Goal: Task Accomplishment & Management: Use online tool/utility

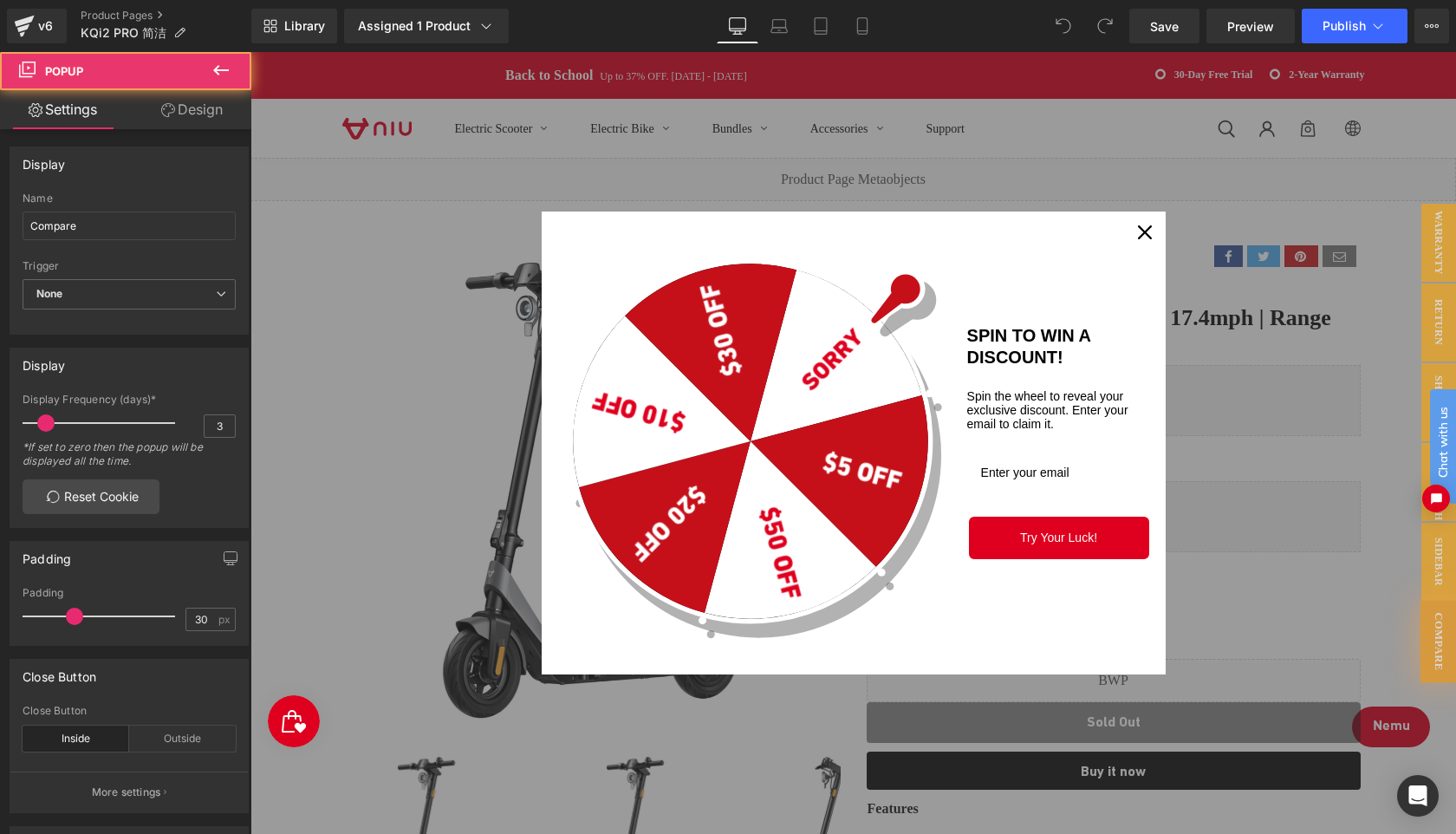
scroll to position [12118, 1205]
click at [1143, 233] on icon "close icon" at bounding box center [1144, 232] width 13 height 13
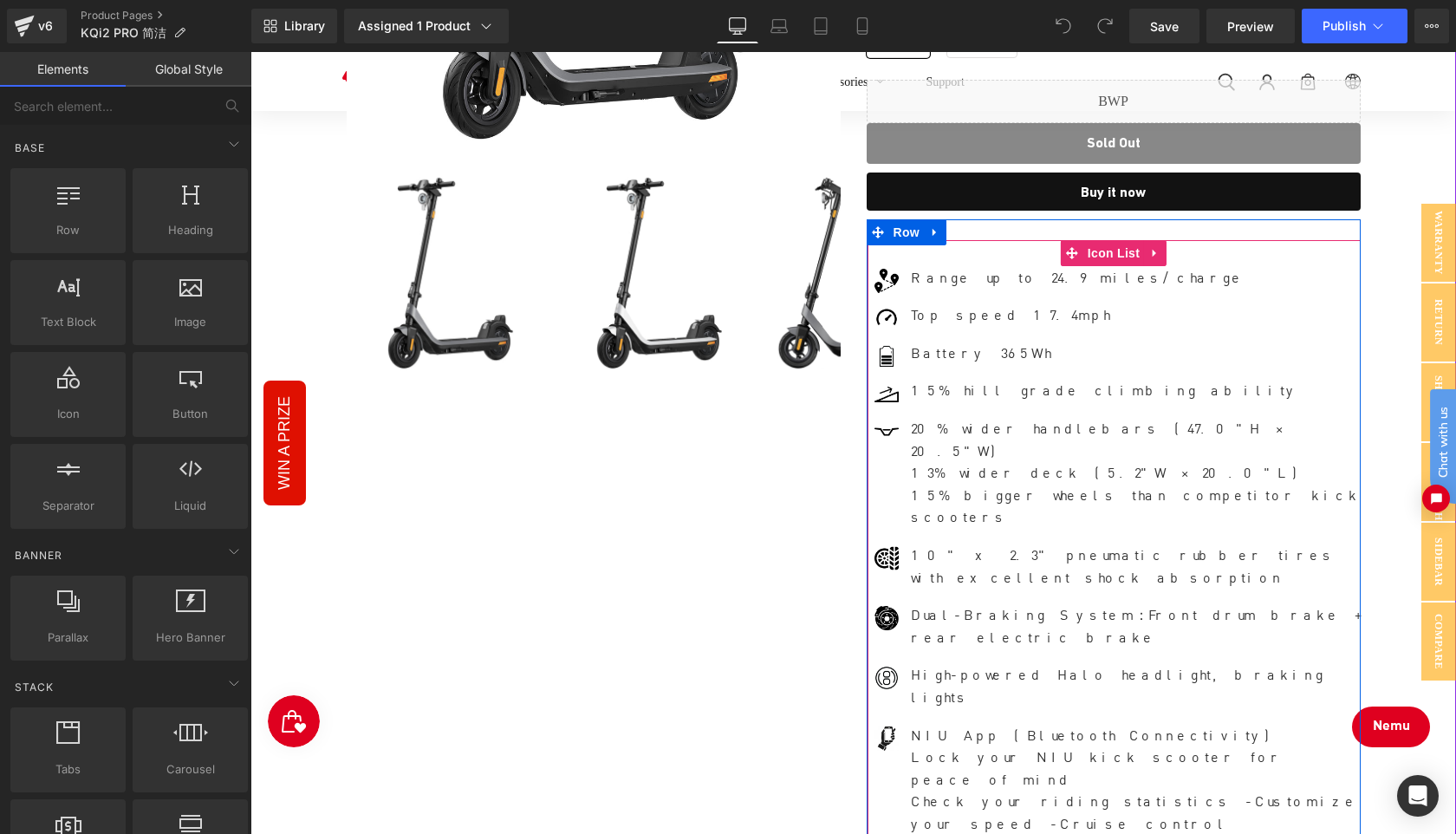
scroll to position [523, 0]
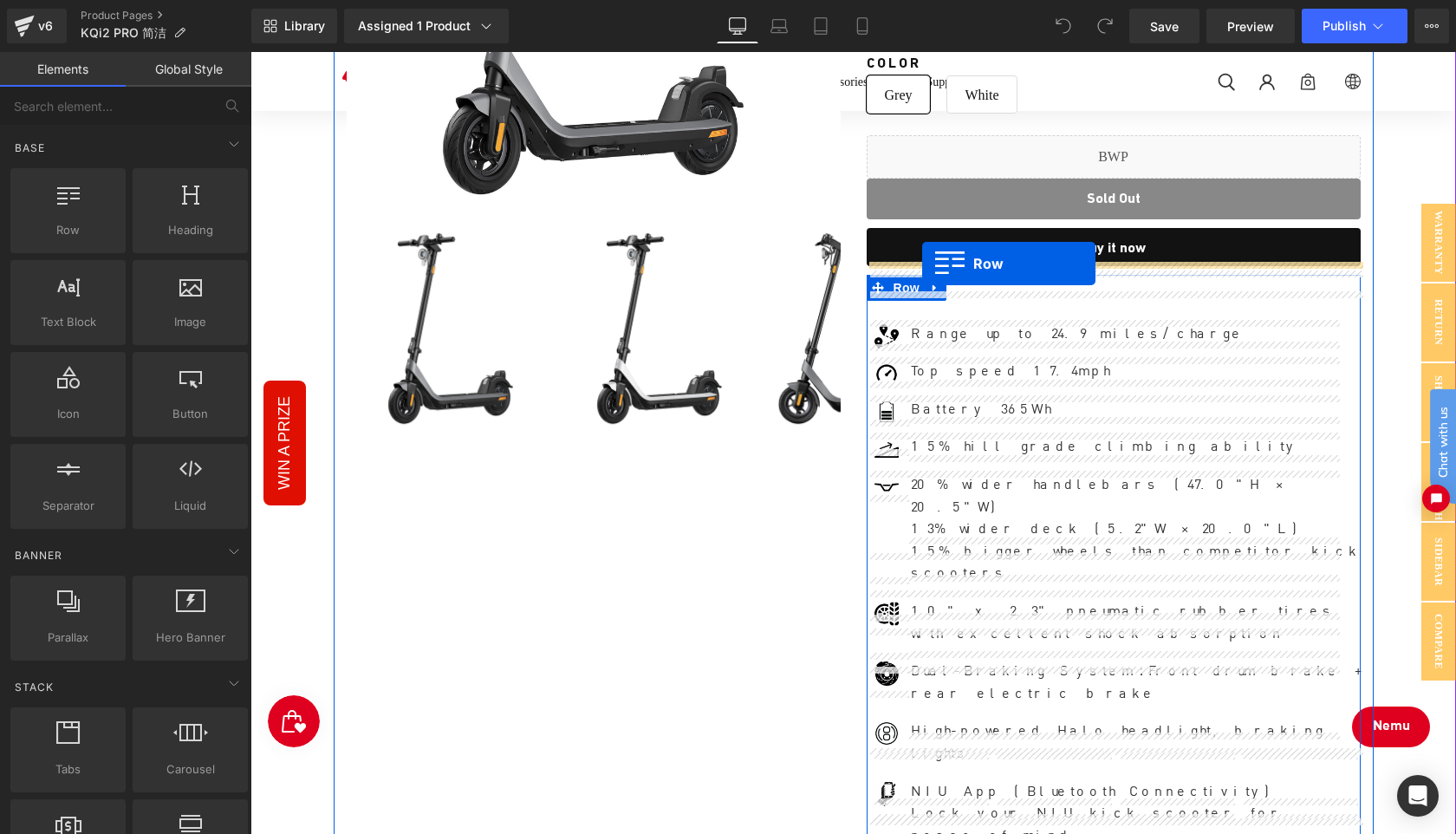
drag, startPoint x: 335, startPoint y: 263, endPoint x: 922, endPoint y: 264, distance: 587.0
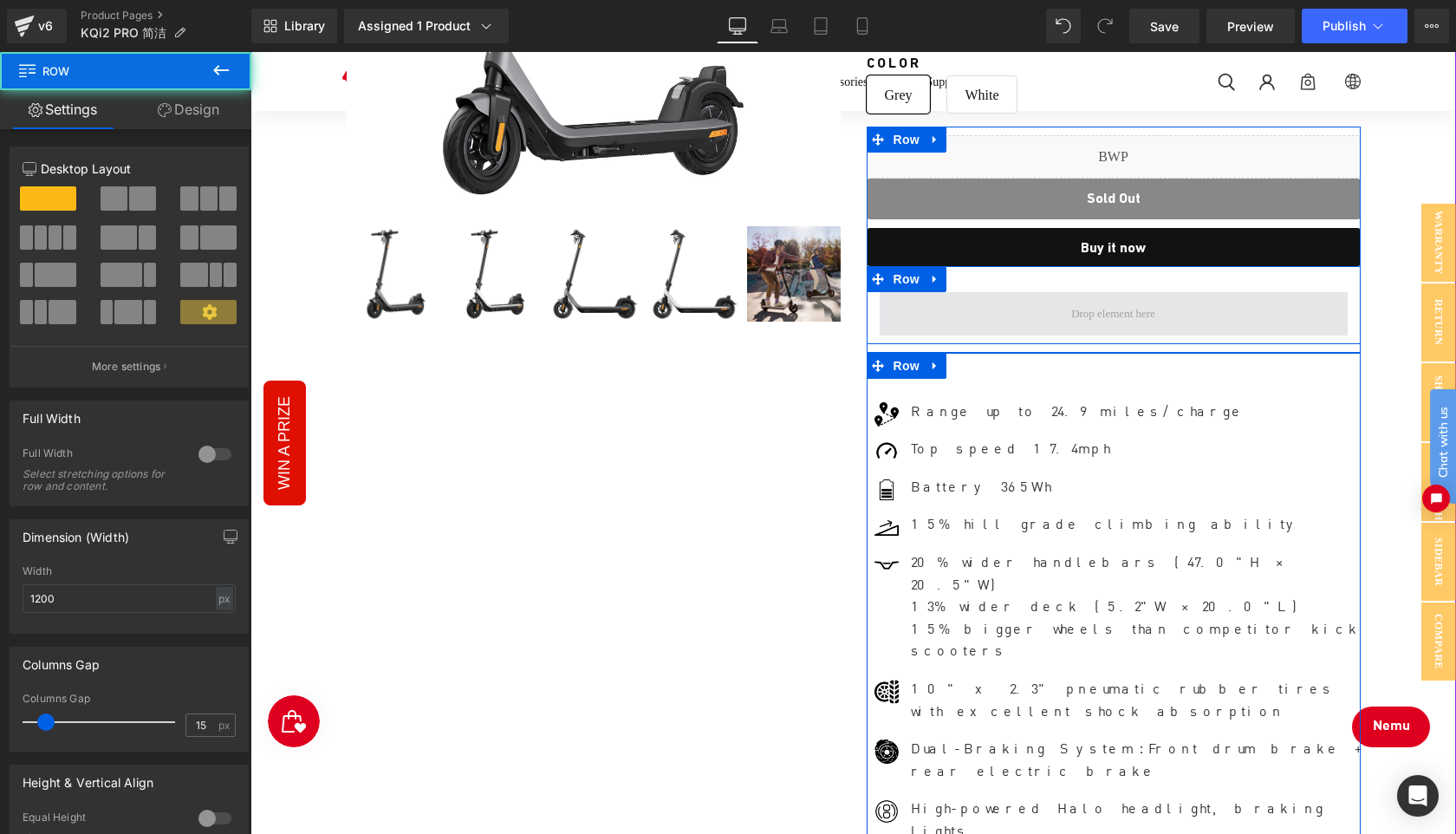
scroll to position [9, 9]
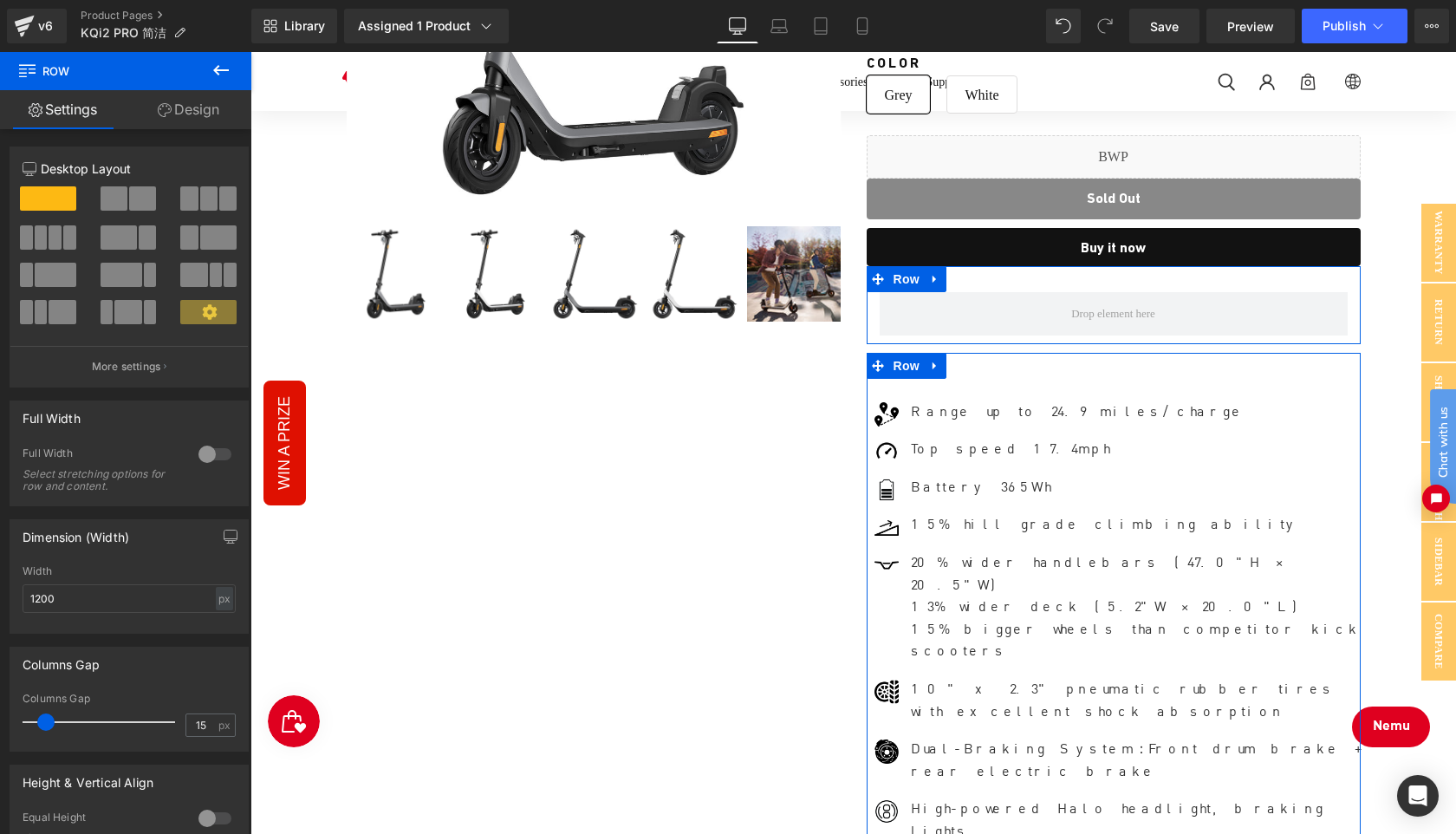
click at [201, 121] on link "Design" at bounding box center [188, 110] width 126 height 39
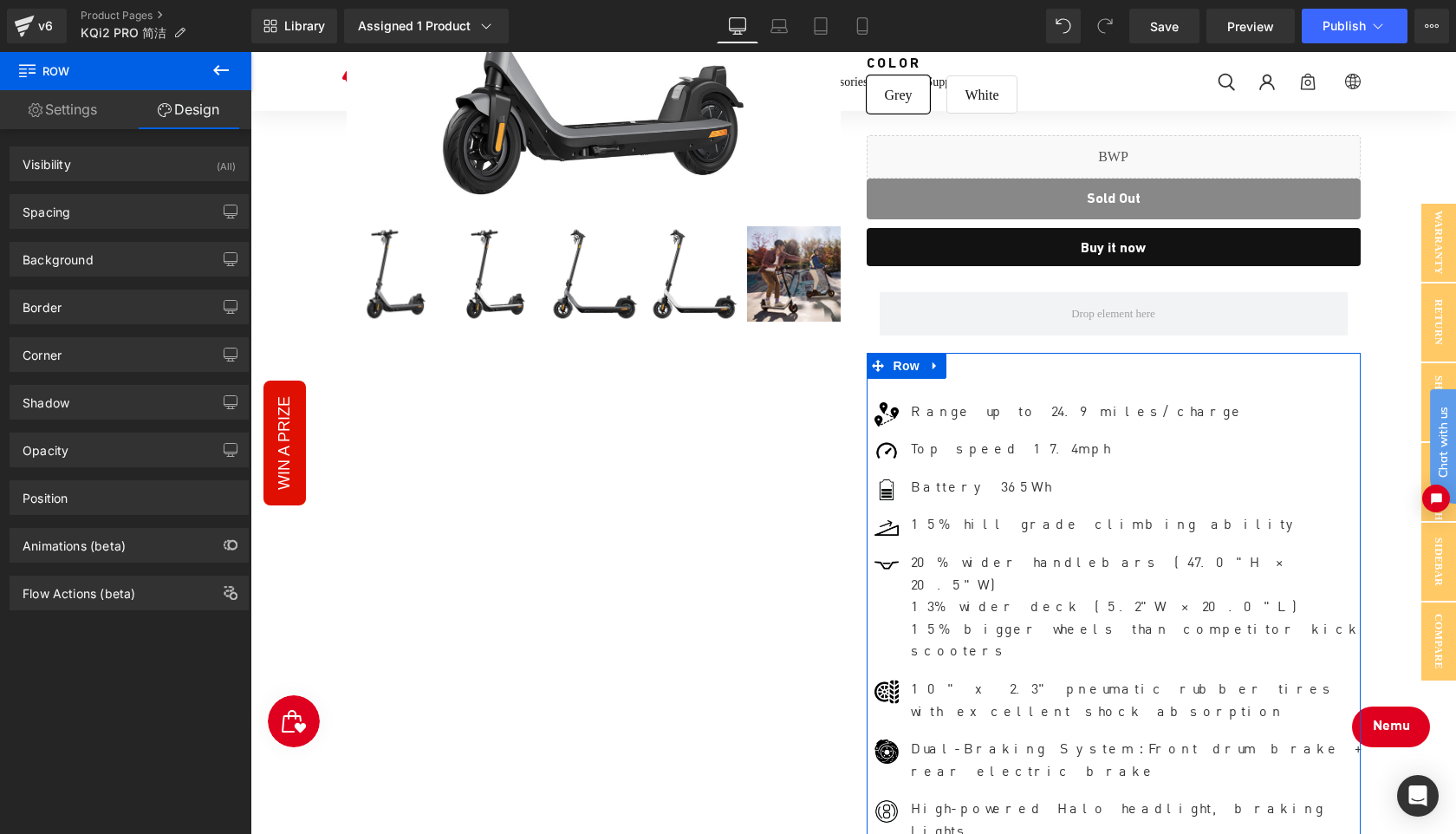
click at [220, 56] on button at bounding box center [220, 71] width 61 height 38
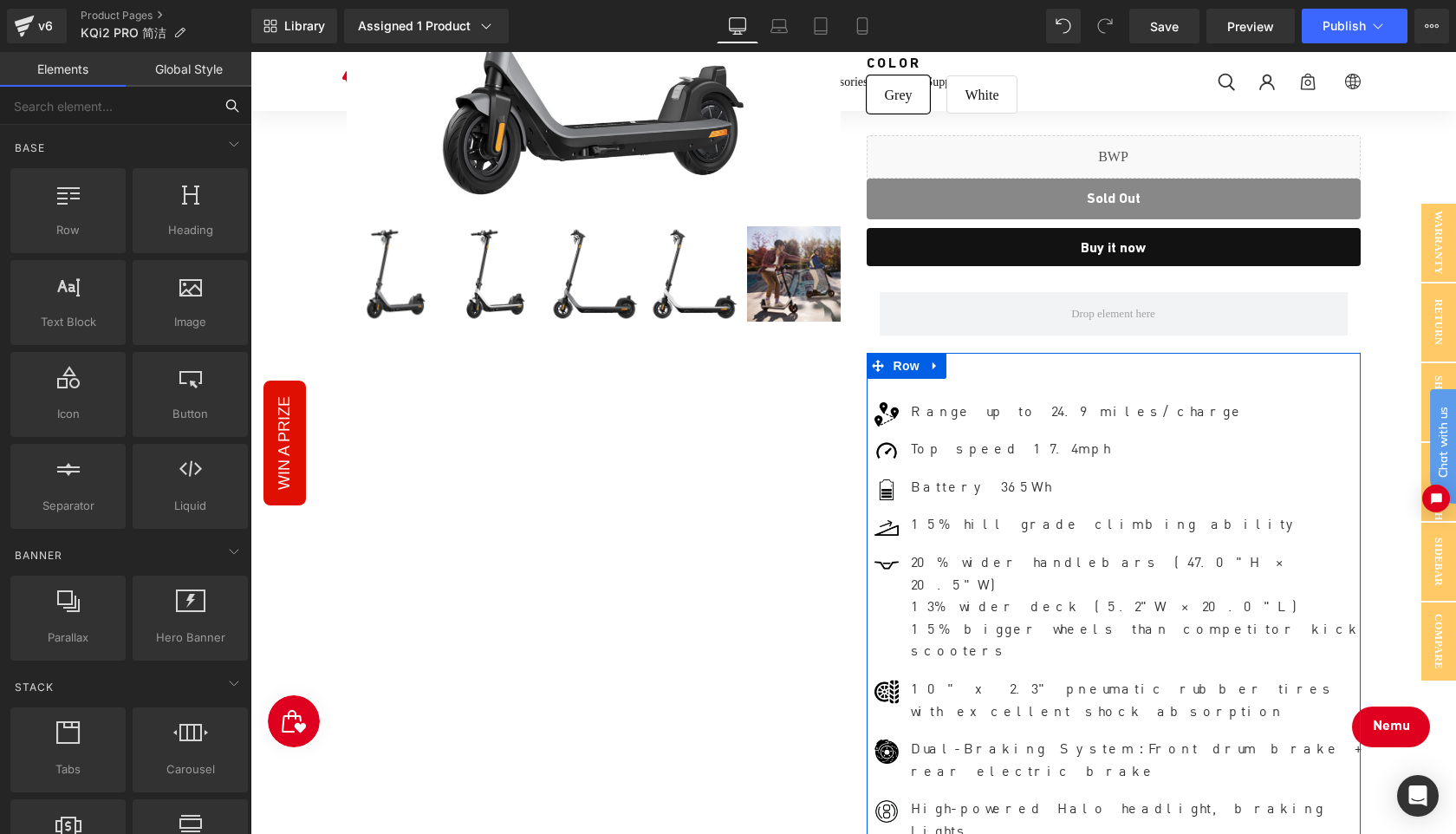
click at [130, 107] on input "text" at bounding box center [107, 106] width 213 height 38
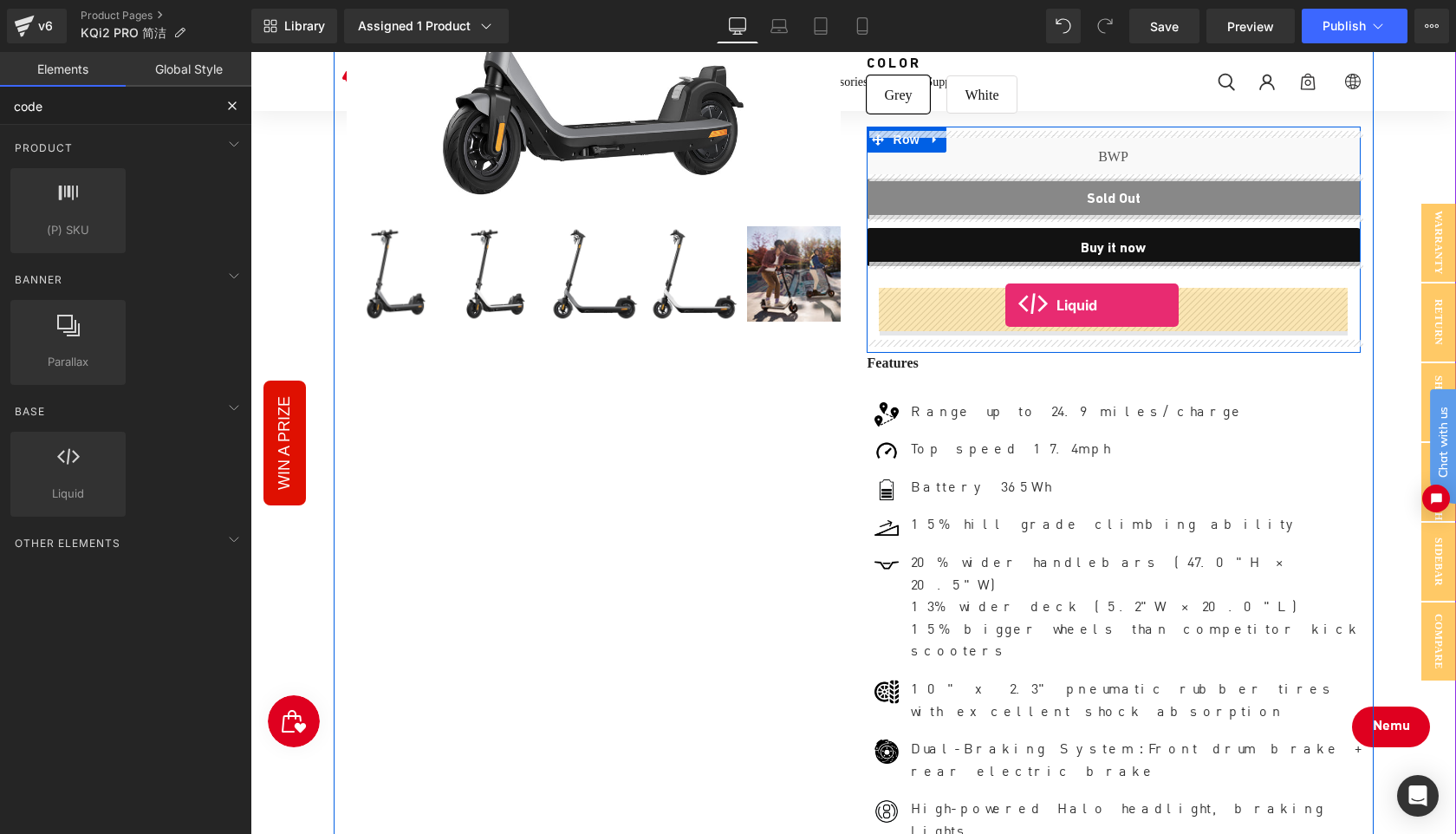
drag, startPoint x: 399, startPoint y: 542, endPoint x: 1005, endPoint y: 305, distance: 650.7
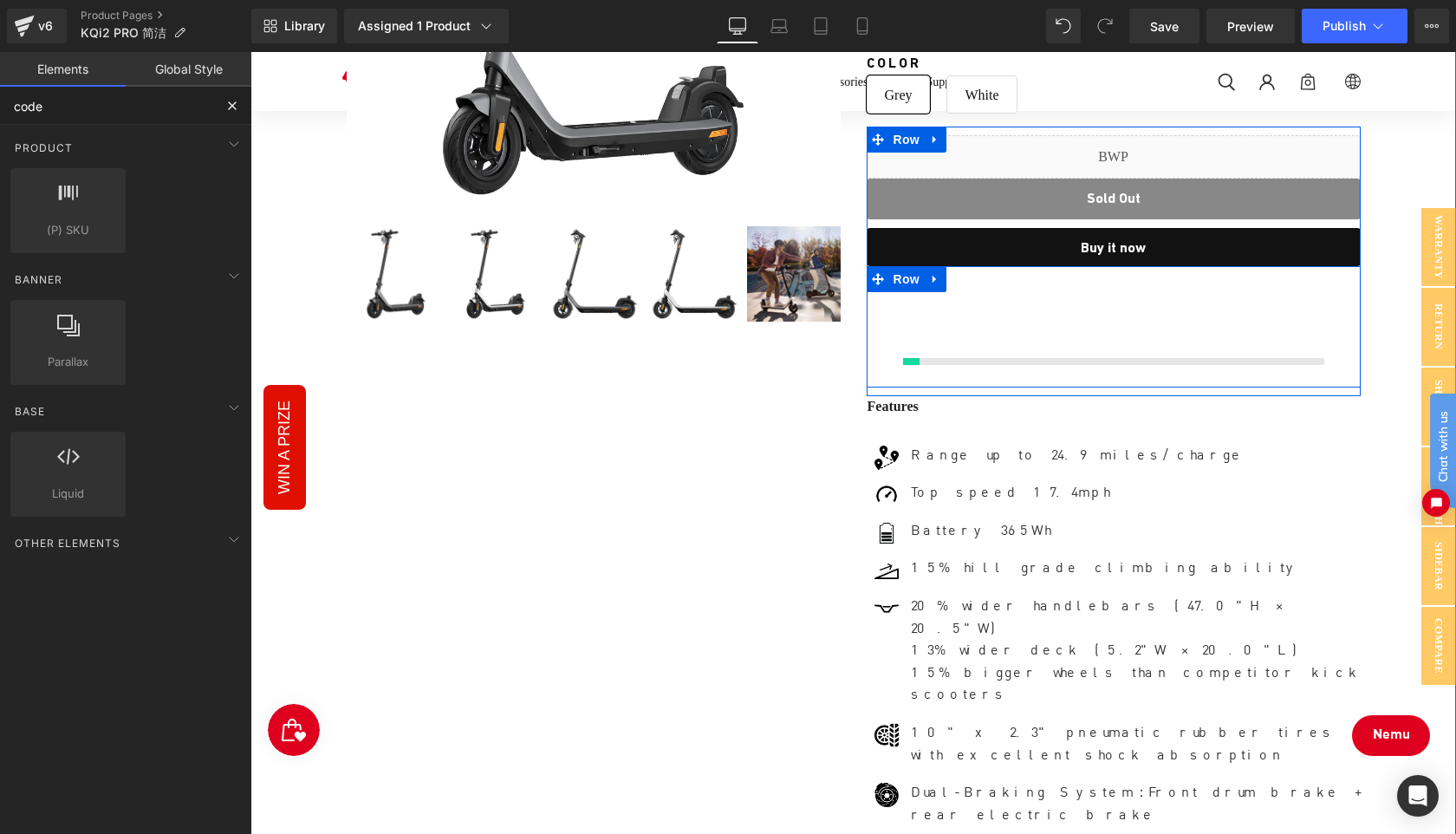
scroll to position [12077, 1205]
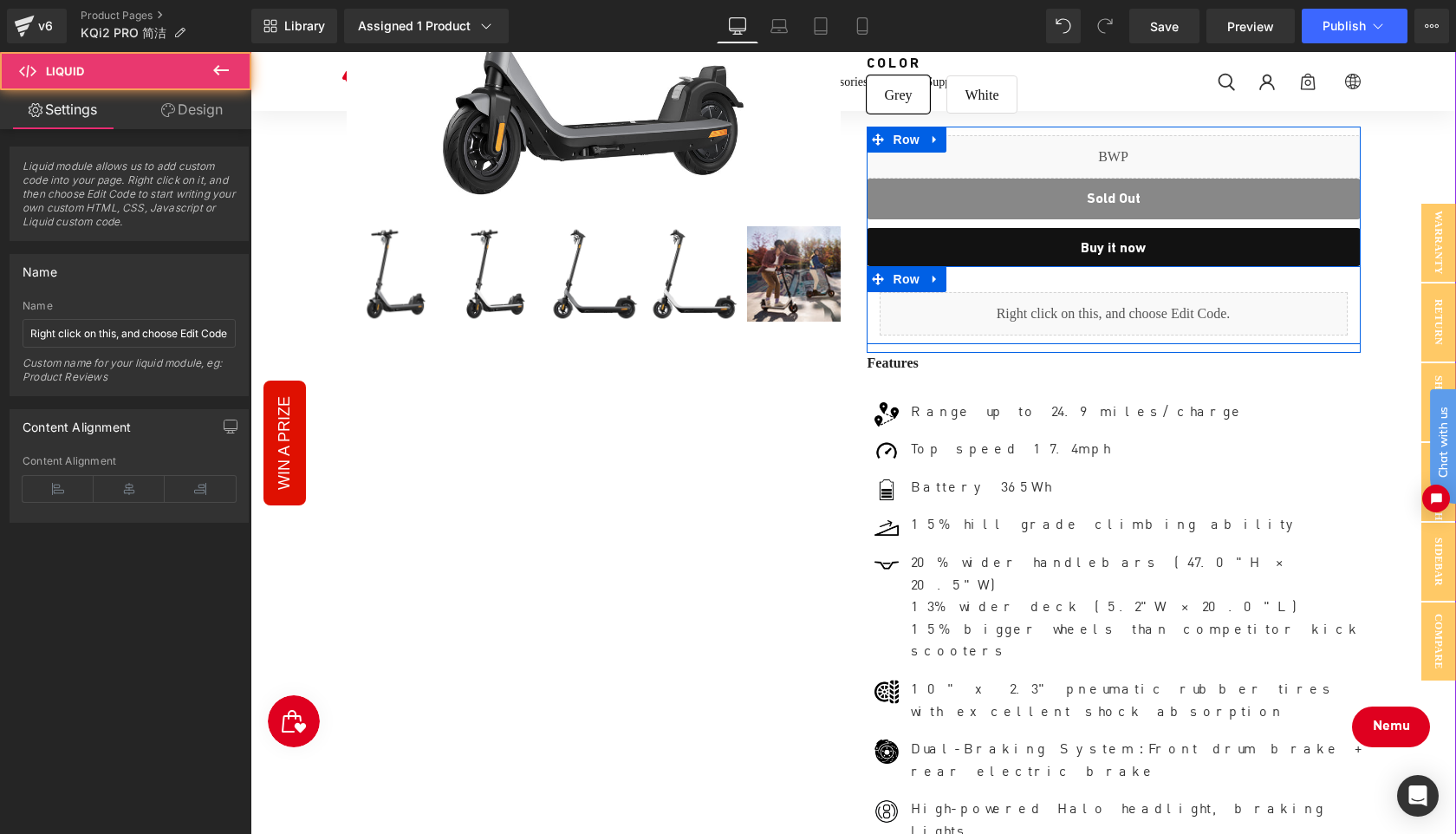
type input "code"
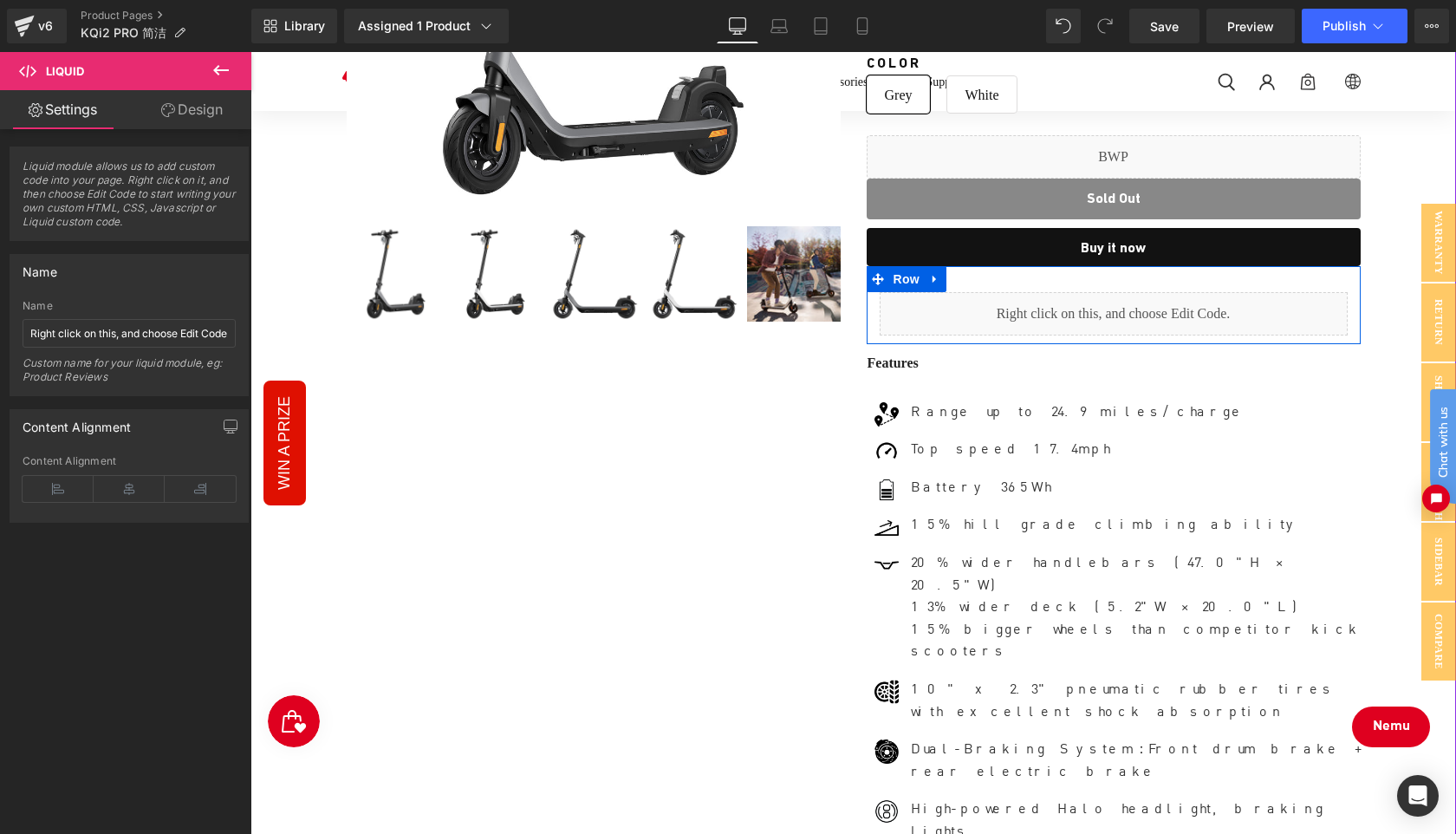
click at [1131, 305] on div "Liquid" at bounding box center [1114, 314] width 468 height 43
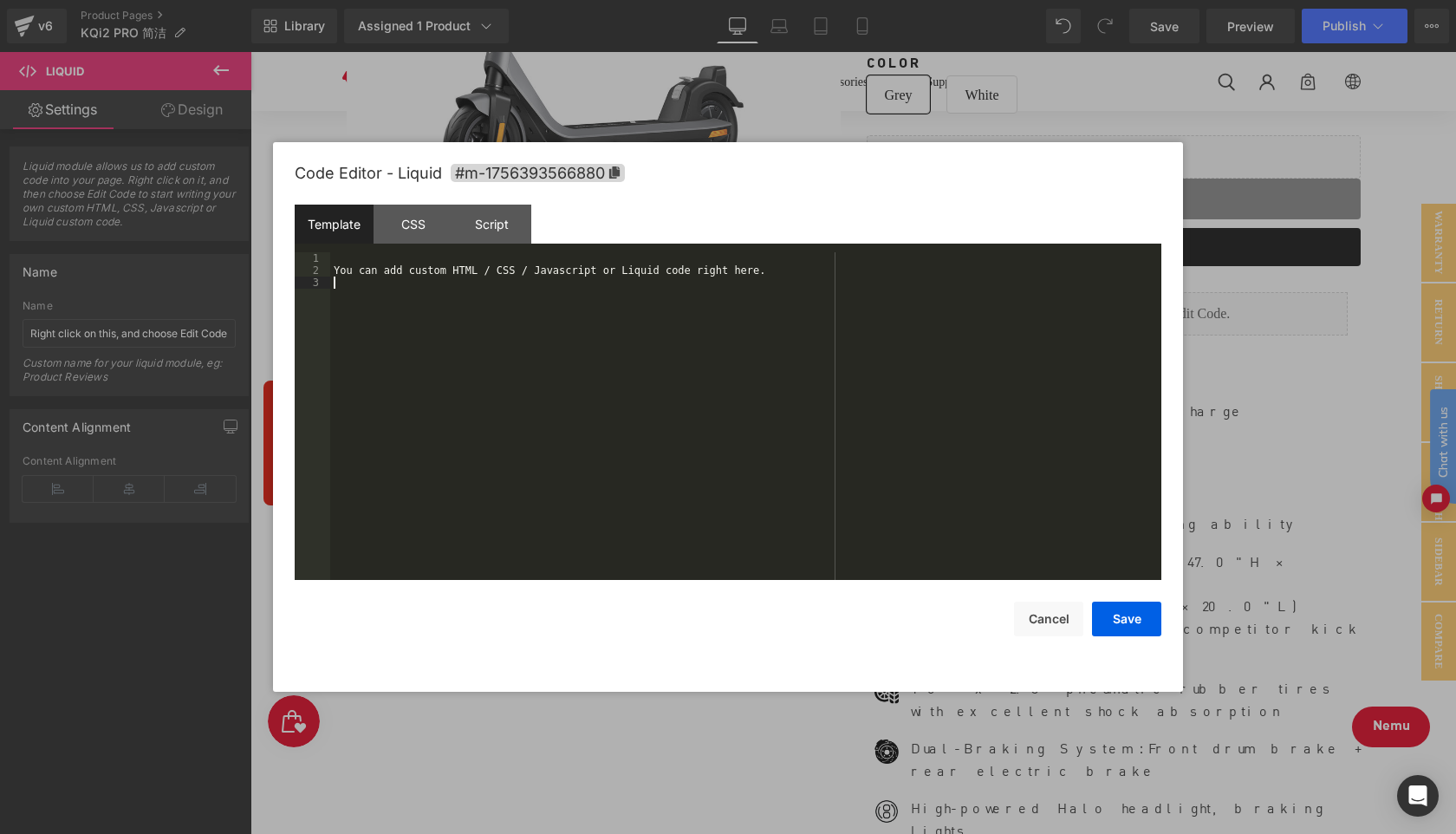
click at [919, 391] on div "You can add custom HTML / CSS / Javascript or Liquid code right here." at bounding box center [745, 428] width 831 height 352
click at [0, 0] on button "Save" at bounding box center [0, 0] width 0 height 0
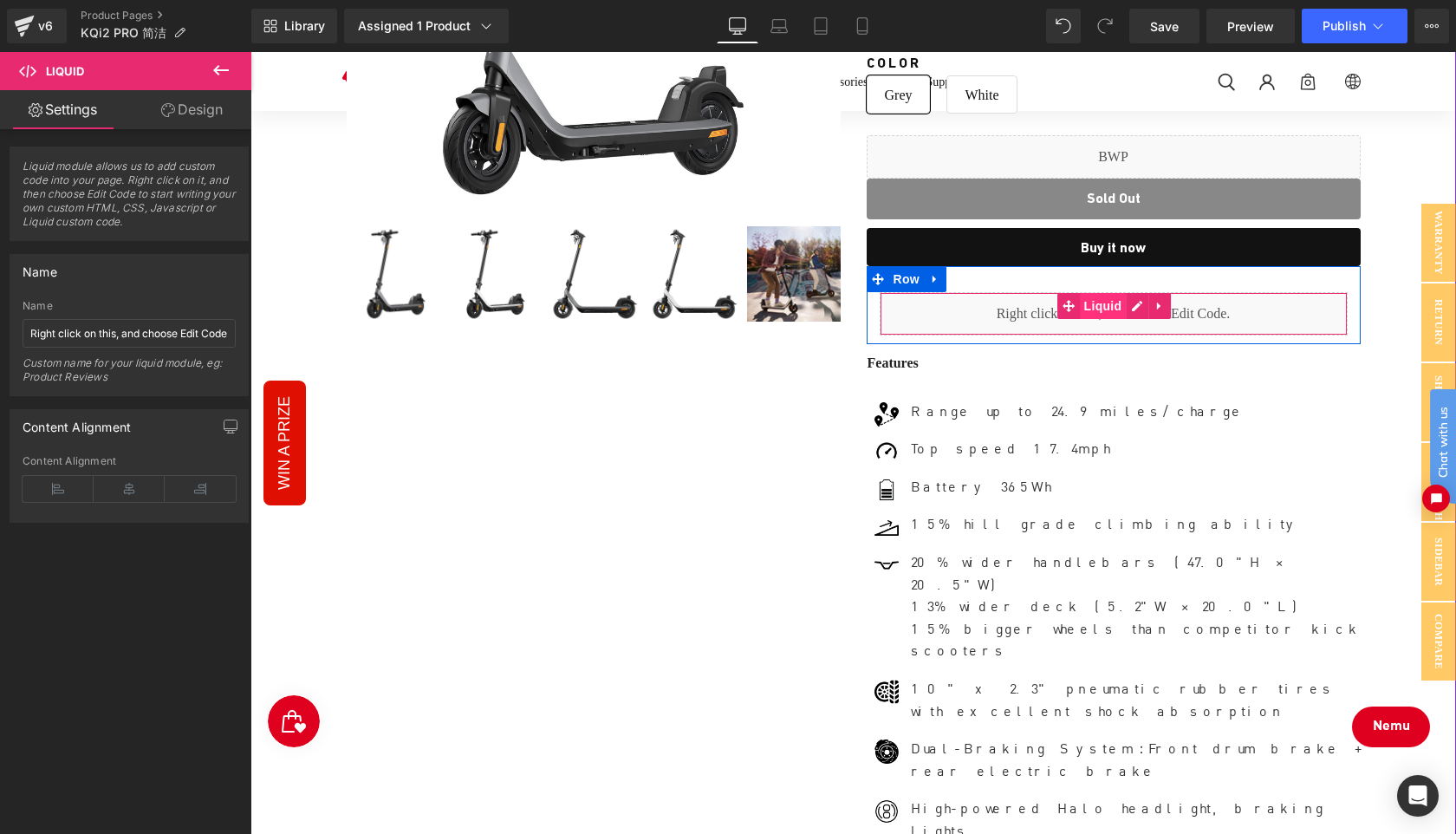
click at [1097, 305] on span "Liquid" at bounding box center [1103, 306] width 47 height 26
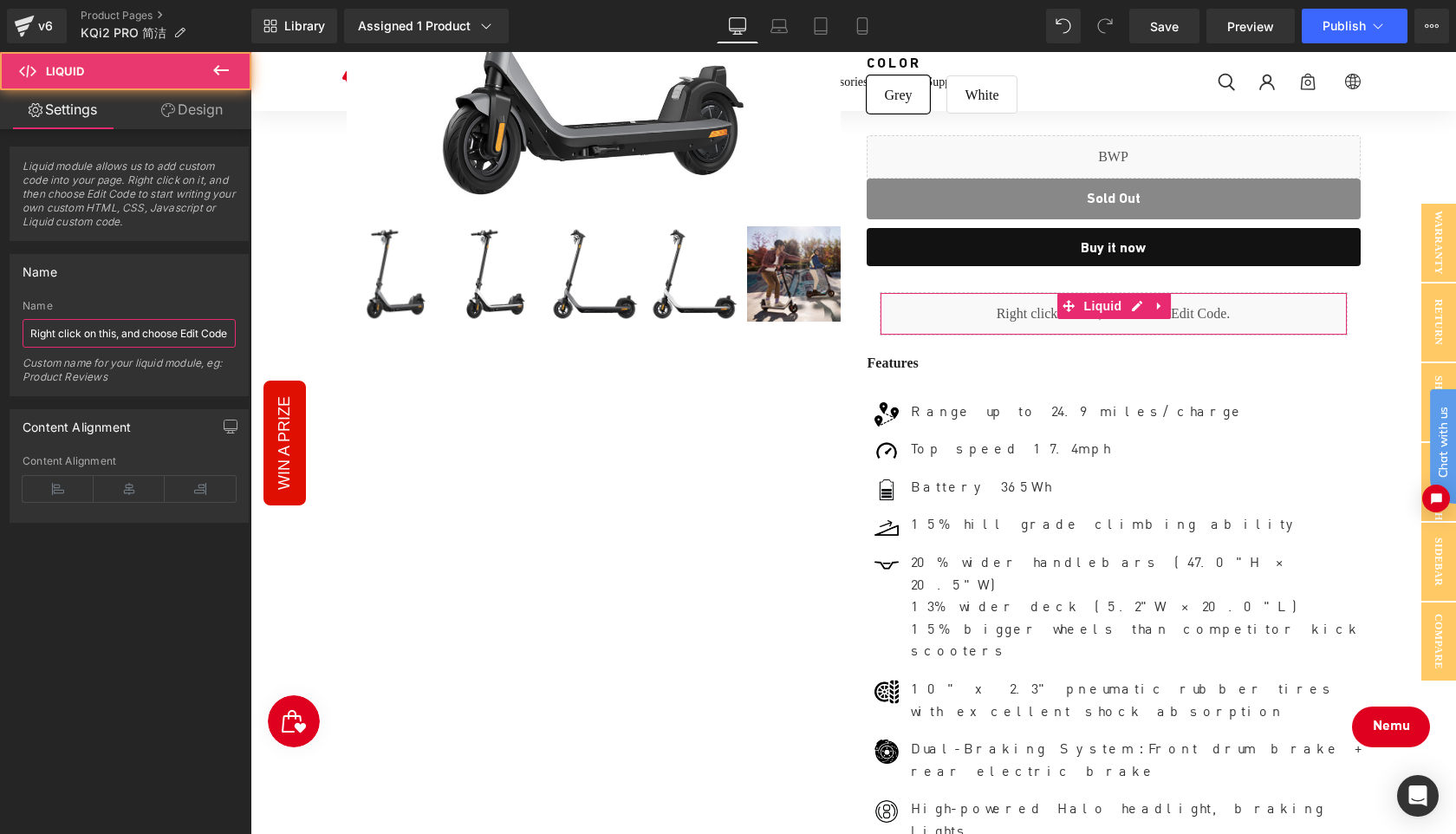
click at [158, 339] on input "Right click on this, and choose Edit Code." at bounding box center [129, 334] width 213 height 29
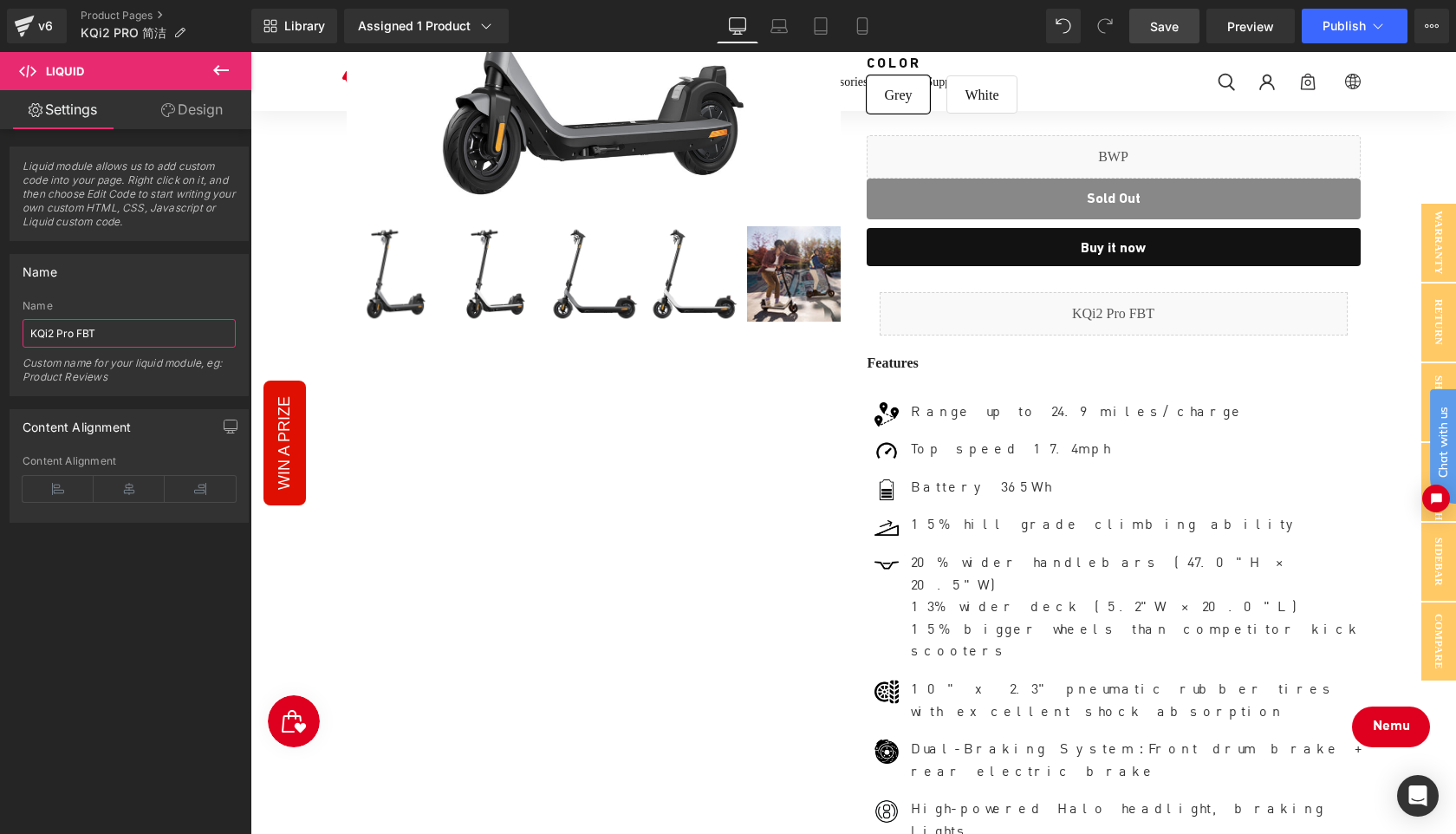
type input "KQi2 Pro FBT"
click at [1159, 38] on link "Save" at bounding box center [1164, 26] width 70 height 35
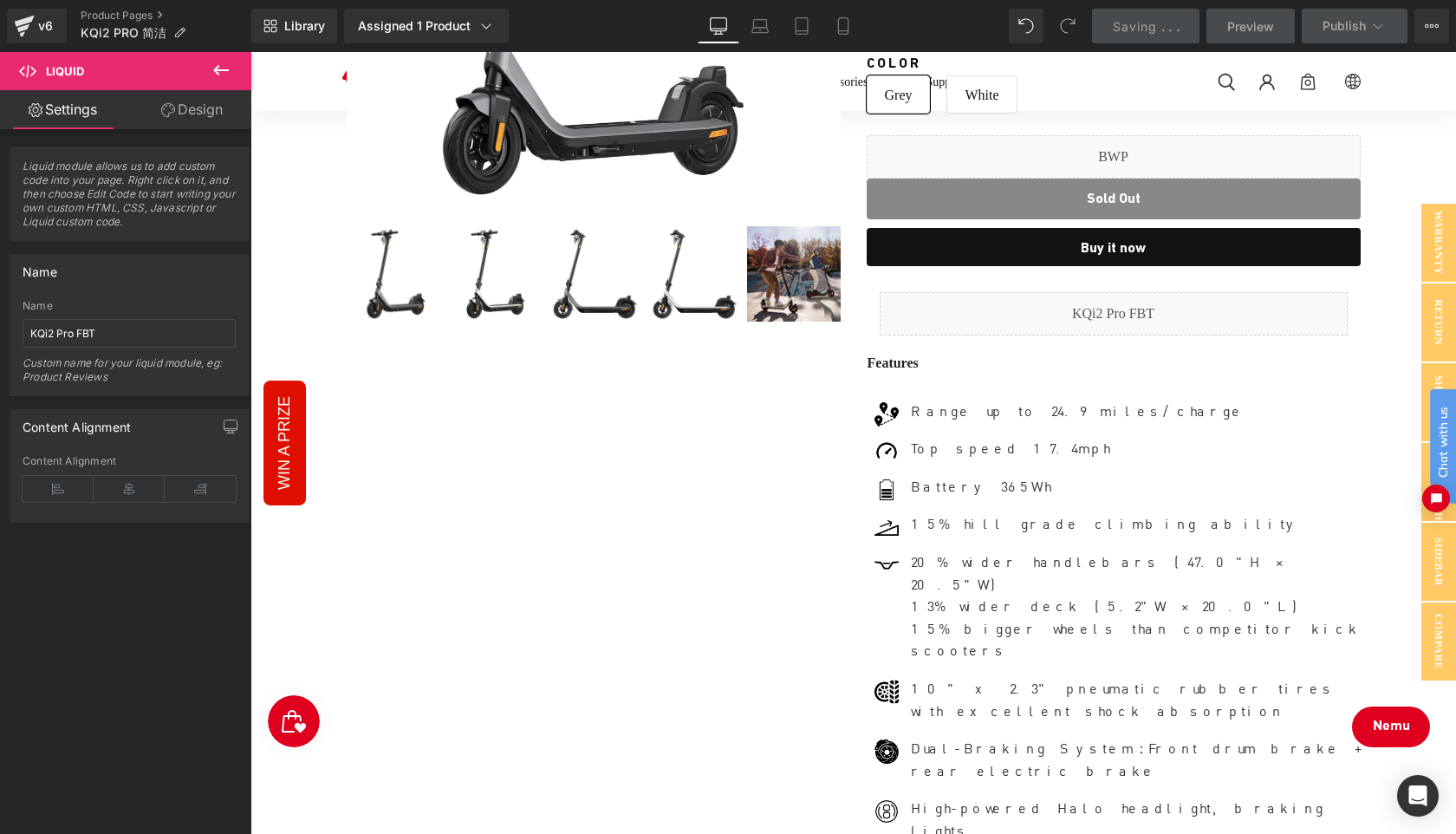
click at [1388, 730] on div "Sale Off (P) Image ‹ ›" at bounding box center [852, 399] width 1188 height 1416
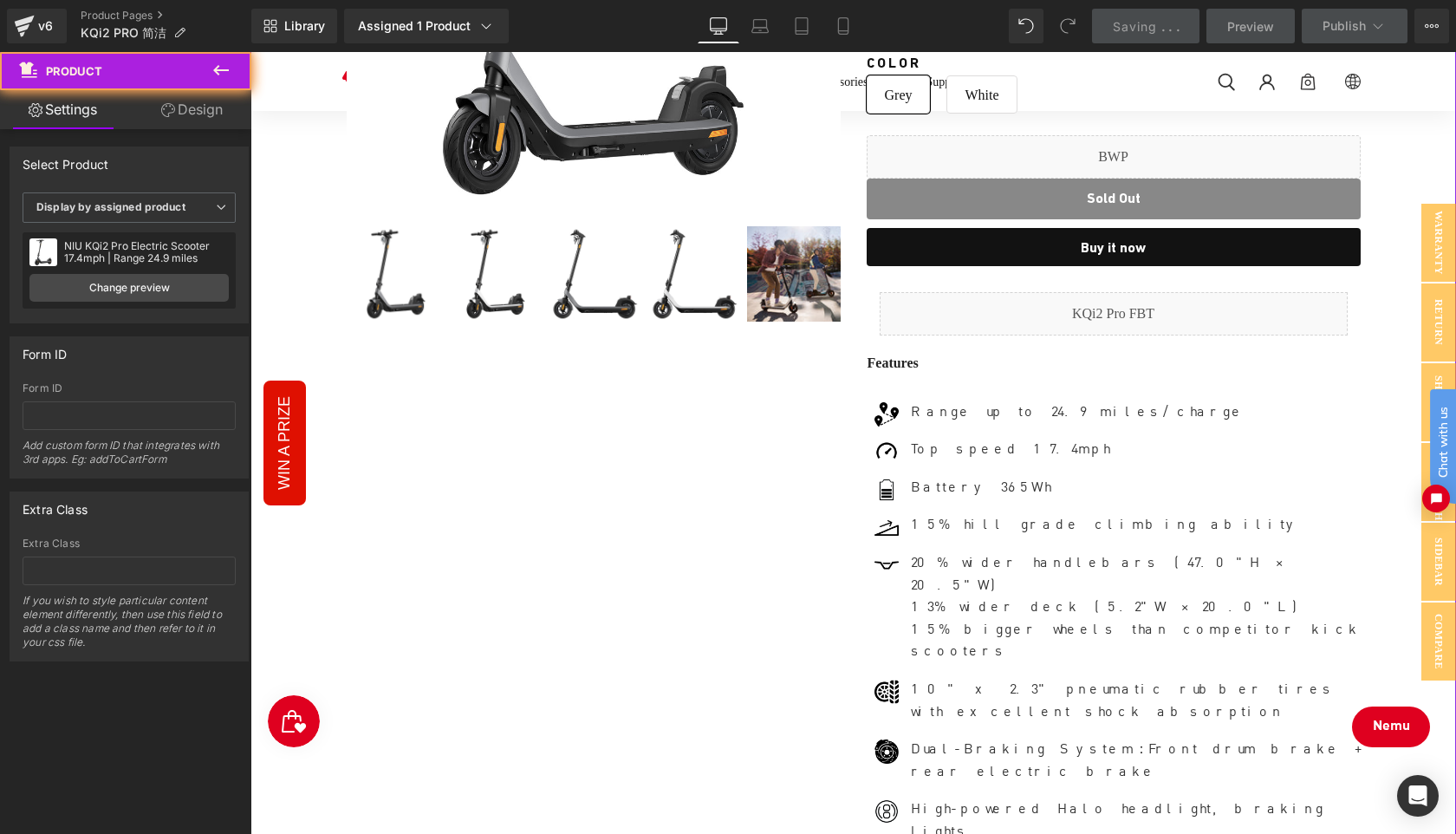
click at [1389, 730] on div "Sale Off (P) Image ‹ ›" at bounding box center [852, 399] width 1188 height 1416
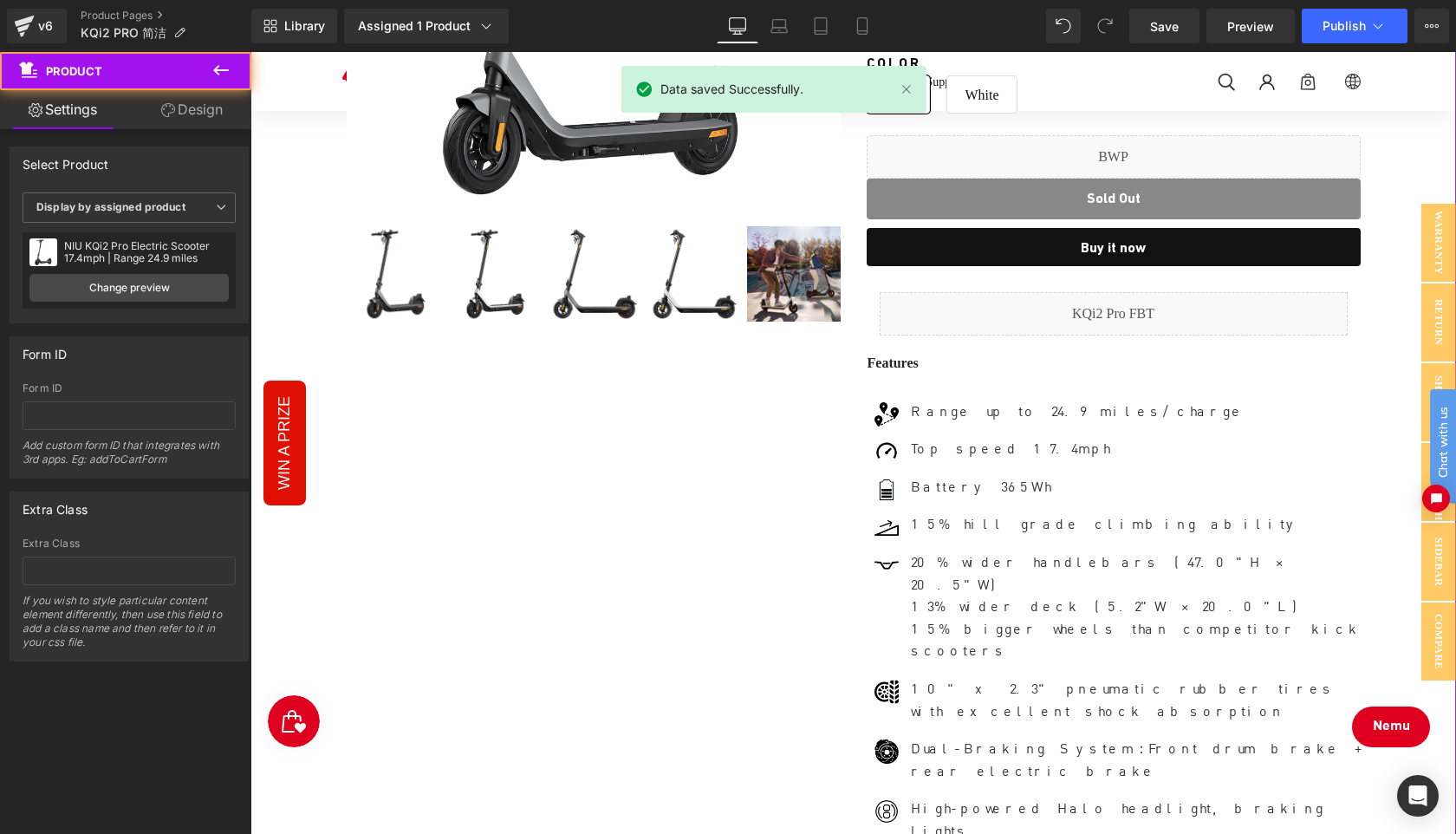
click at [1391, 733] on div "Sale Off (P) Image ‹ ›" at bounding box center [852, 399] width 1188 height 1416
click at [1400, 728] on div "Sale Off (P) Image ‹ ›" at bounding box center [852, 399] width 1188 height 1416
click at [1349, 665] on div "Image Range up to 24.9 miles/charge Text Block Image Top speed 17.4mph Text Blo…" at bounding box center [1114, 694] width 493 height 584
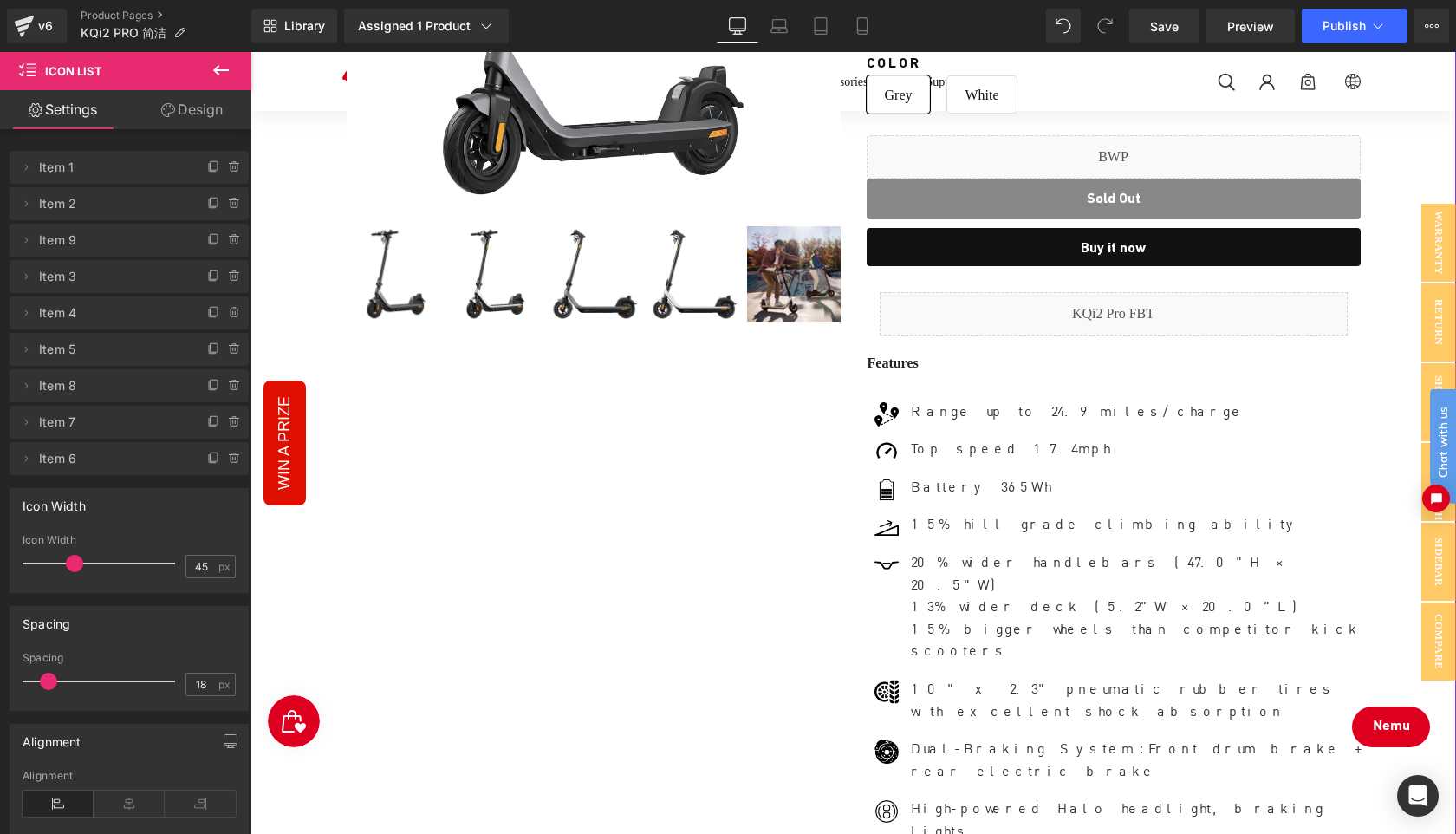
click at [1392, 730] on div "Sale Off (P) Image ‹ ›" at bounding box center [852, 399] width 1188 height 1416
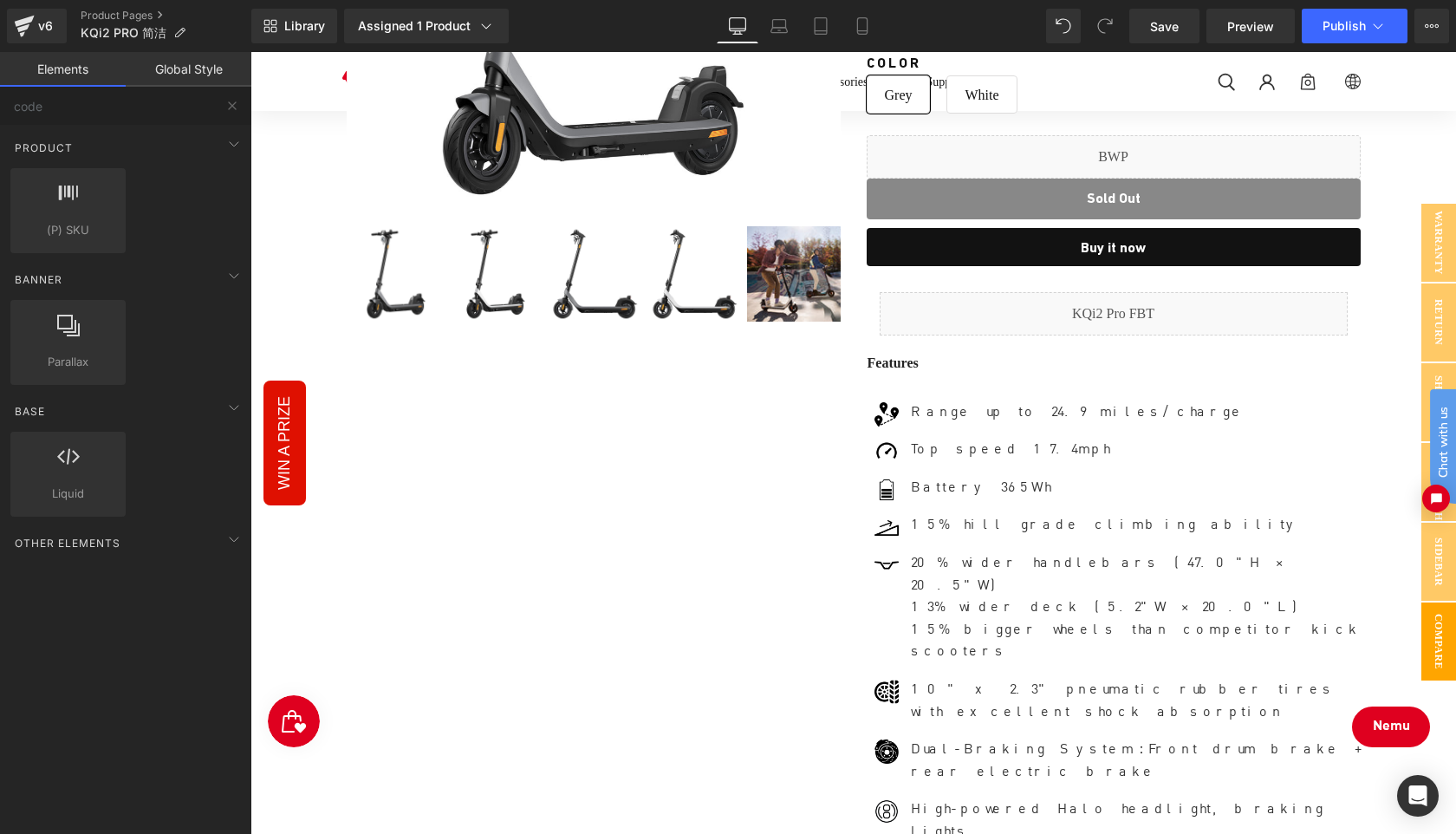
click at [1443, 665] on span "Compare" at bounding box center [1439, 641] width 35 height 78
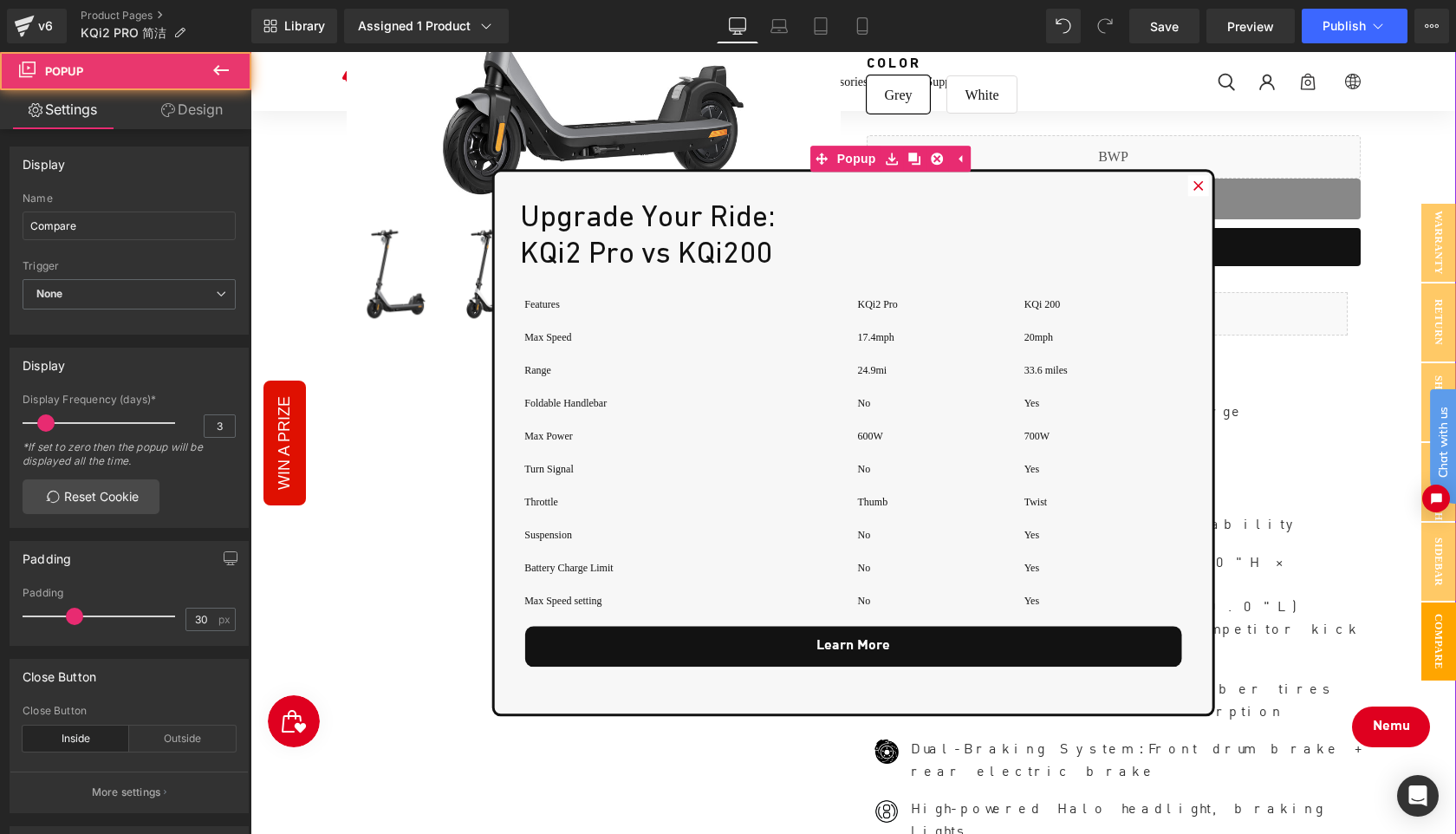
click at [1390, 728] on div "Sale Off (P) Image ‹ ›" at bounding box center [852, 399] width 1188 height 1416
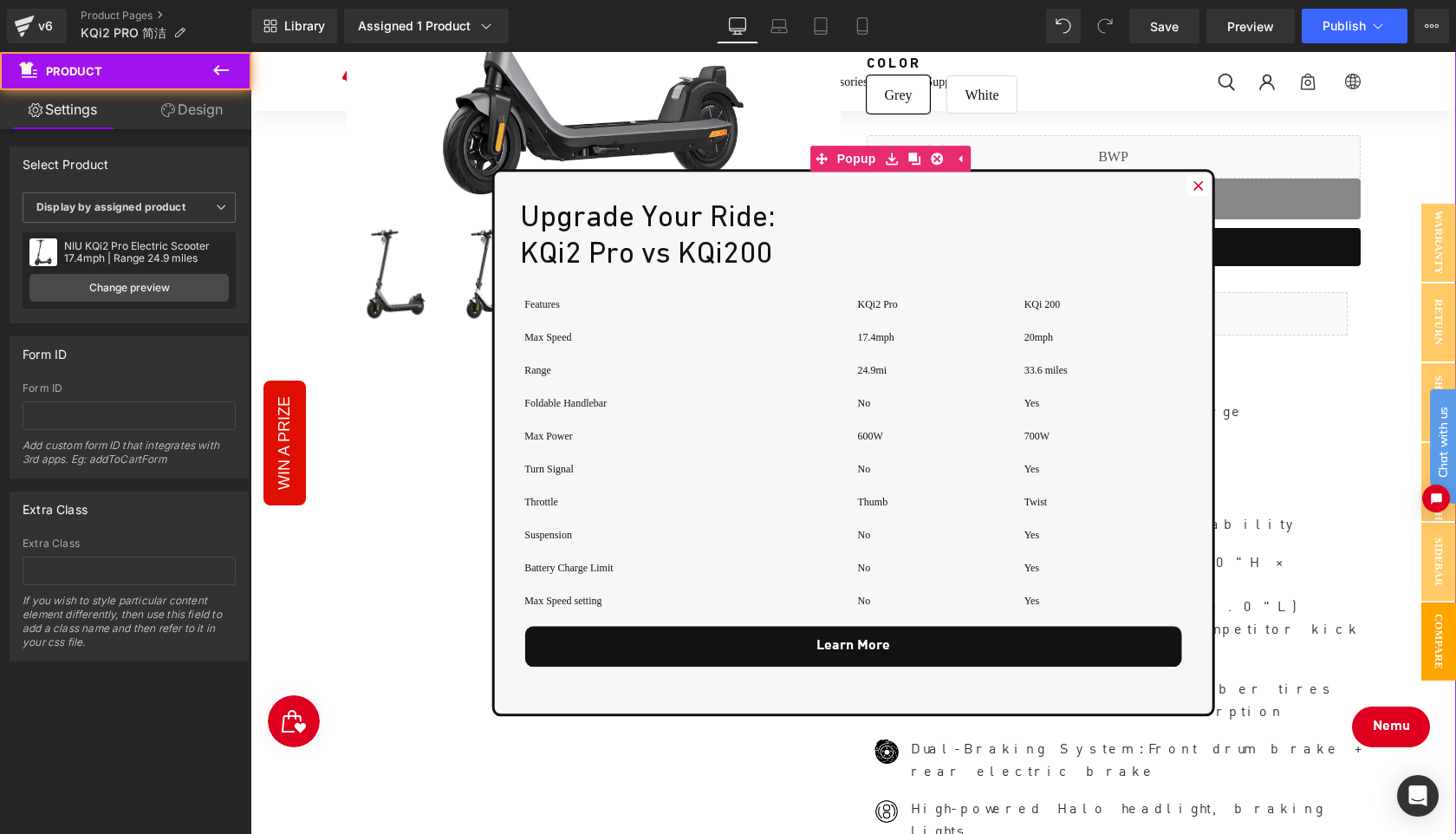
click at [1394, 731] on div "Sale Off (P) Image ‹ ›" at bounding box center [852, 399] width 1188 height 1416
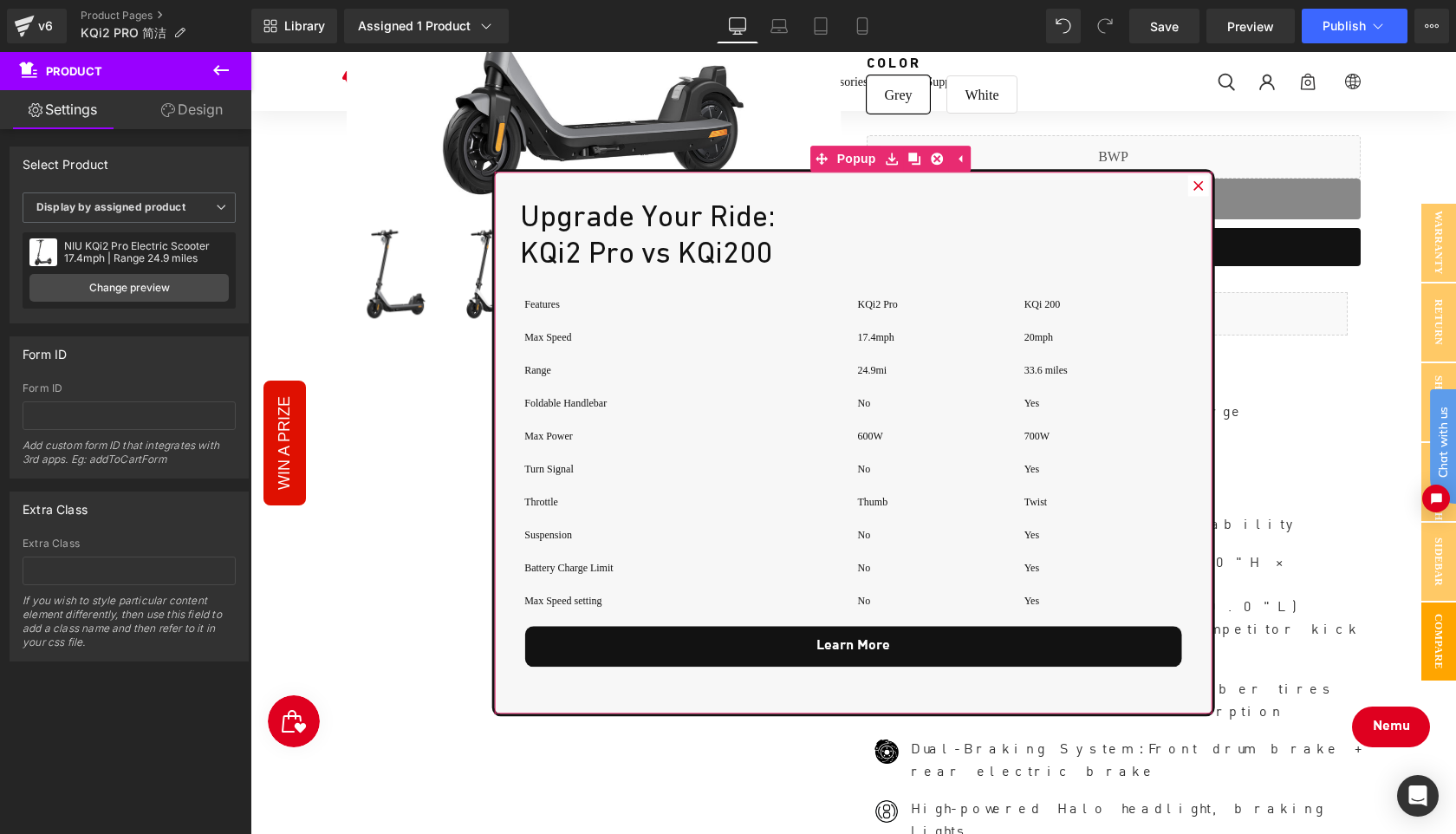
click at [1201, 189] on icon at bounding box center [1198, 185] width 11 height 11
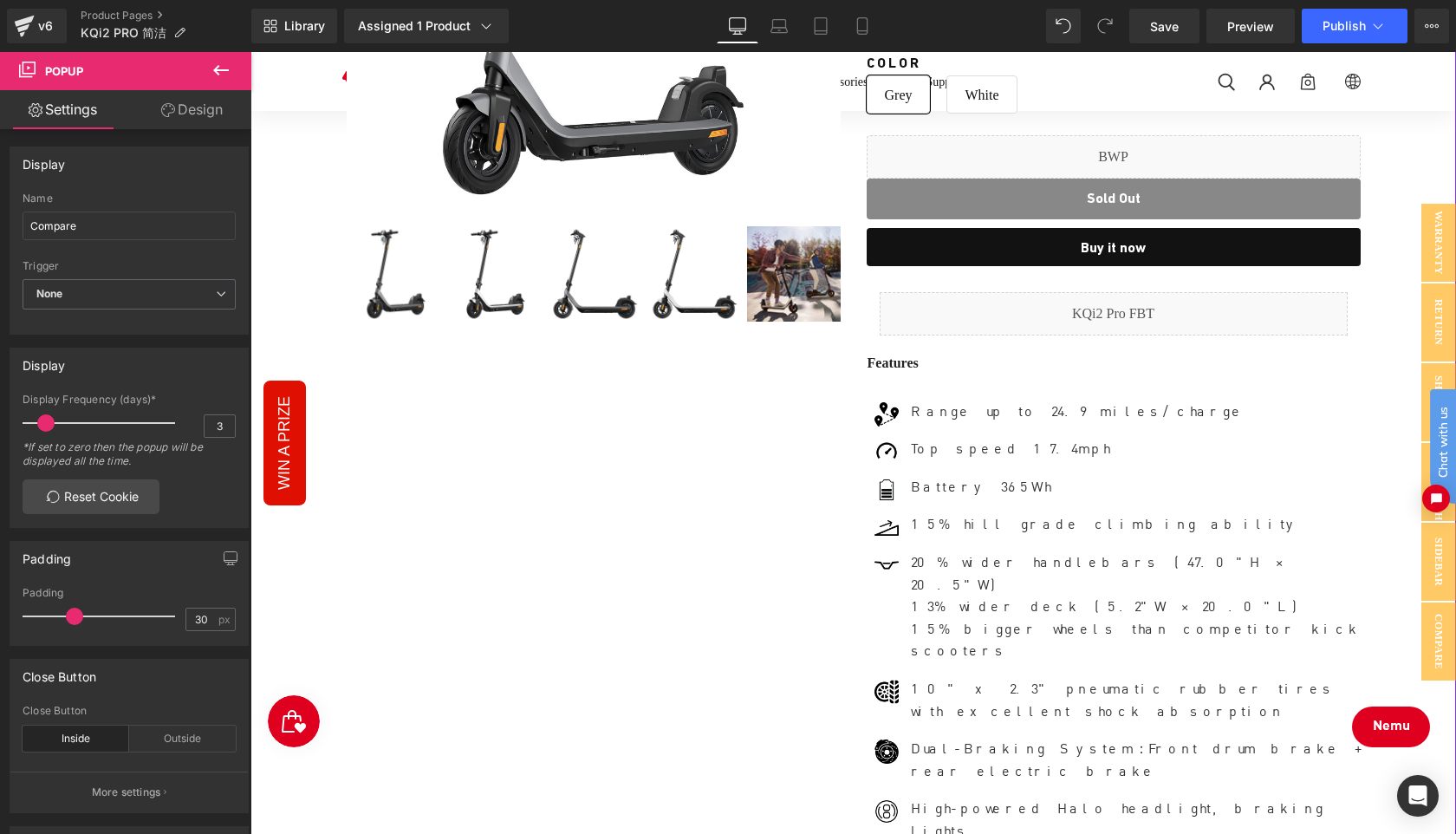
click at [1377, 723] on div "Sale Off (P) Image ‹ ›" at bounding box center [852, 399] width 1188 height 1416
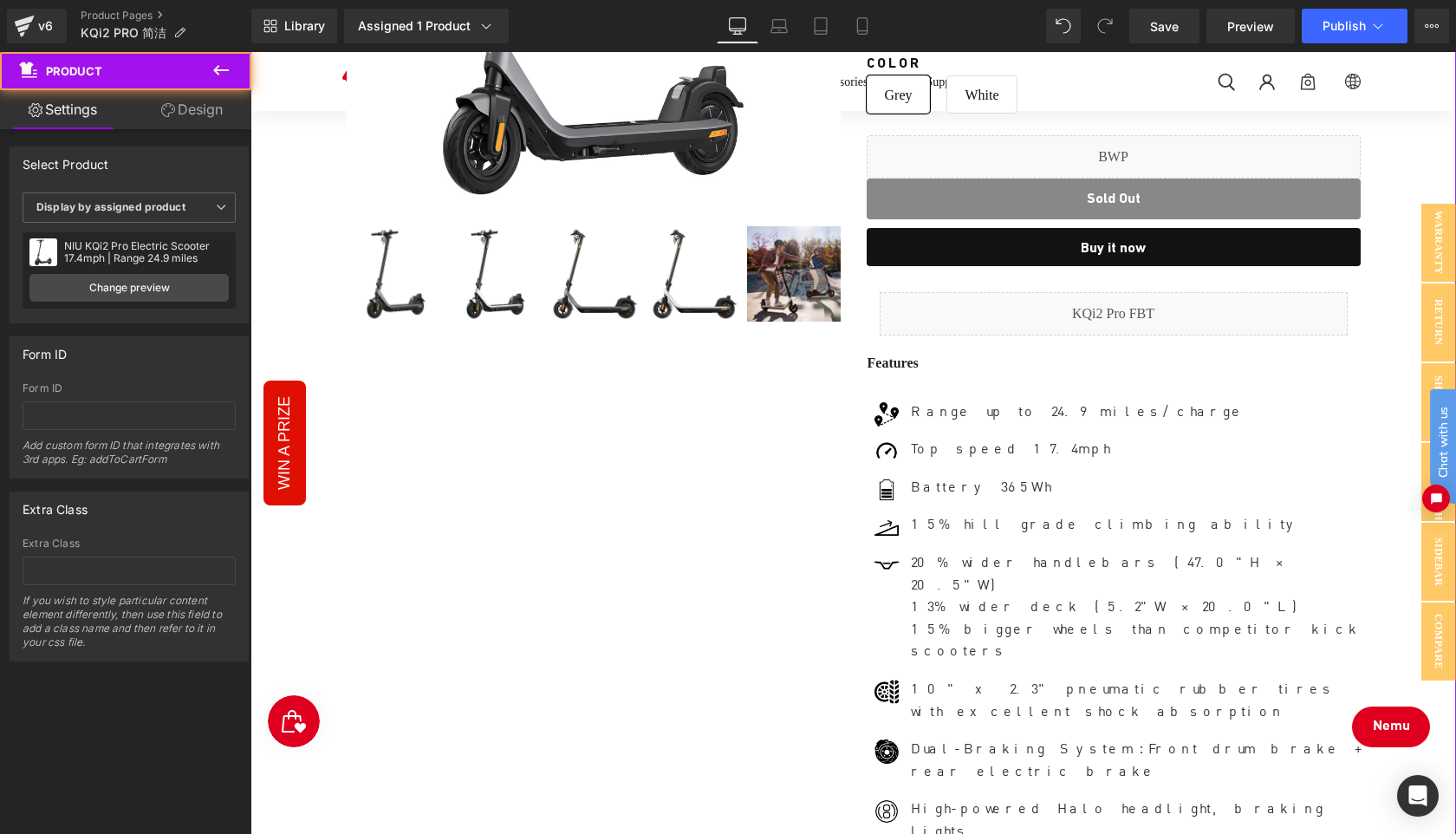
click at [1396, 734] on div "Sale Off (P) Image ‹ ›" at bounding box center [852, 399] width 1188 height 1416
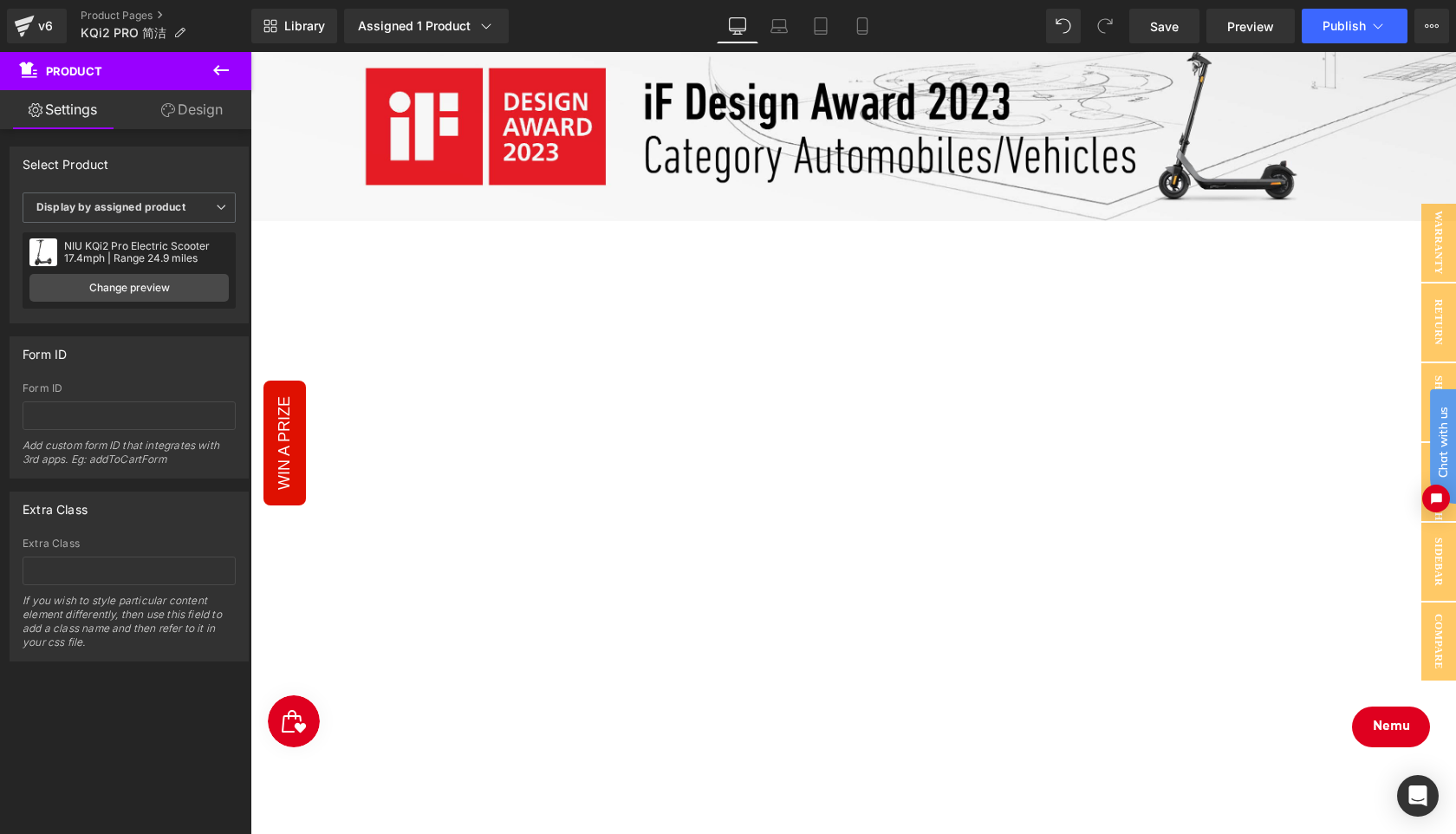
scroll to position [1761, 0]
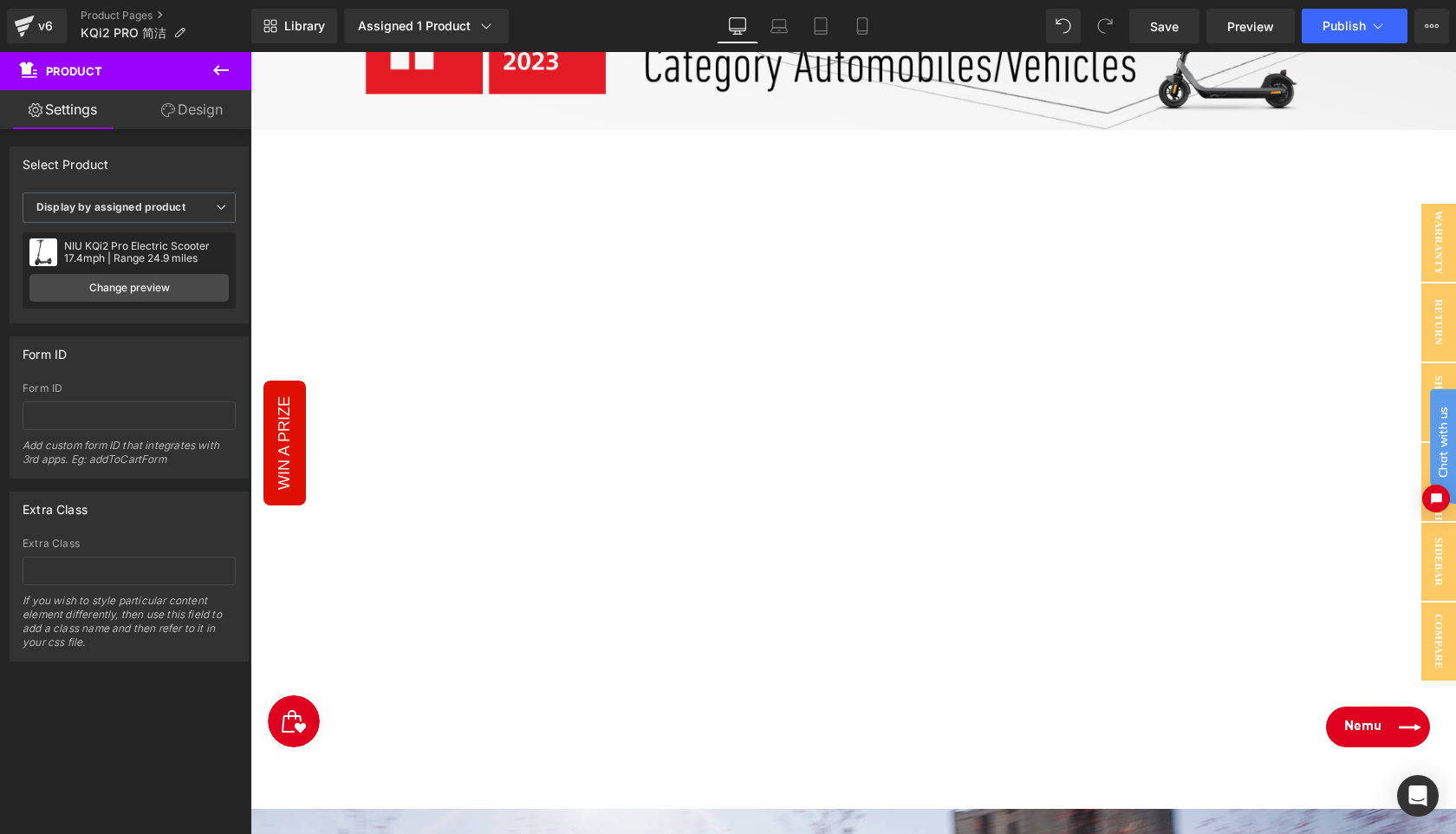
click at [1407, 730] on link "Nemu" at bounding box center [1378, 726] width 104 height 40
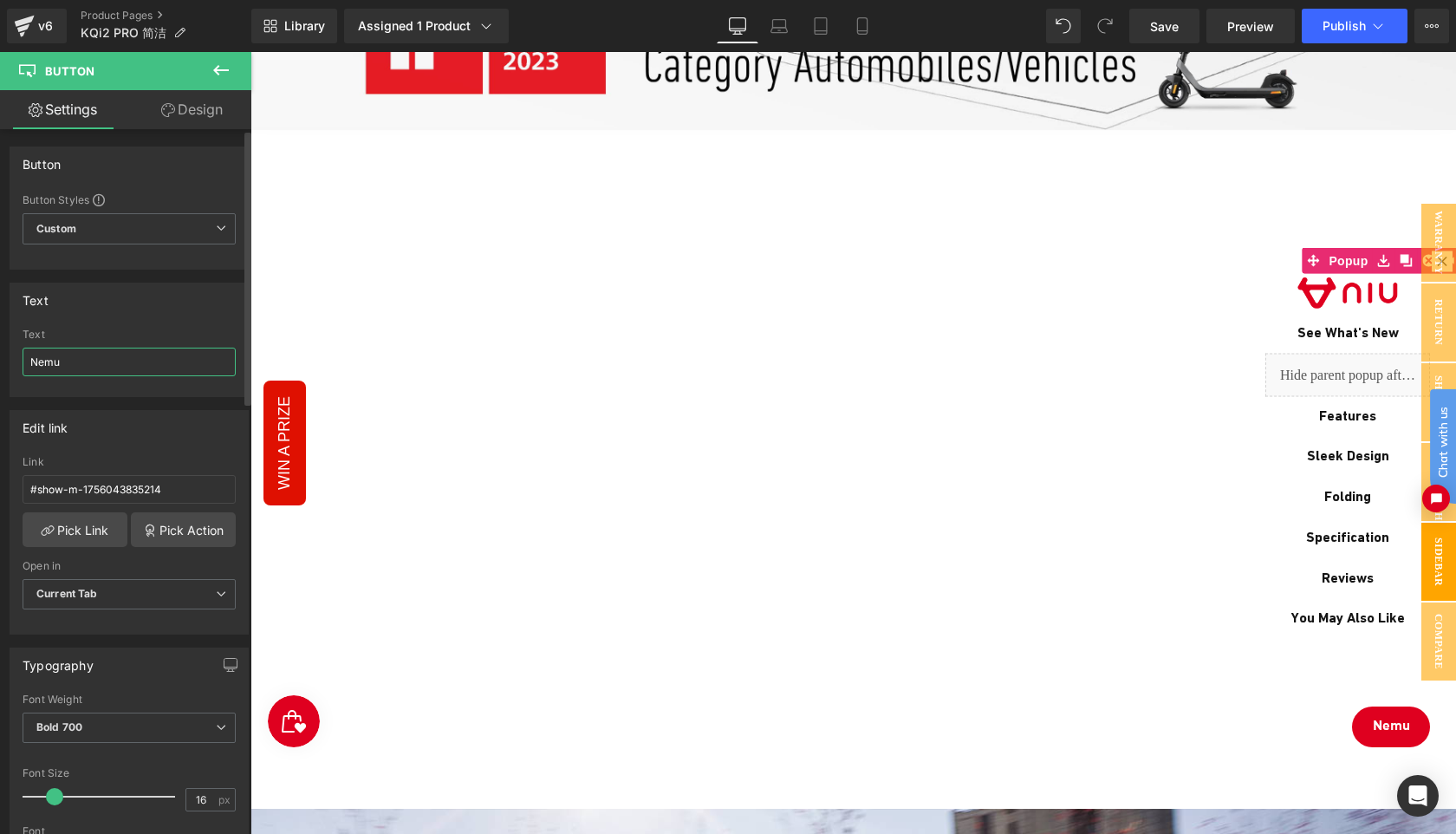
click at [113, 366] on input "Nemu" at bounding box center [129, 362] width 213 height 29
type input "FILTER"
click at [1167, 30] on span "Save" at bounding box center [1165, 26] width 29 height 18
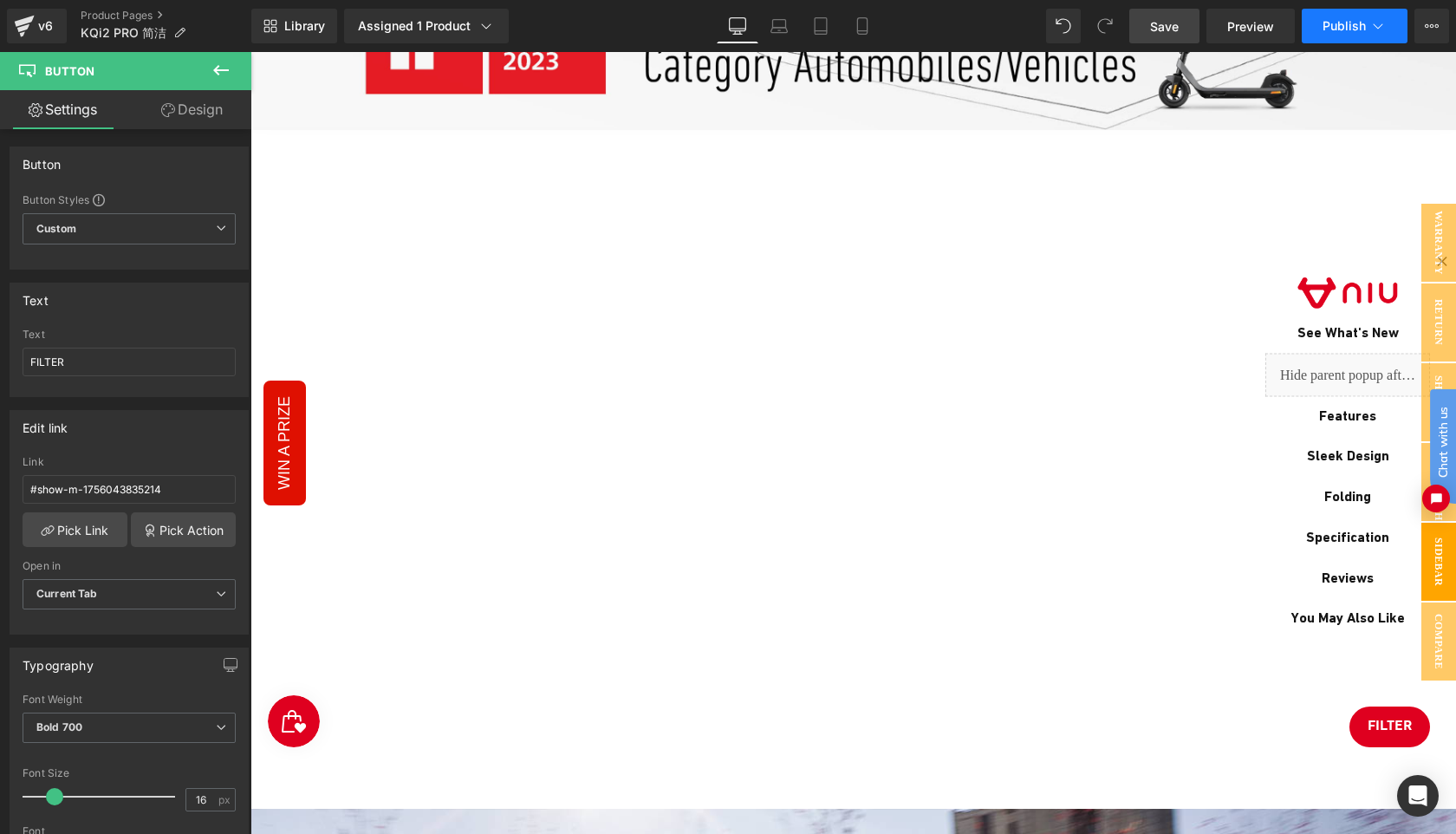
click at [1342, 13] on button "Publish" at bounding box center [1354, 26] width 106 height 35
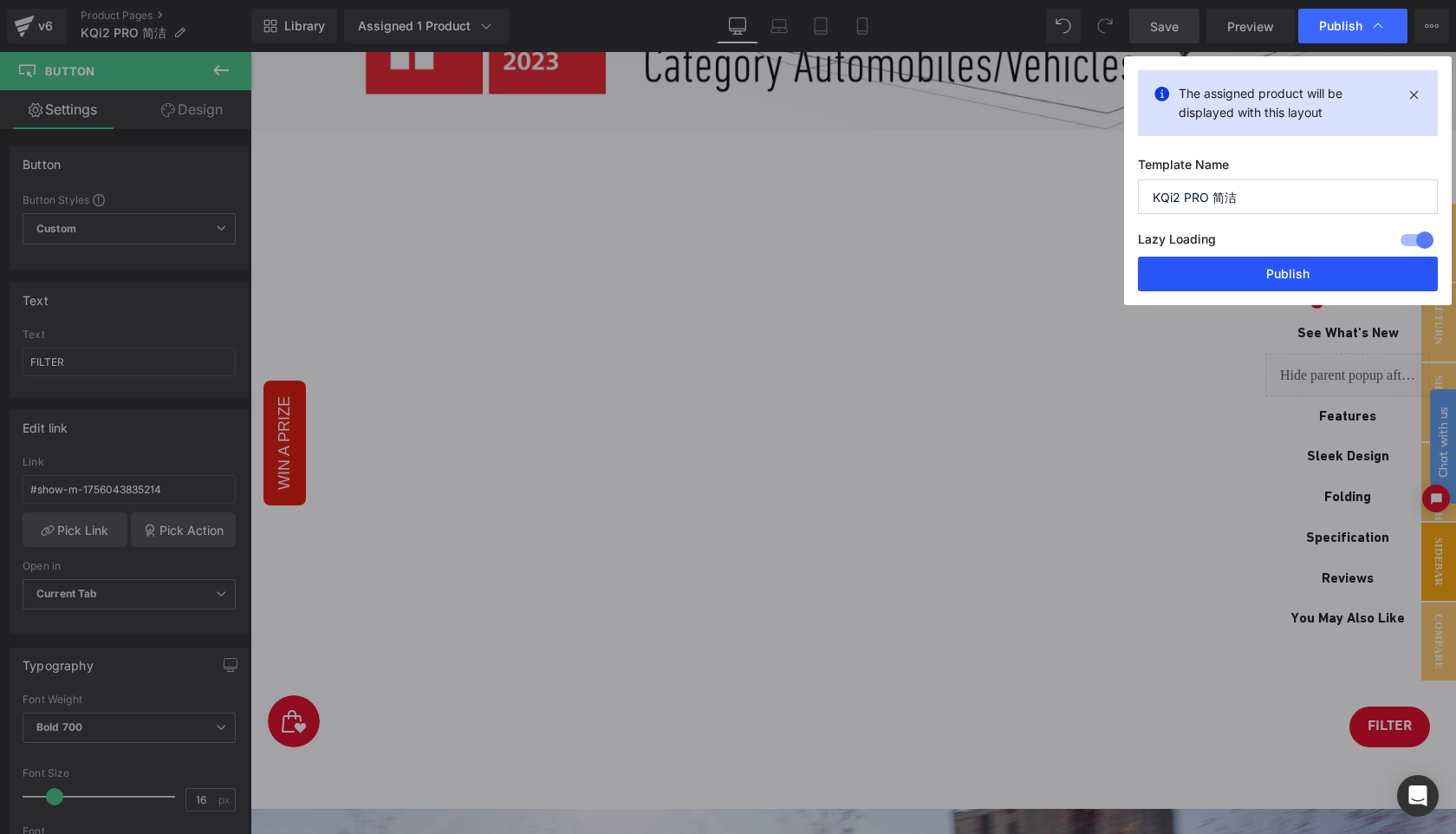
click at [1275, 257] on button "Publish" at bounding box center [1288, 274] width 300 height 35
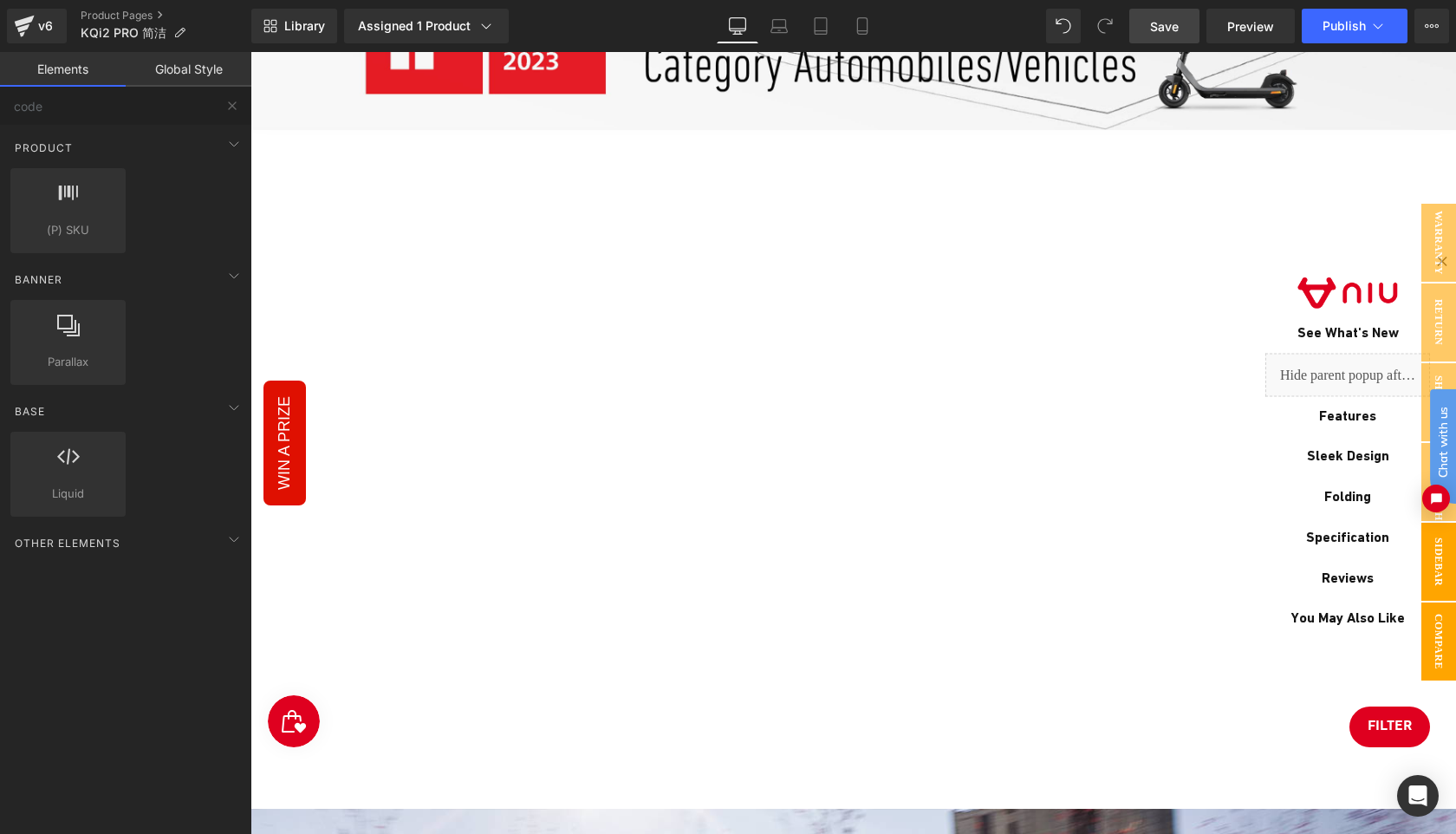
click at [1433, 647] on span "Compare" at bounding box center [1439, 641] width 35 height 78
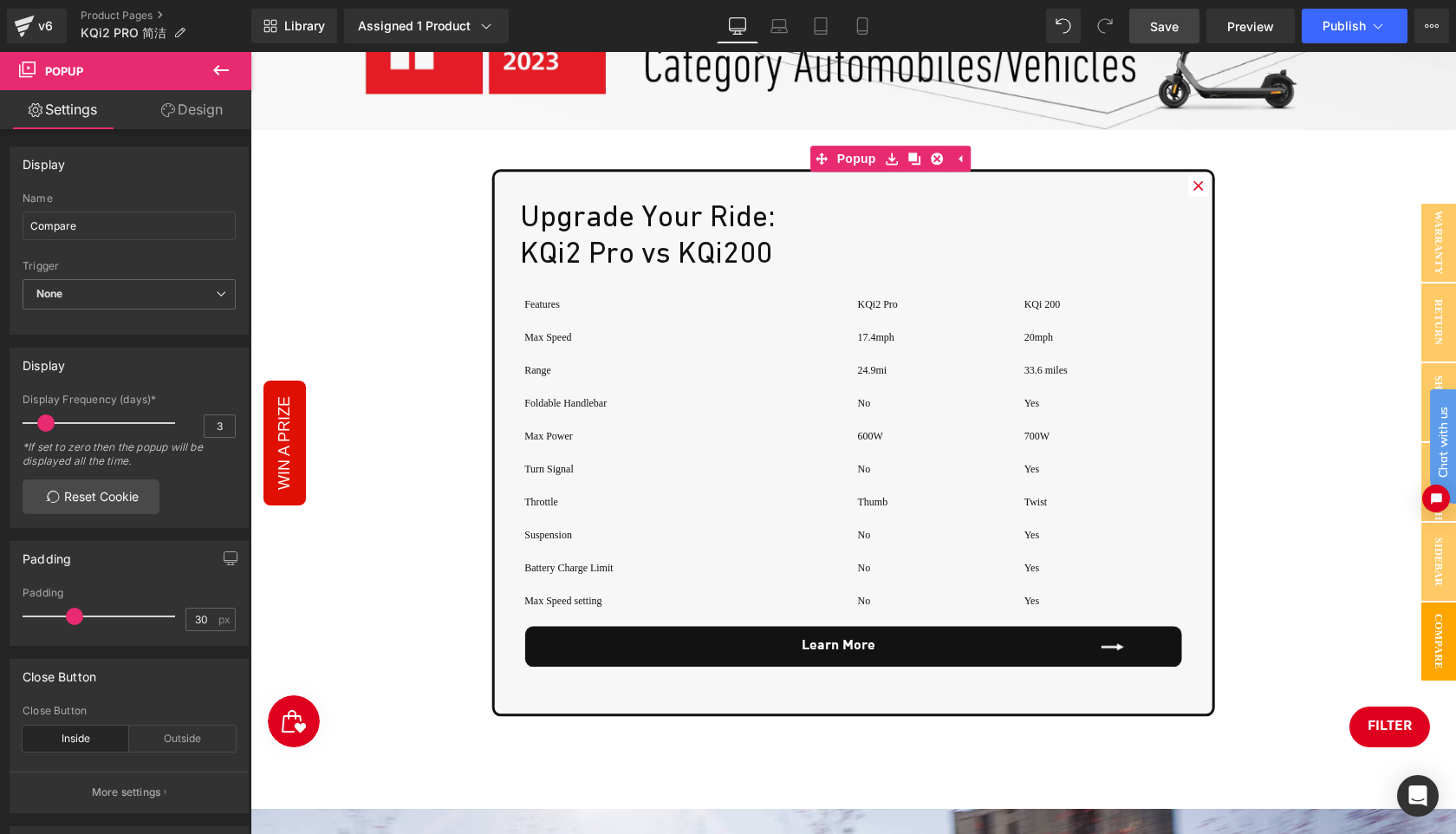
click at [780, 644] on link "Learn More" at bounding box center [853, 646] width 658 height 40
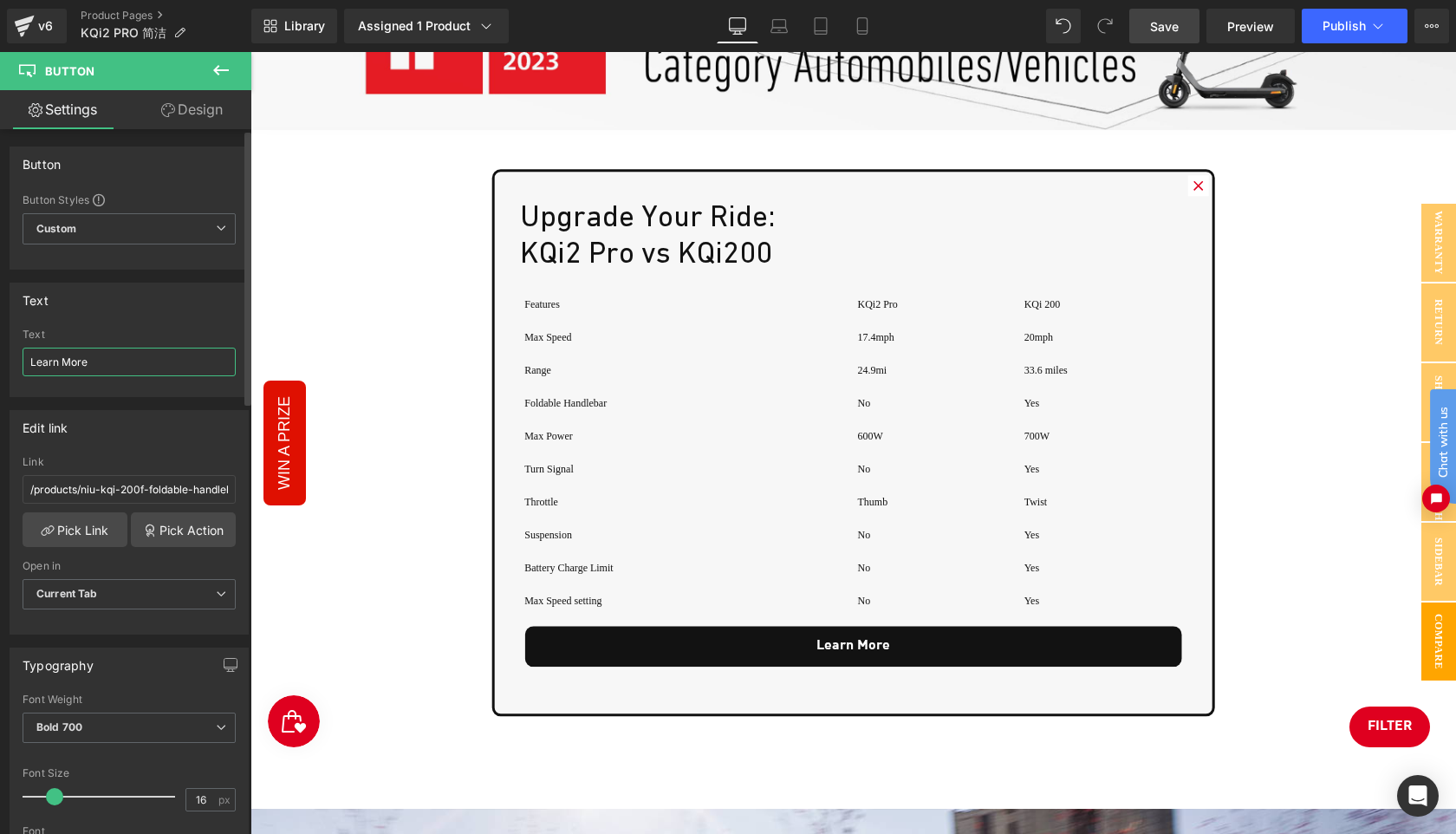
click at [153, 363] on input "Learn More" at bounding box center [129, 362] width 213 height 29
type input "Learn More - KQi 200F"
click at [757, 684] on div "Upgrade Your Ride: KQi2 Pro vs KQi200 Heading Features Text Block KQi2 Pro Text…" at bounding box center [853, 442] width 718 height 542
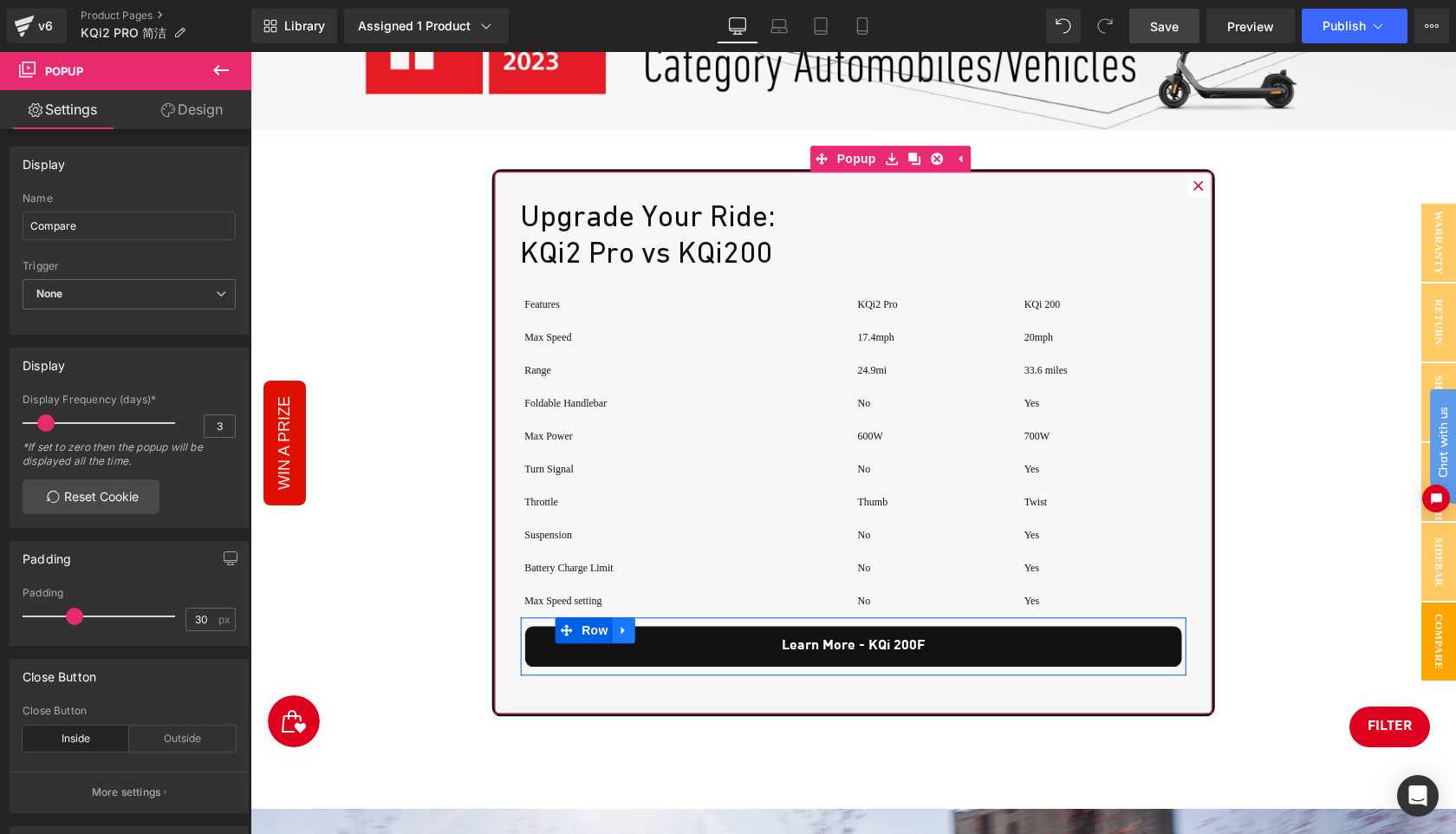
click at [620, 631] on icon at bounding box center [622, 631] width 4 height 8
click at [641, 626] on icon at bounding box center [646, 630] width 13 height 13
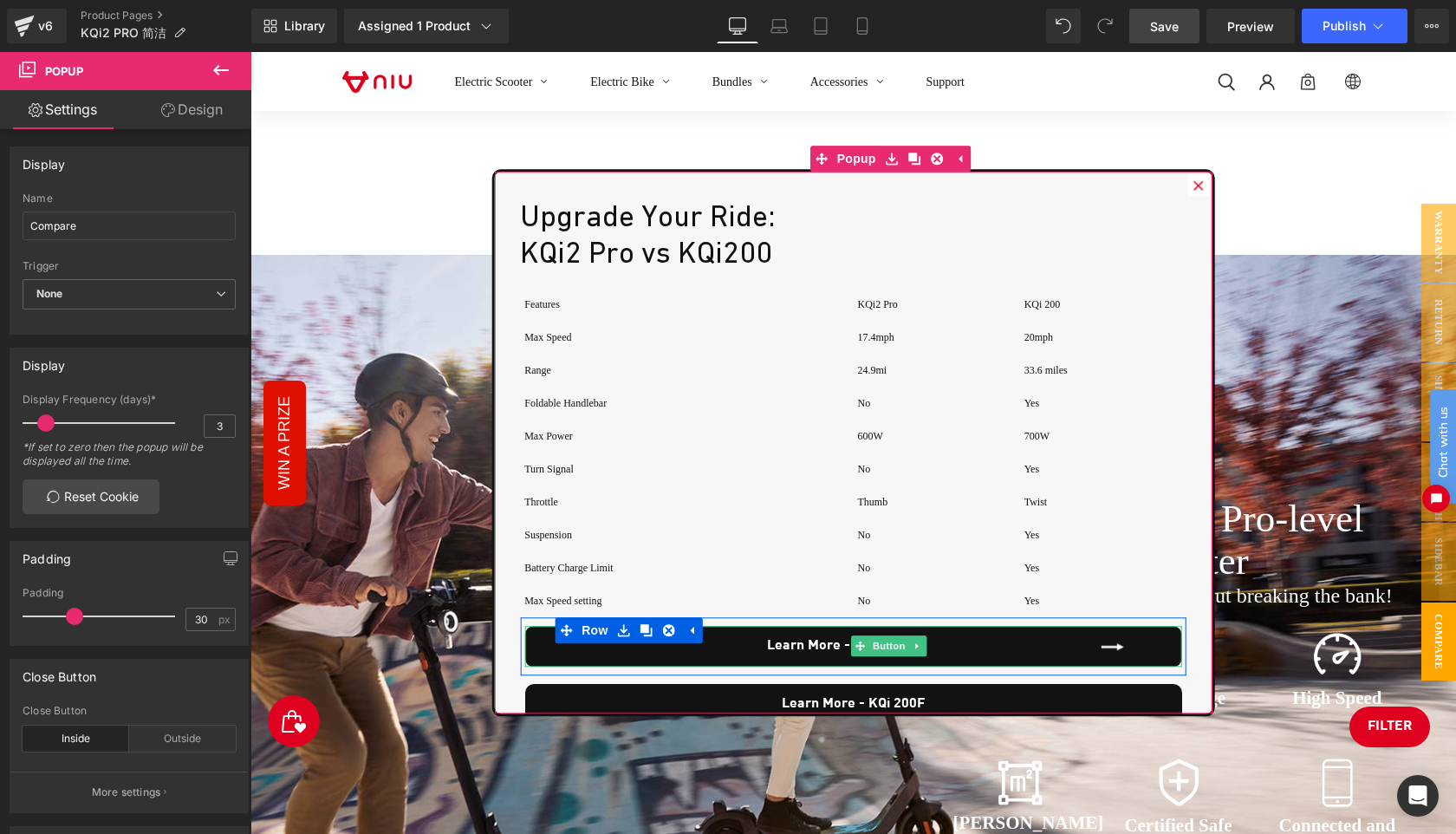
scroll to position [42, 0]
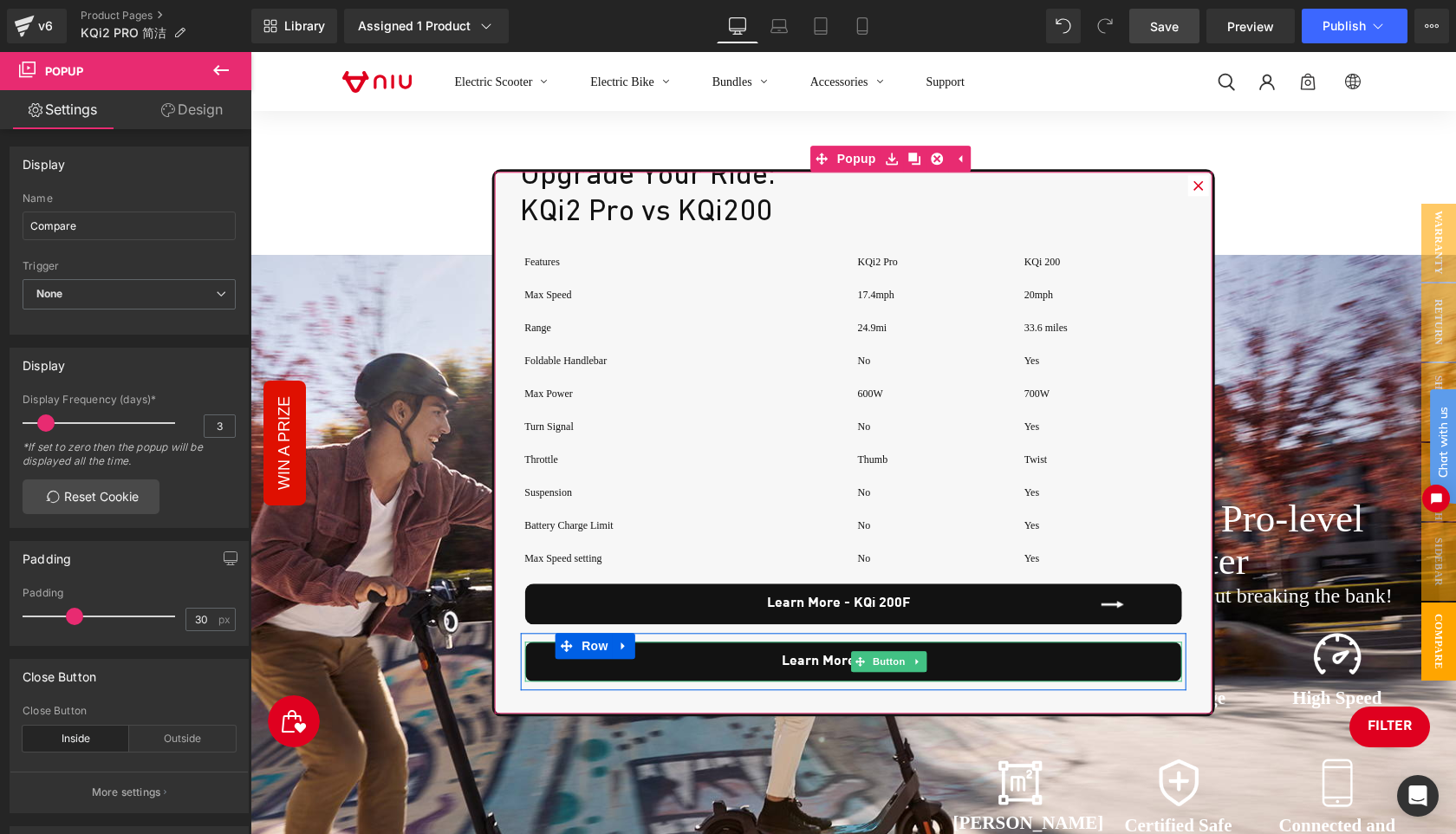
click at [833, 662] on span "Learn More - KQi 200F" at bounding box center [853, 662] width 143 height 20
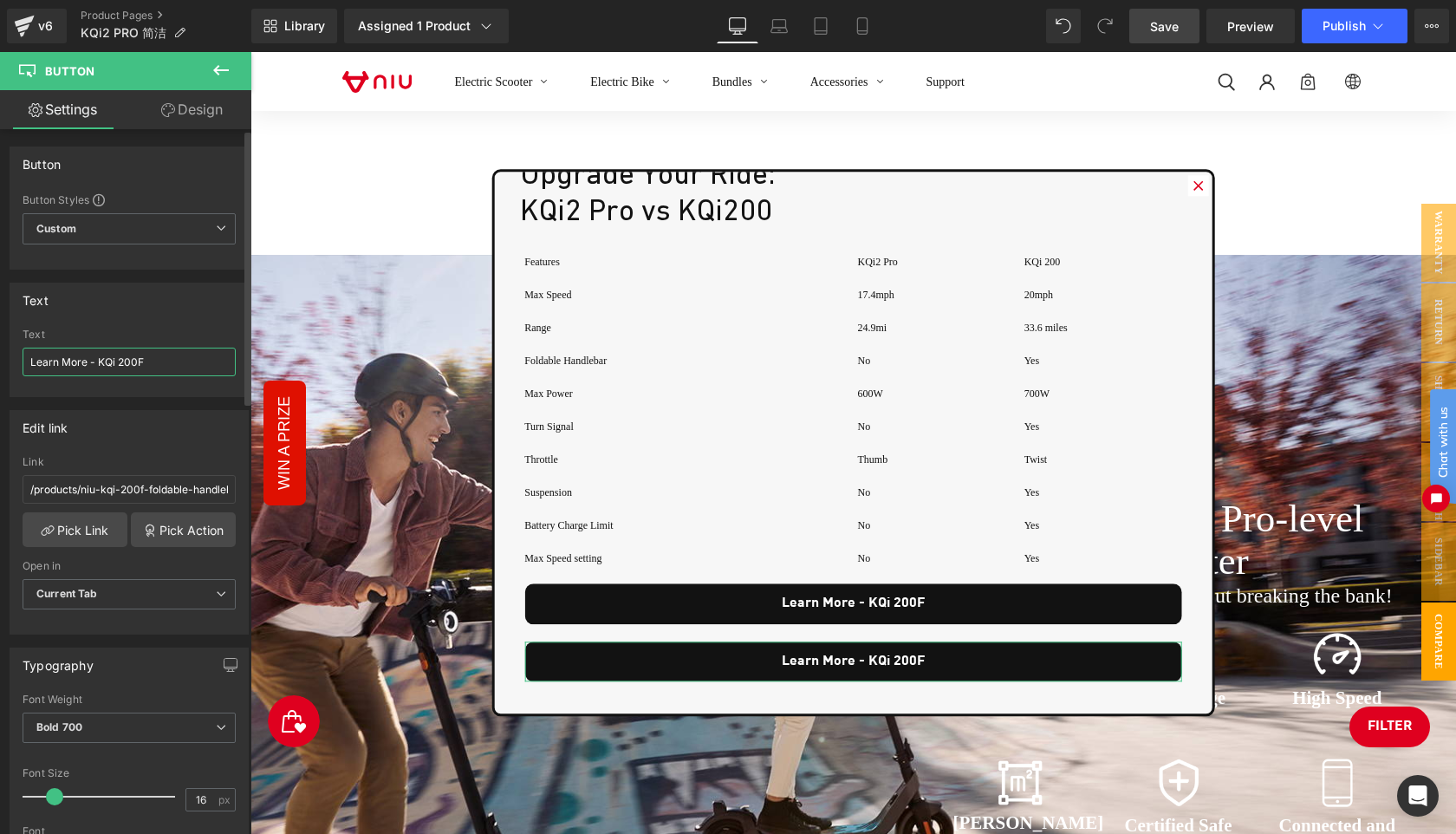
click at [180, 361] on input "Learn More - KQi 200F" at bounding box center [129, 362] width 213 height 29
type input "Learn More - KQi 200P"
click at [116, 487] on input "/products/niu-kqi-200f-foldable-handlebar-electric-scooter" at bounding box center [129, 490] width 213 height 29
click at [84, 545] on link "Pick Link" at bounding box center [74, 530] width 105 height 35
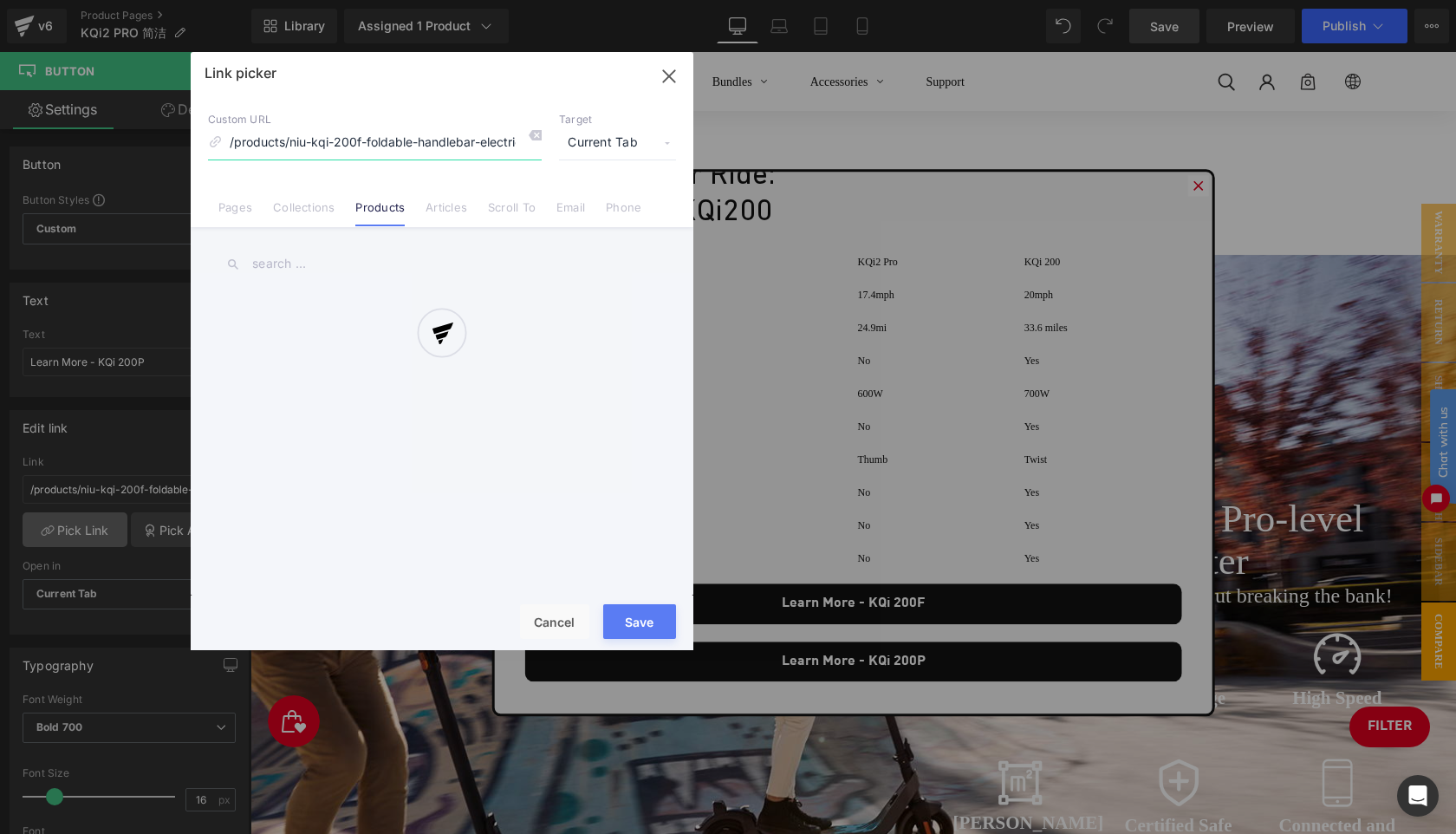
scroll to position [0, 38]
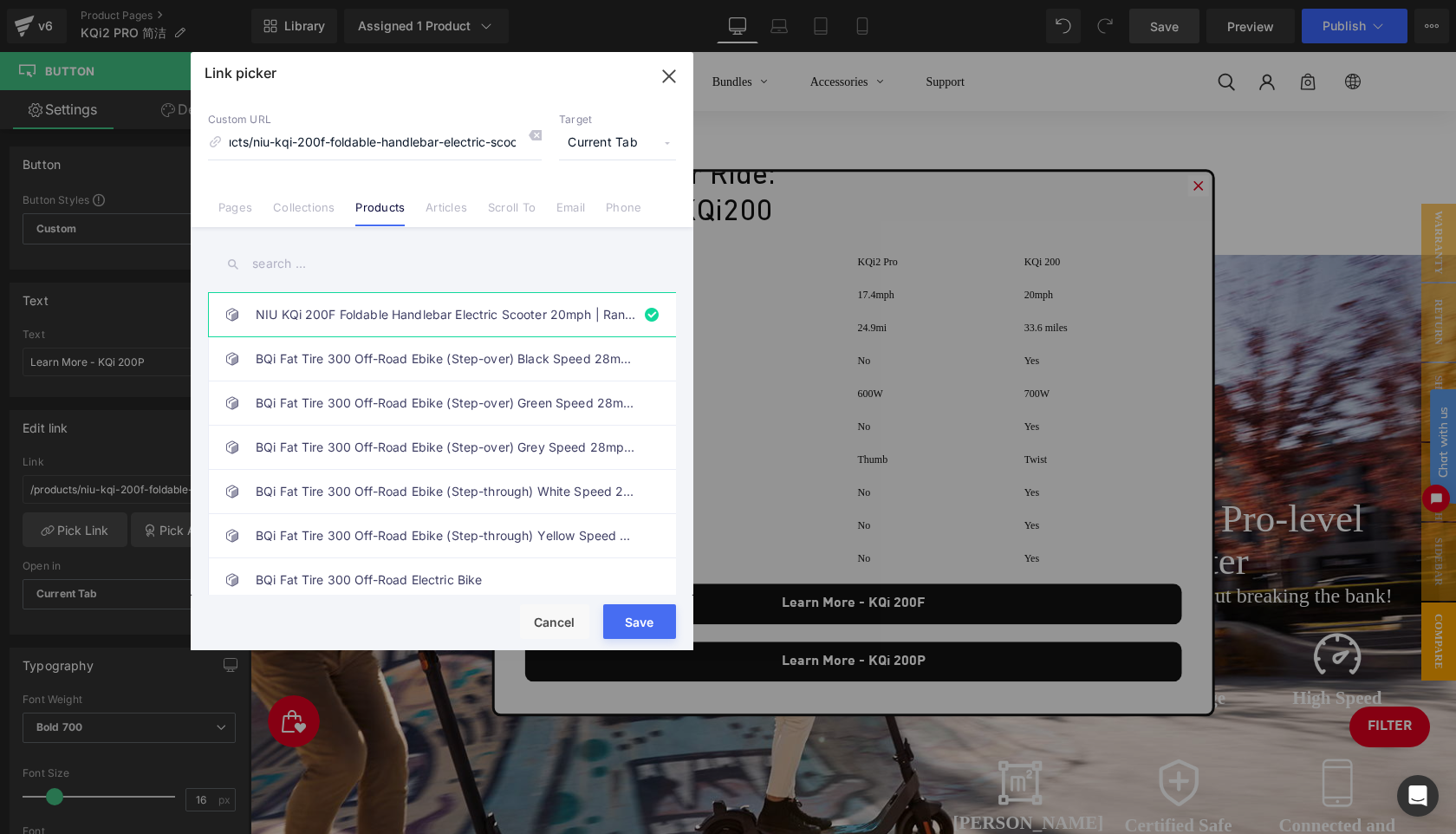
click at [298, 265] on input "text" at bounding box center [441, 264] width 468 height 39
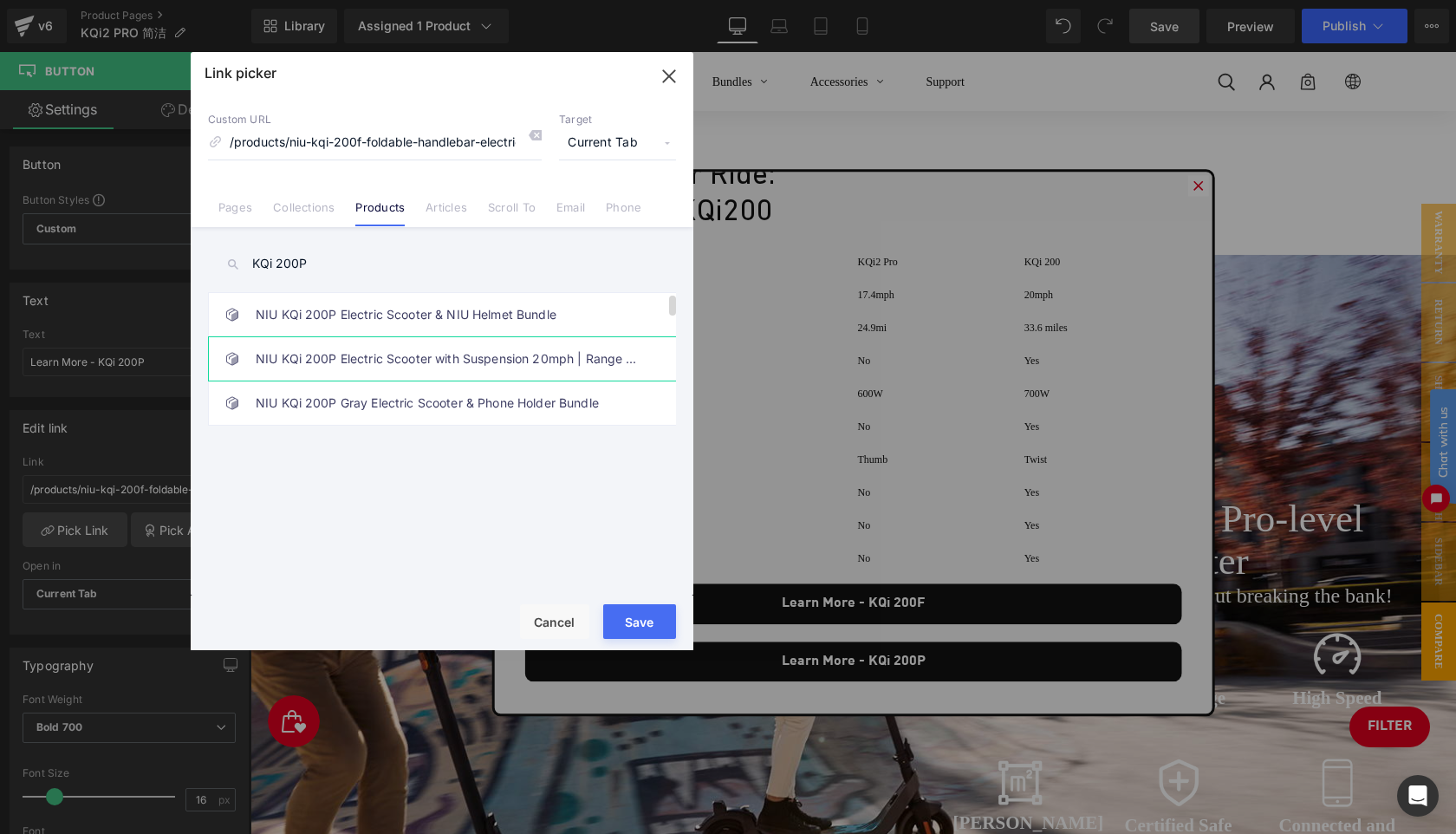
type input "KQi 200P"
click at [364, 359] on link "NIU KQi 200P Electric Scooter with Suspension 20mph | Range 33.6 miles" at bounding box center [446, 359] width 381 height 43
drag, startPoint x: 644, startPoint y: 626, endPoint x: 449, endPoint y: 609, distance: 195.7
click at [644, 626] on button "Save" at bounding box center [640, 621] width 73 height 35
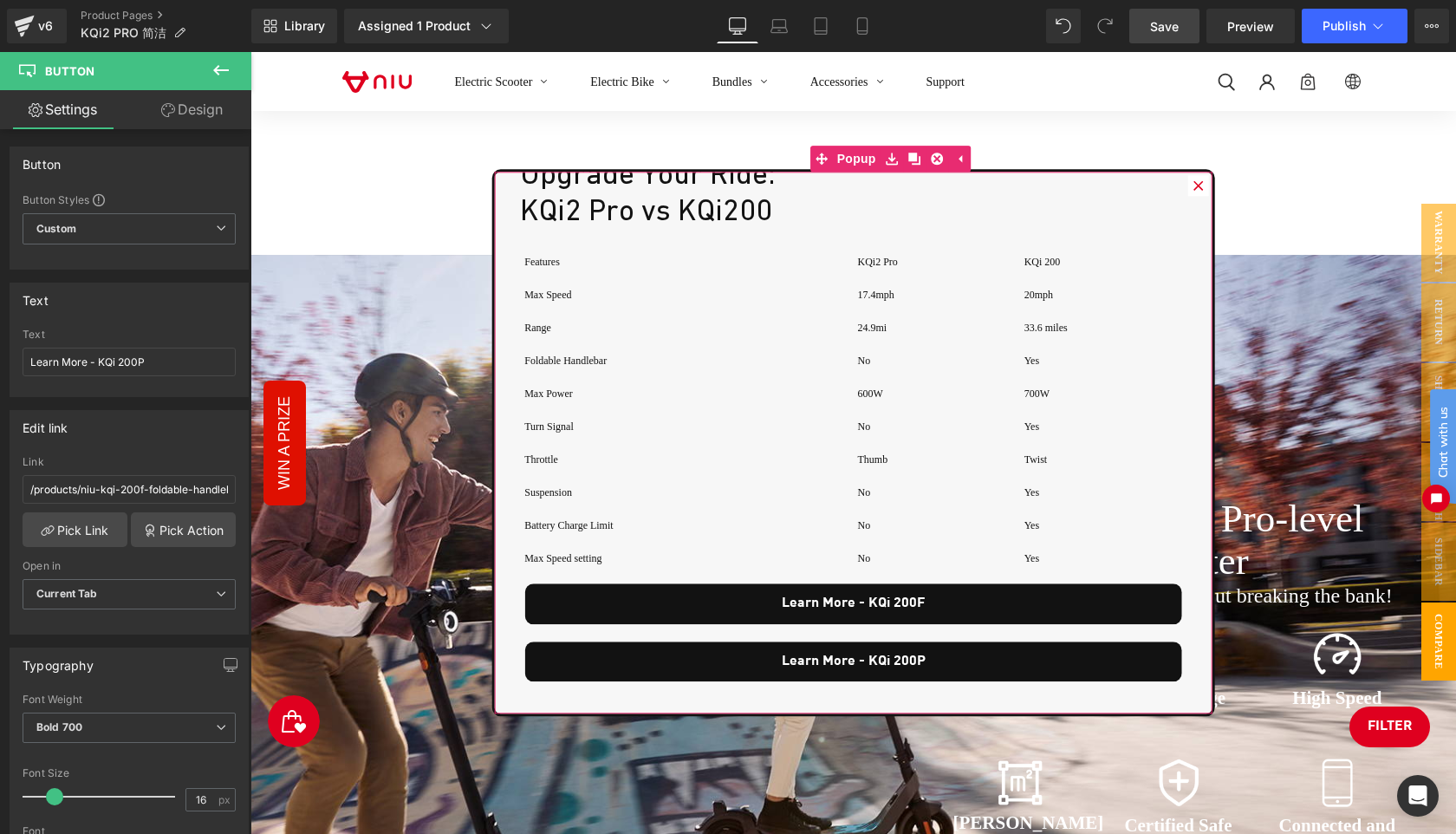
click at [1196, 183] on icon at bounding box center [1198, 186] width 10 height 10
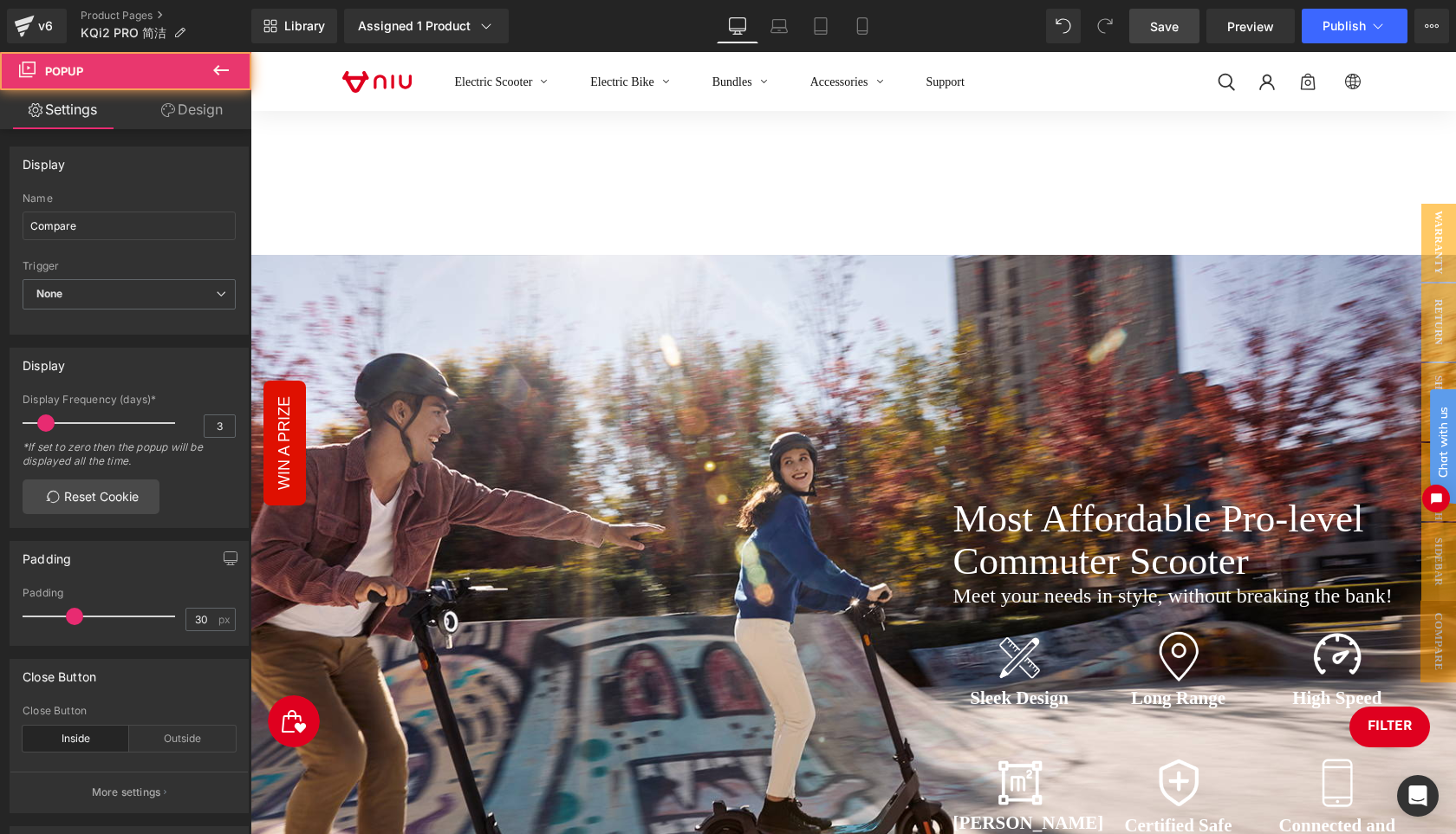
click at [1166, 31] on span "Save" at bounding box center [1165, 26] width 29 height 18
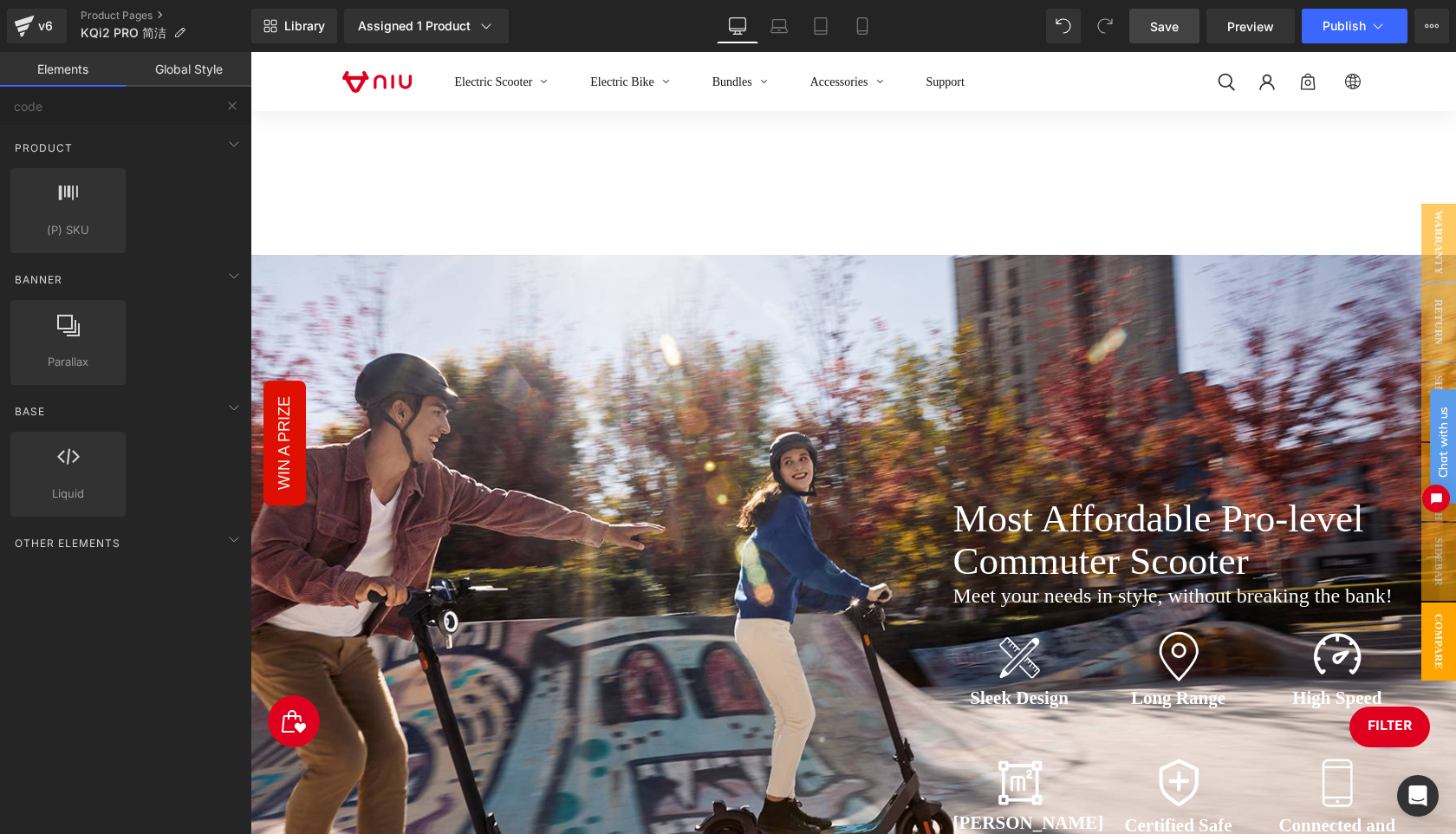
click at [1439, 662] on span "Compare" at bounding box center [1439, 641] width 35 height 78
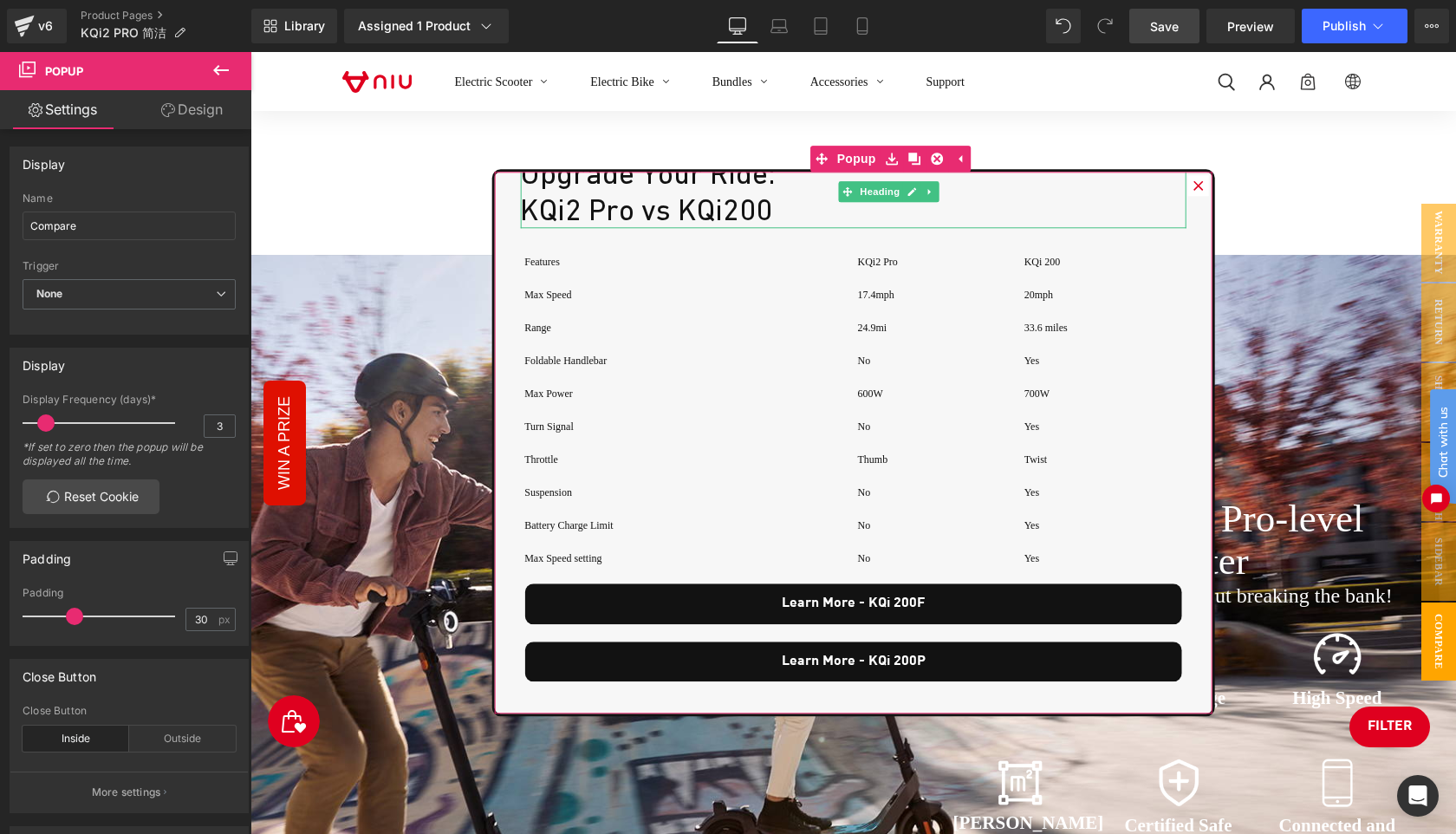
click at [771, 213] on h1 "KQi2 Pro vs KQi200" at bounding box center [853, 210] width 666 height 37
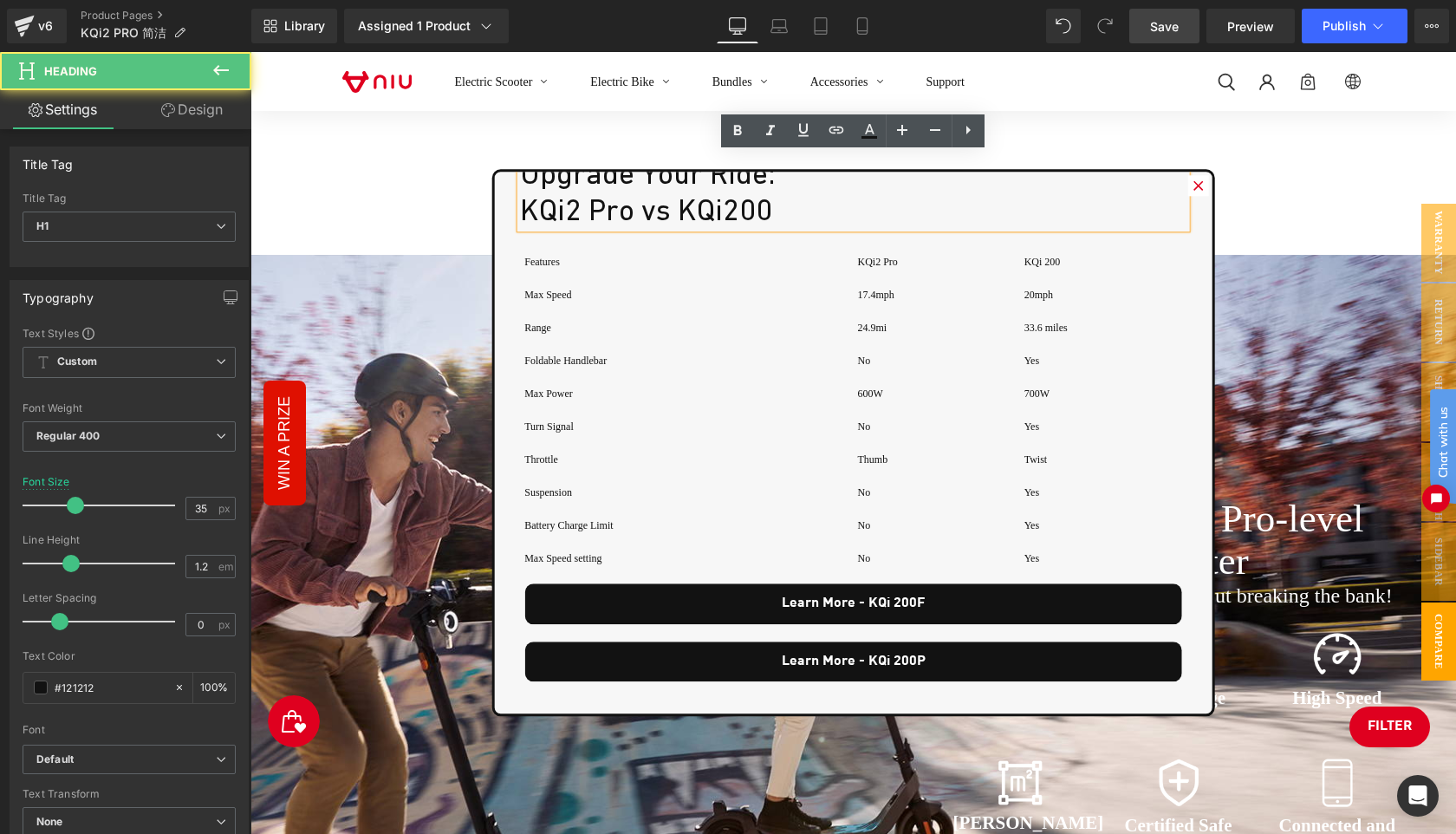
click at [805, 209] on h1 "KQi2 Pro vs KQi200" at bounding box center [853, 210] width 666 height 37
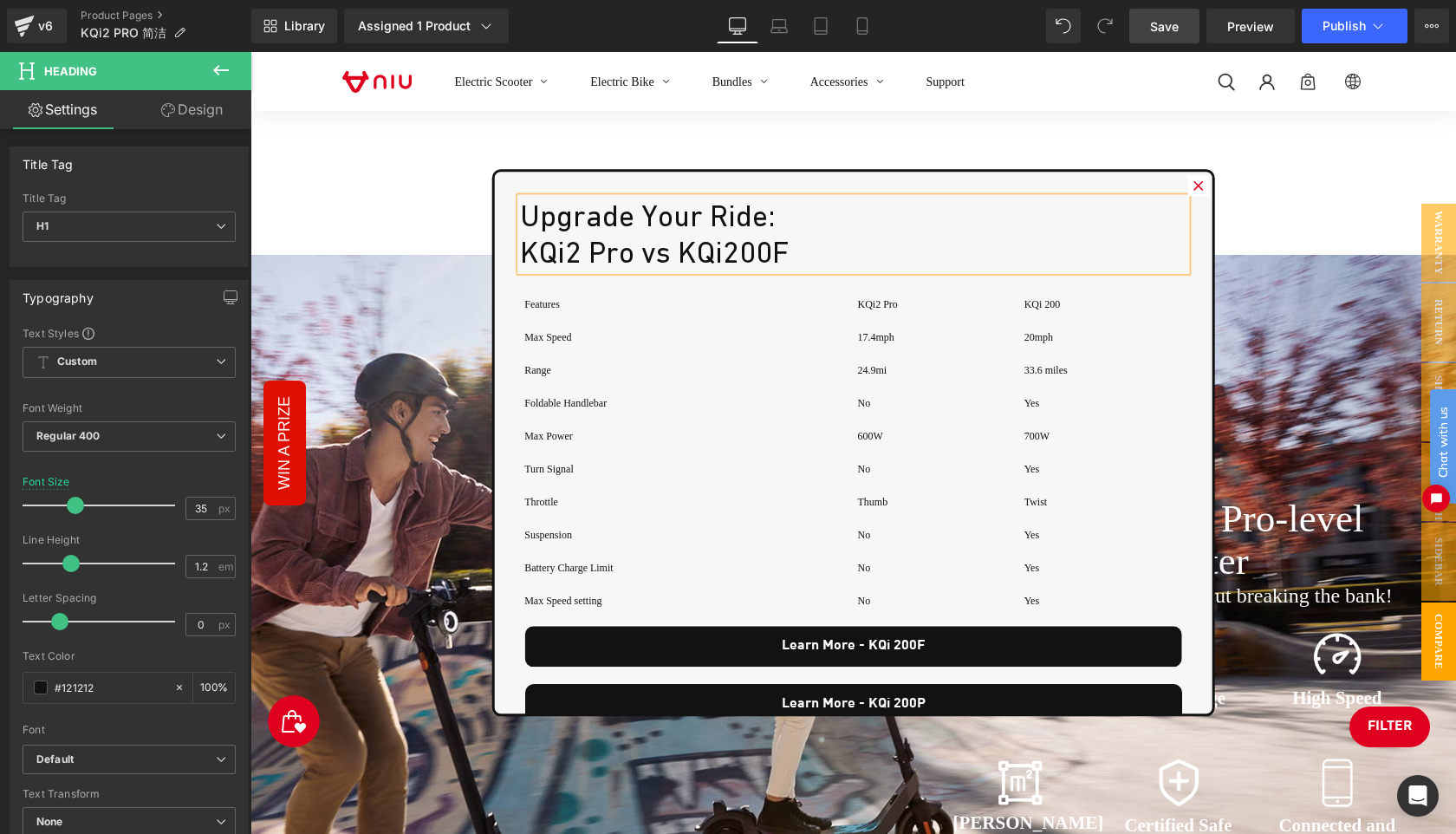
scroll to position [42, 0]
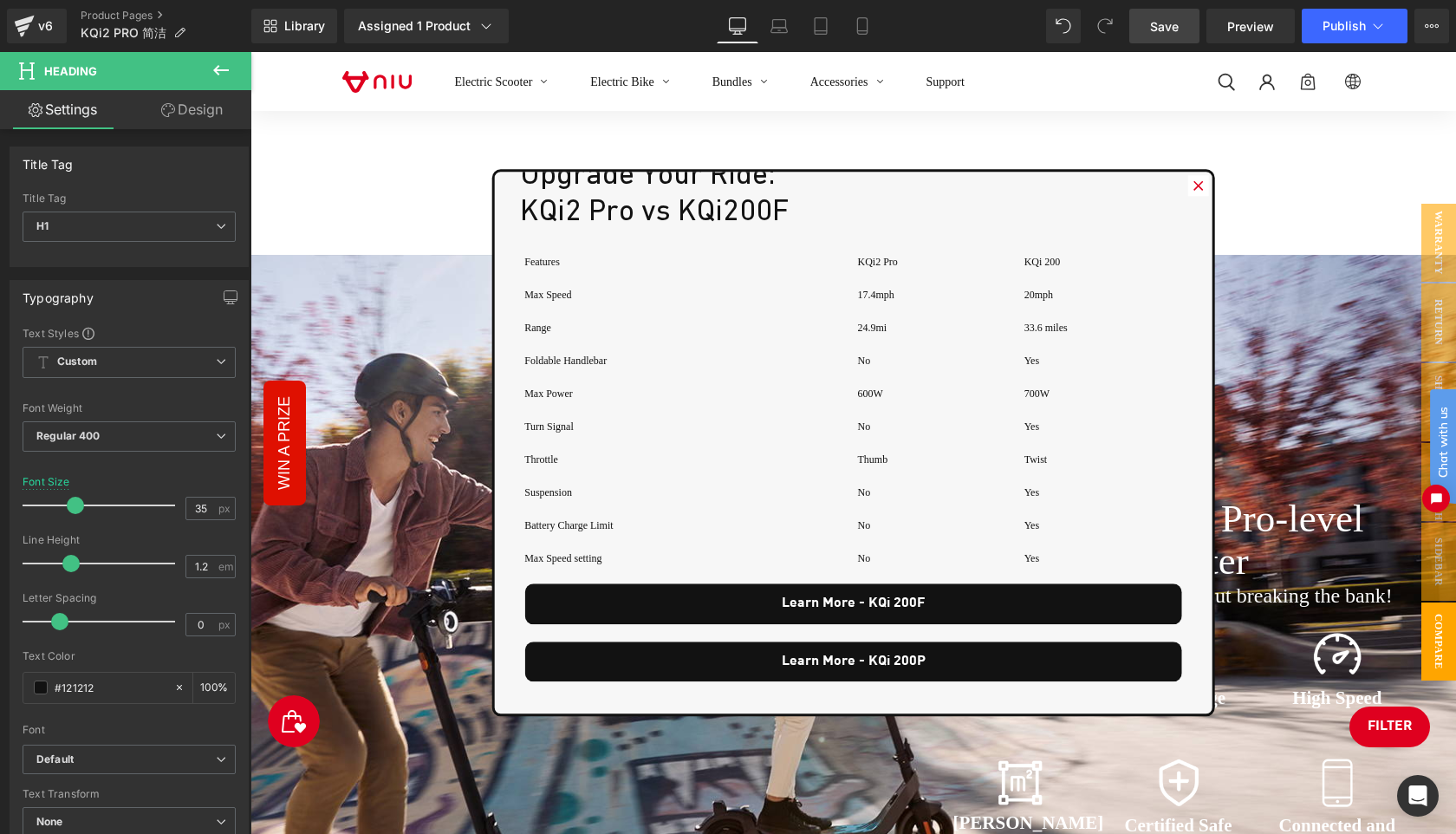
click at [1167, 22] on span "Save" at bounding box center [1165, 26] width 29 height 18
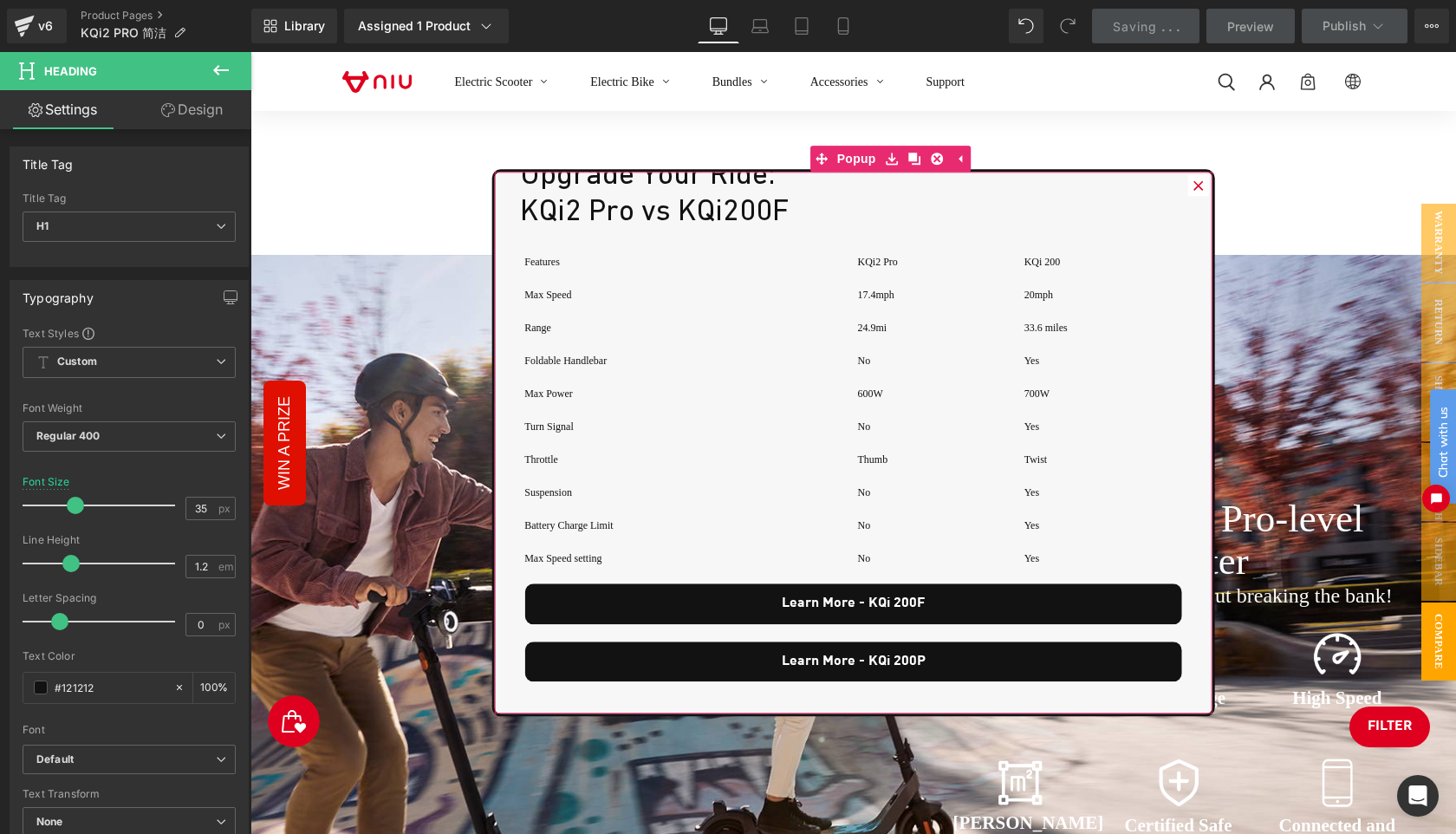
drag, startPoint x: 1197, startPoint y: 188, endPoint x: 1437, endPoint y: 644, distance: 515.3
click at [1197, 188] on icon at bounding box center [1198, 185] width 11 height 11
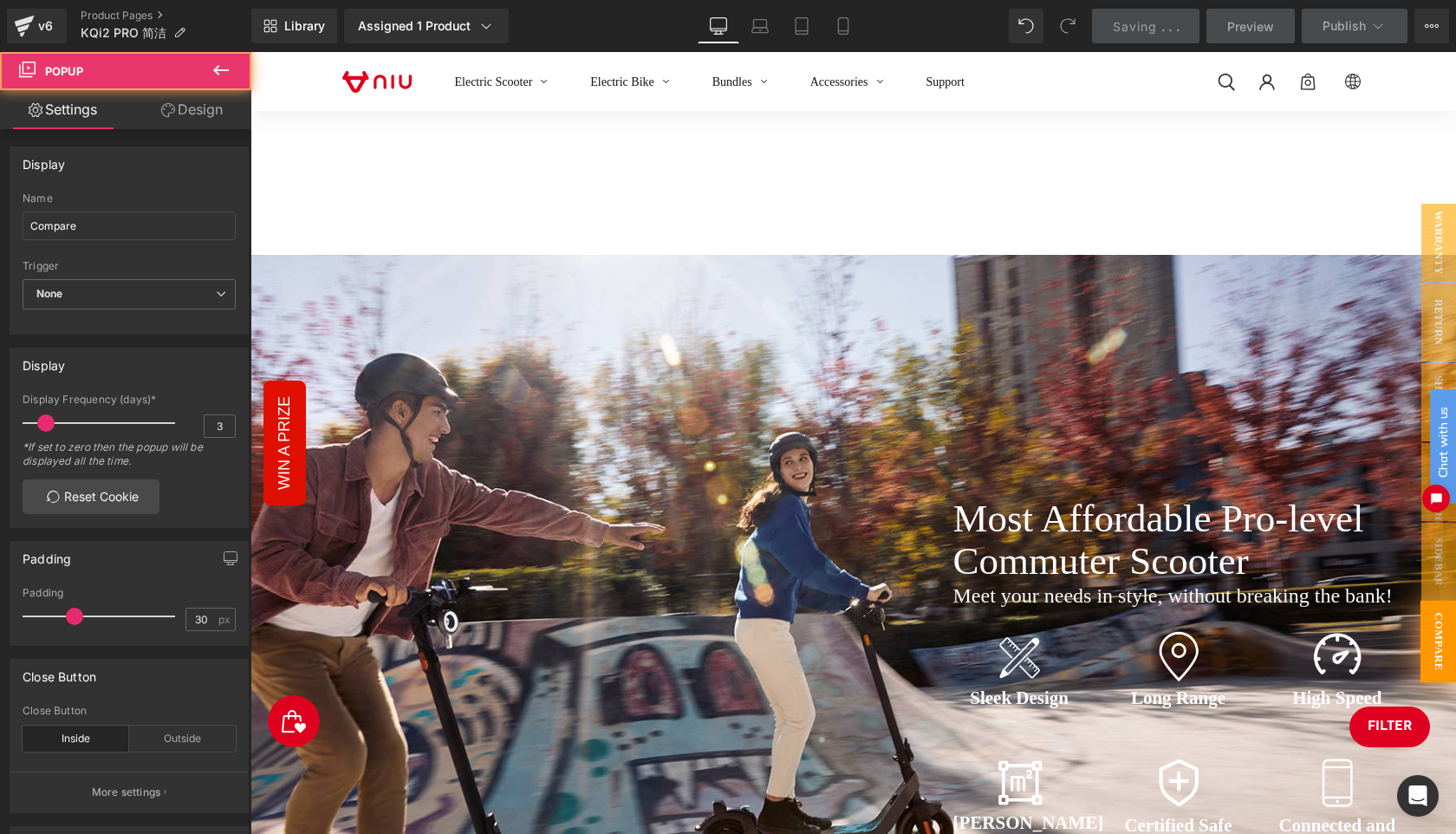
drag, startPoint x: 1437, startPoint y: 644, endPoint x: 285, endPoint y: 346, distance: 1189.9
click at [1437, 644] on span "Compare" at bounding box center [1439, 642] width 37 height 83
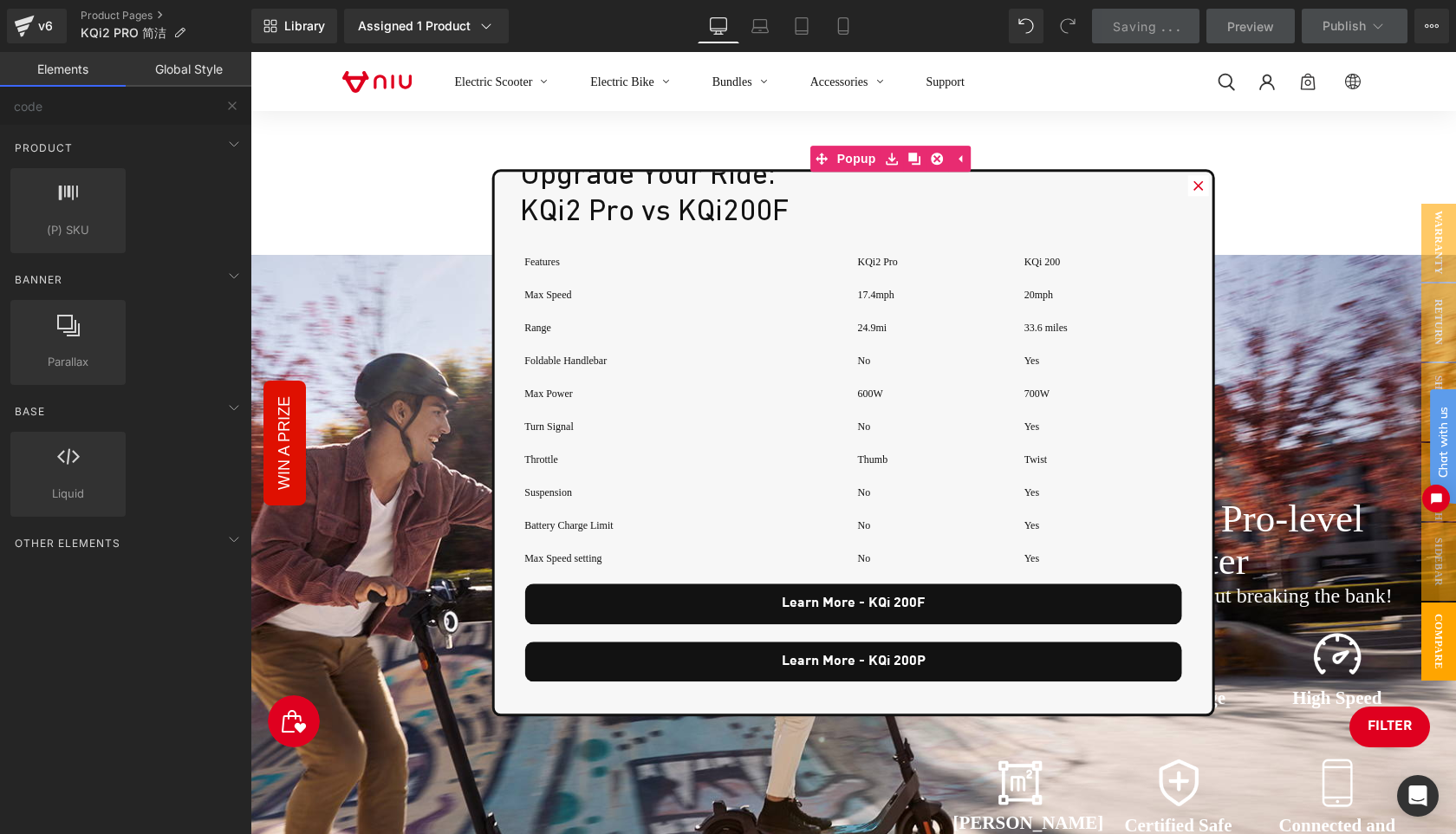
click at [1437, 579] on html "Chat with us" at bounding box center [1430, 442] width 52 height 303
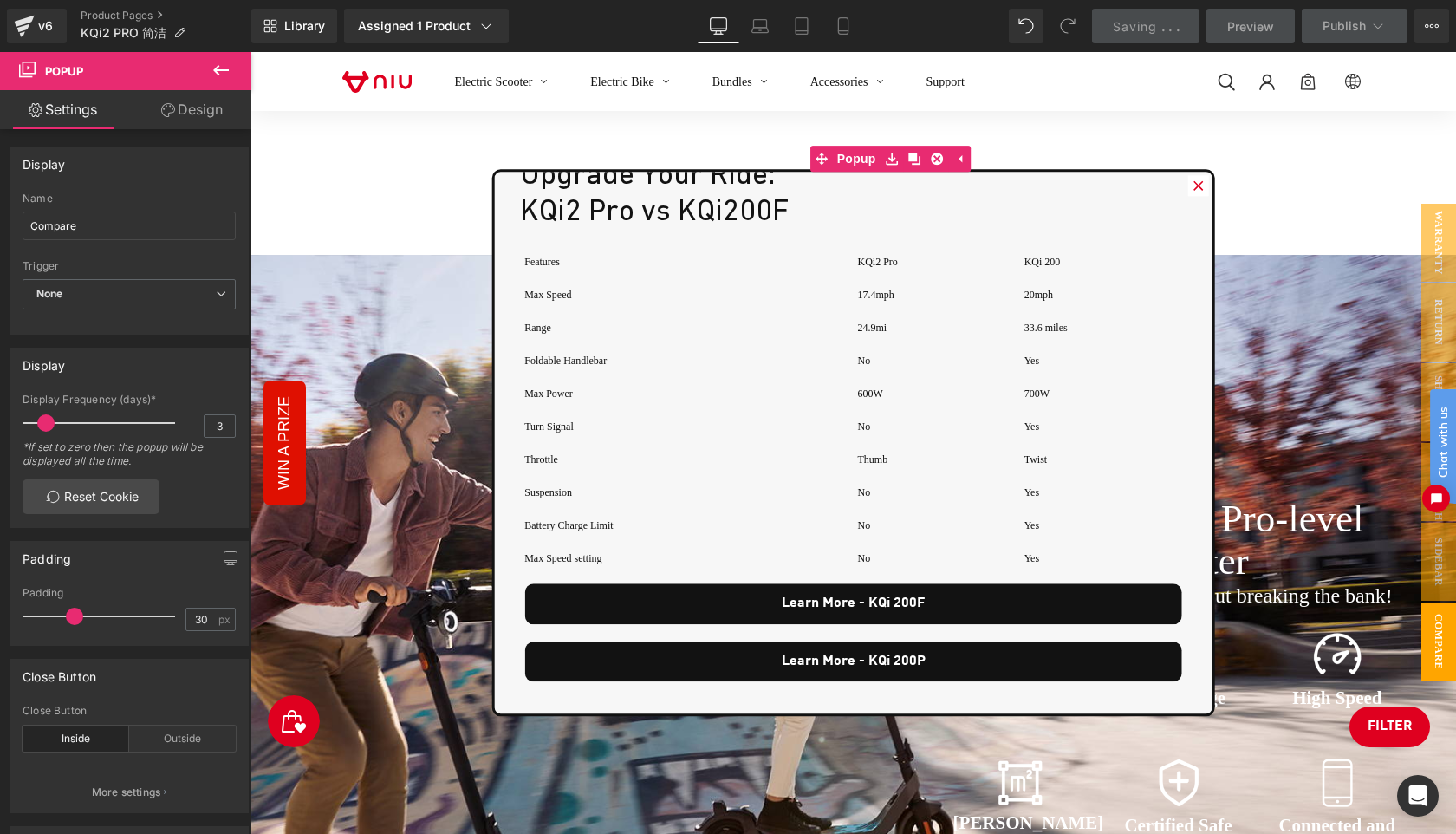
click at [1399, 720] on link "FILTER" at bounding box center [1390, 726] width 81 height 40
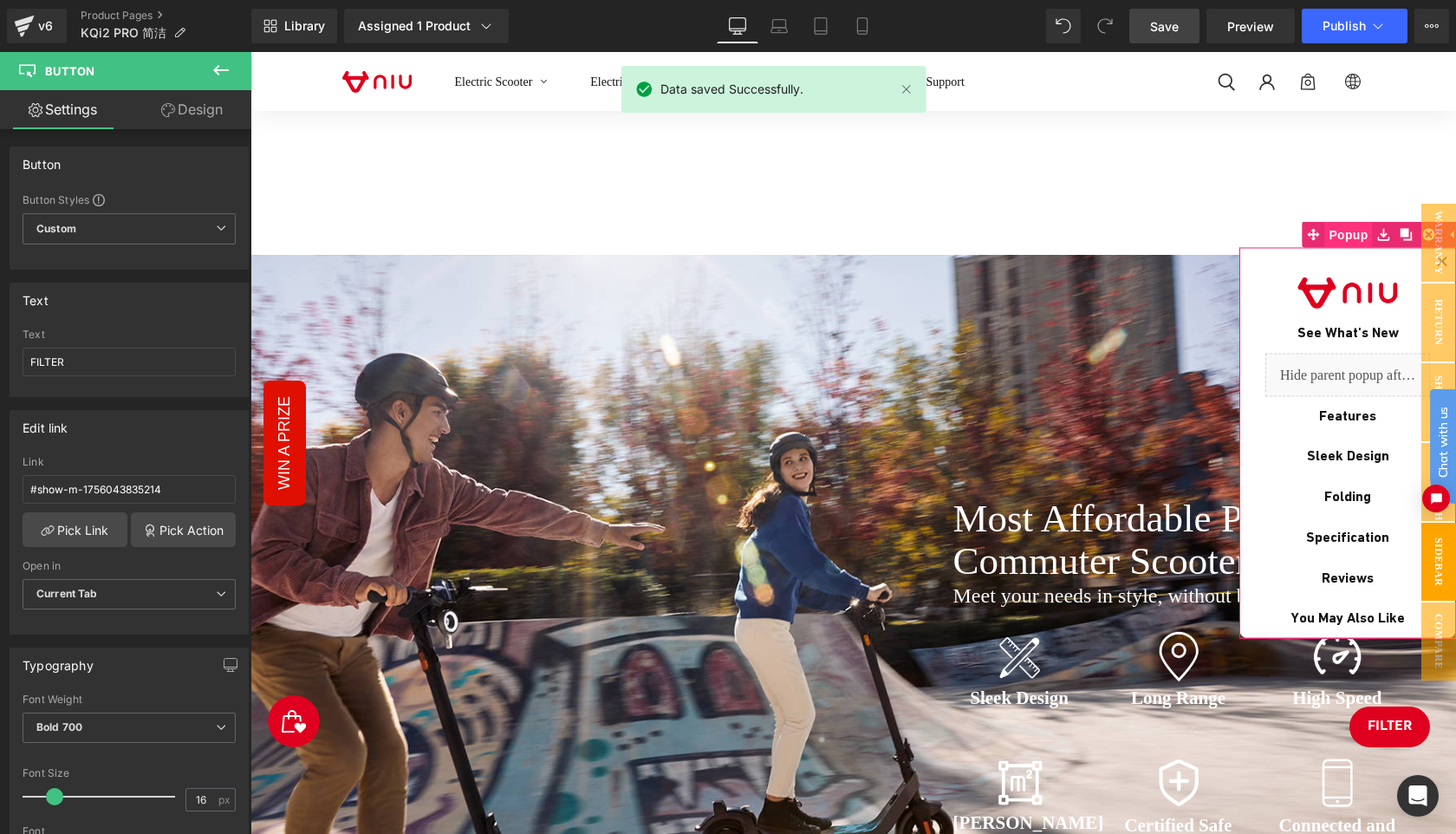
click at [1328, 238] on span "Popup" at bounding box center [1348, 235] width 48 height 26
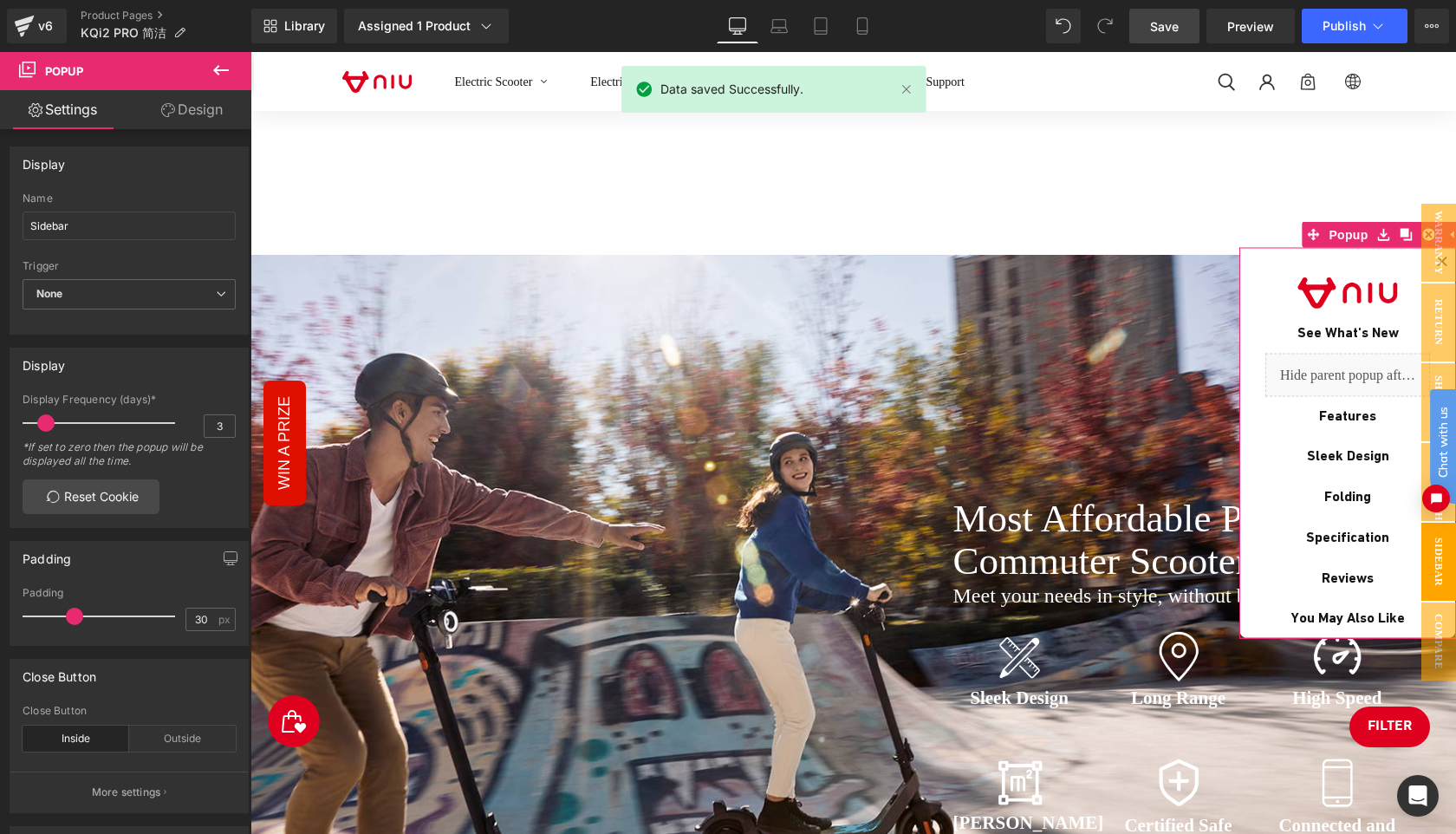
click at [194, 113] on link "Design" at bounding box center [191, 110] width 126 height 39
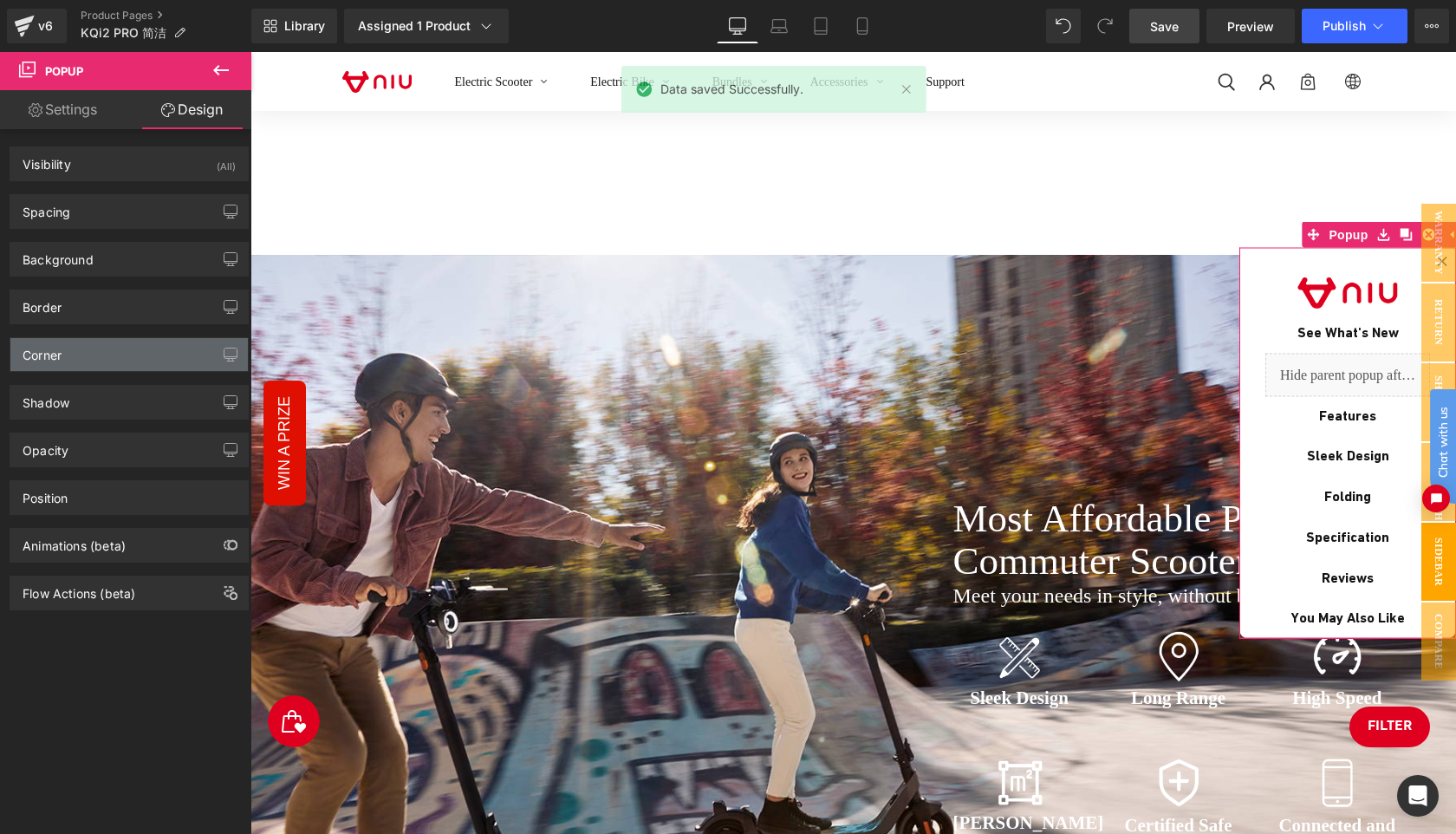
click at [123, 360] on div "Corner" at bounding box center [129, 354] width 238 height 33
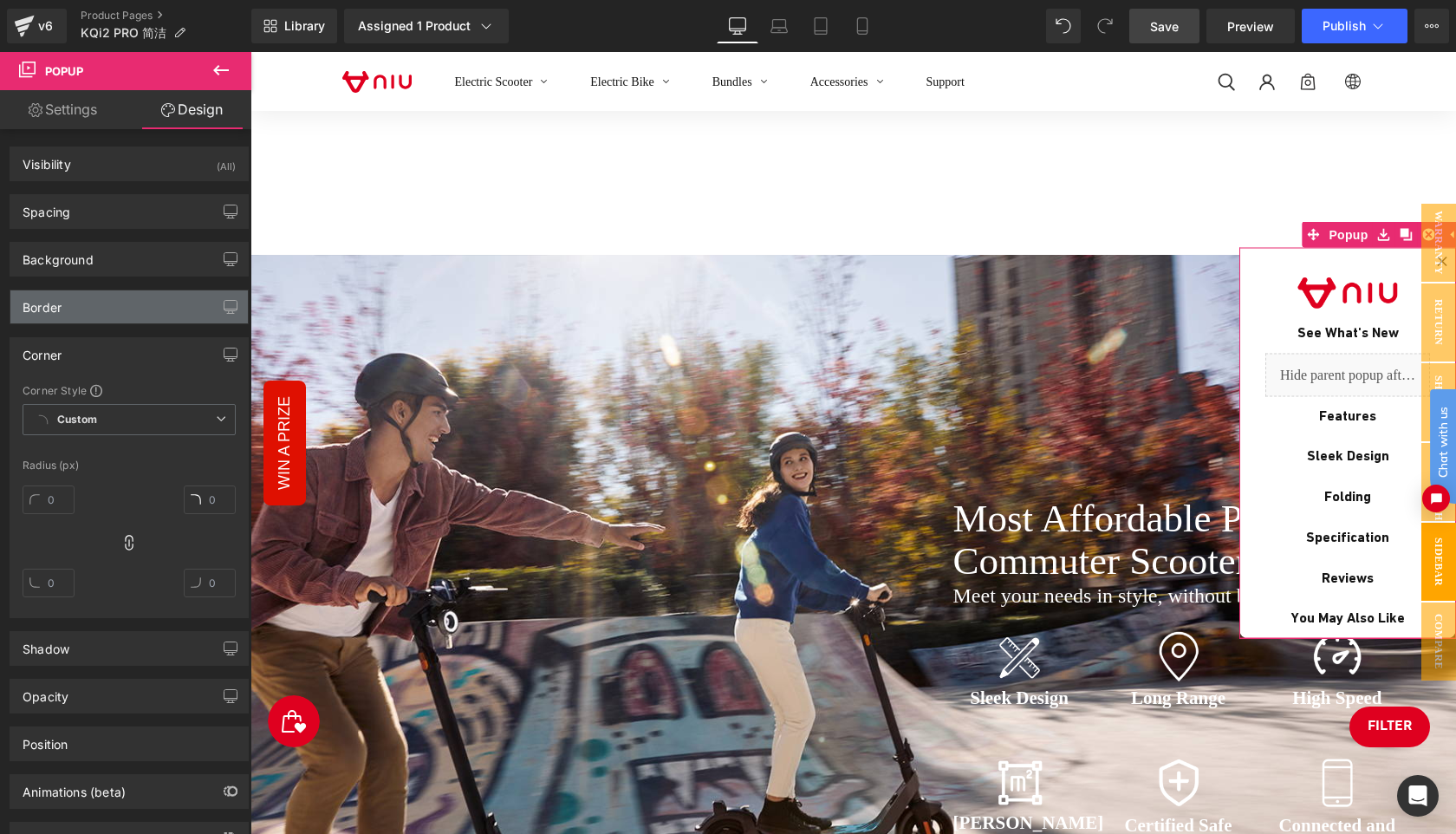
click at [110, 309] on div "Border" at bounding box center [129, 307] width 238 height 33
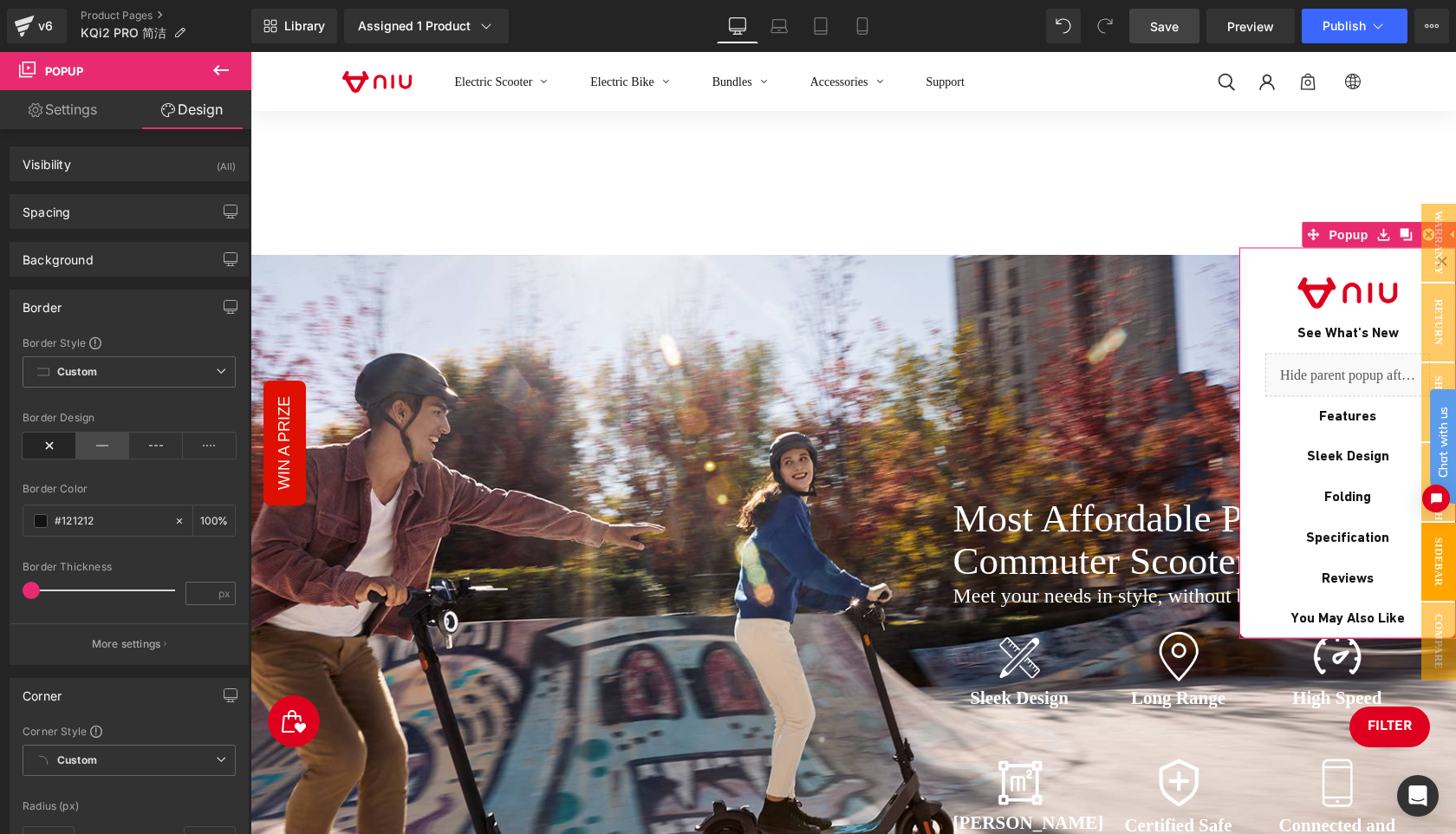
click at [109, 443] on icon at bounding box center [103, 445] width 54 height 26
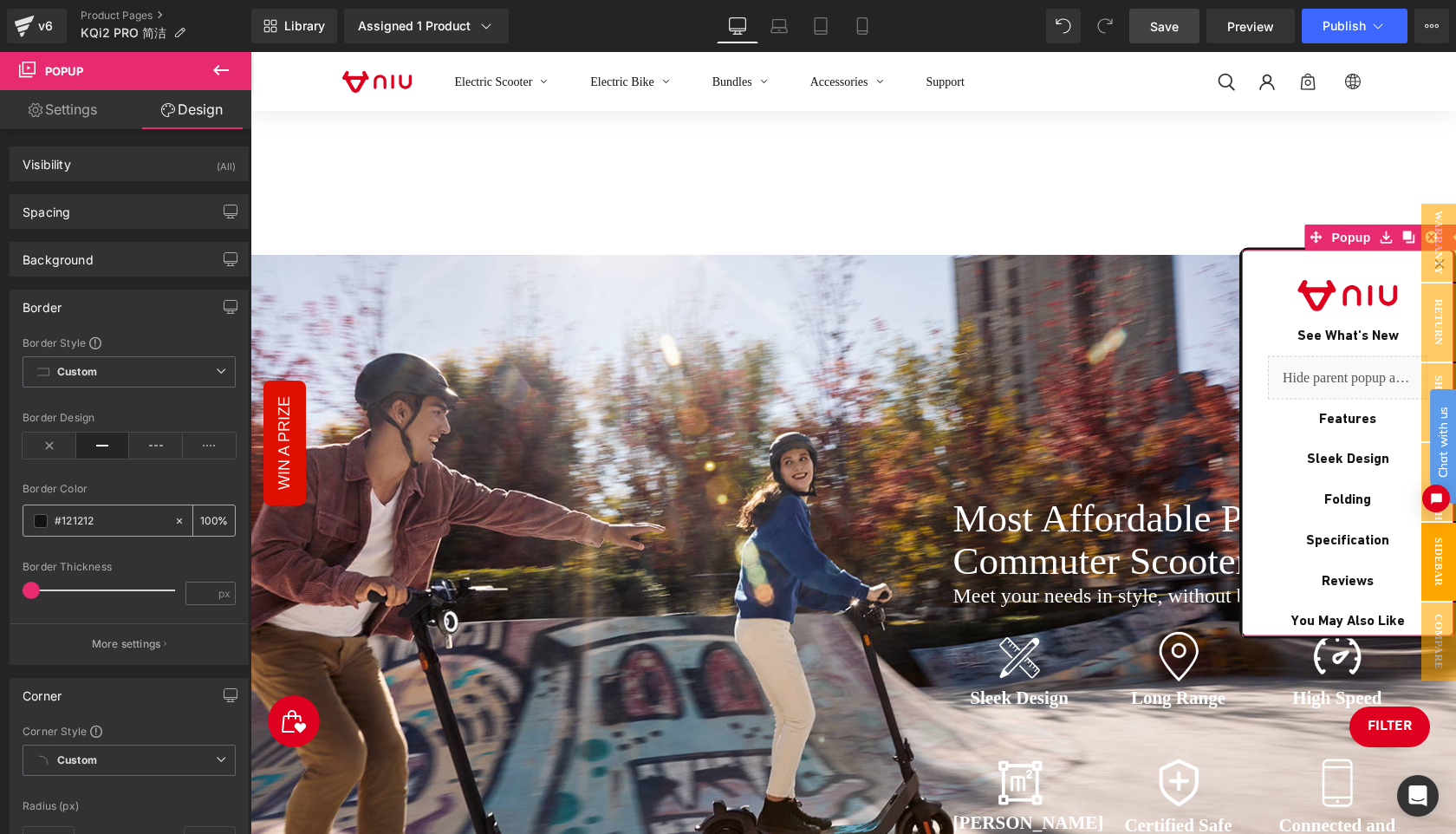
click at [39, 518] on span at bounding box center [40, 520] width 13 height 13
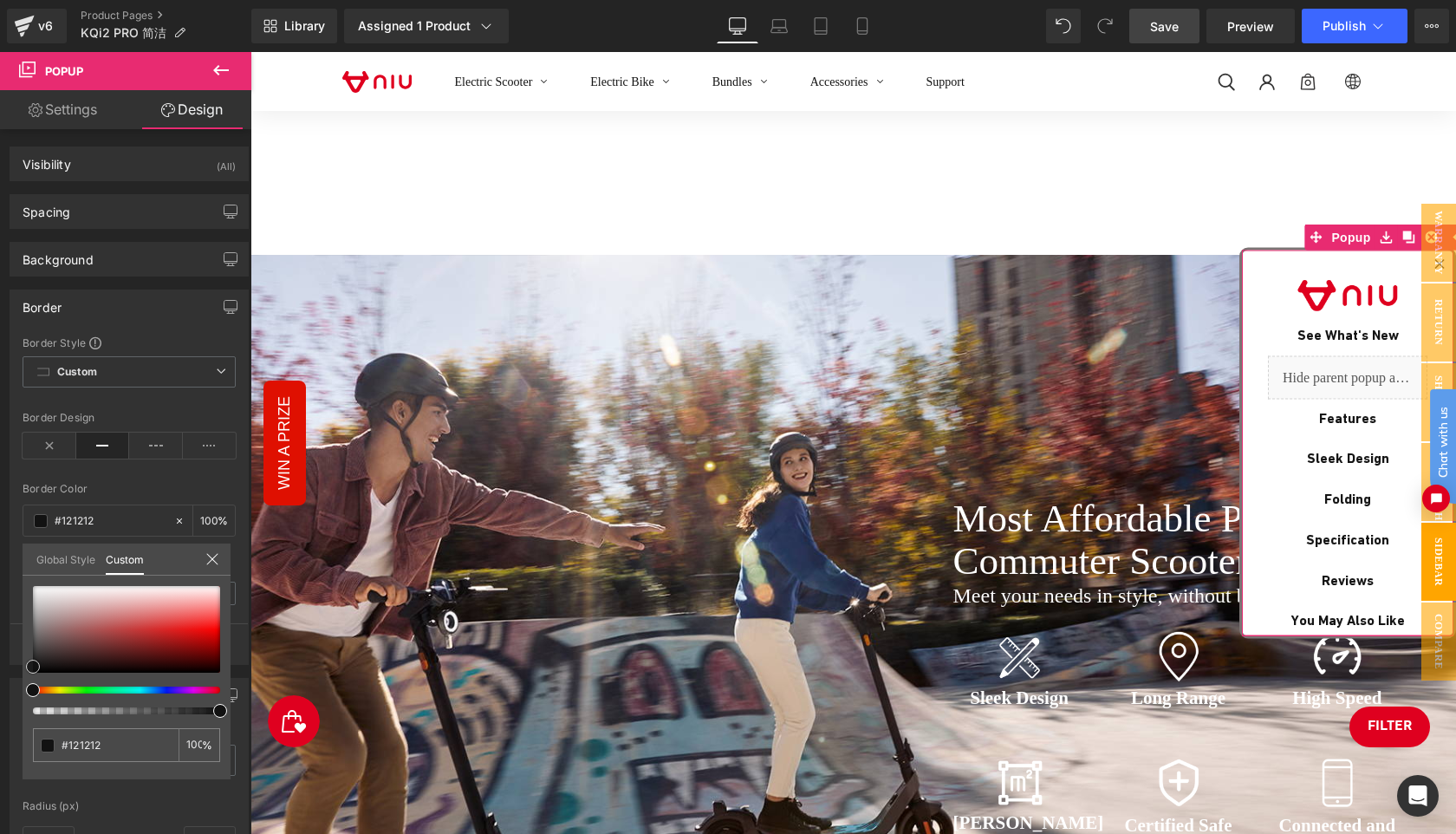
click at [35, 632] on div at bounding box center [126, 629] width 188 height 87
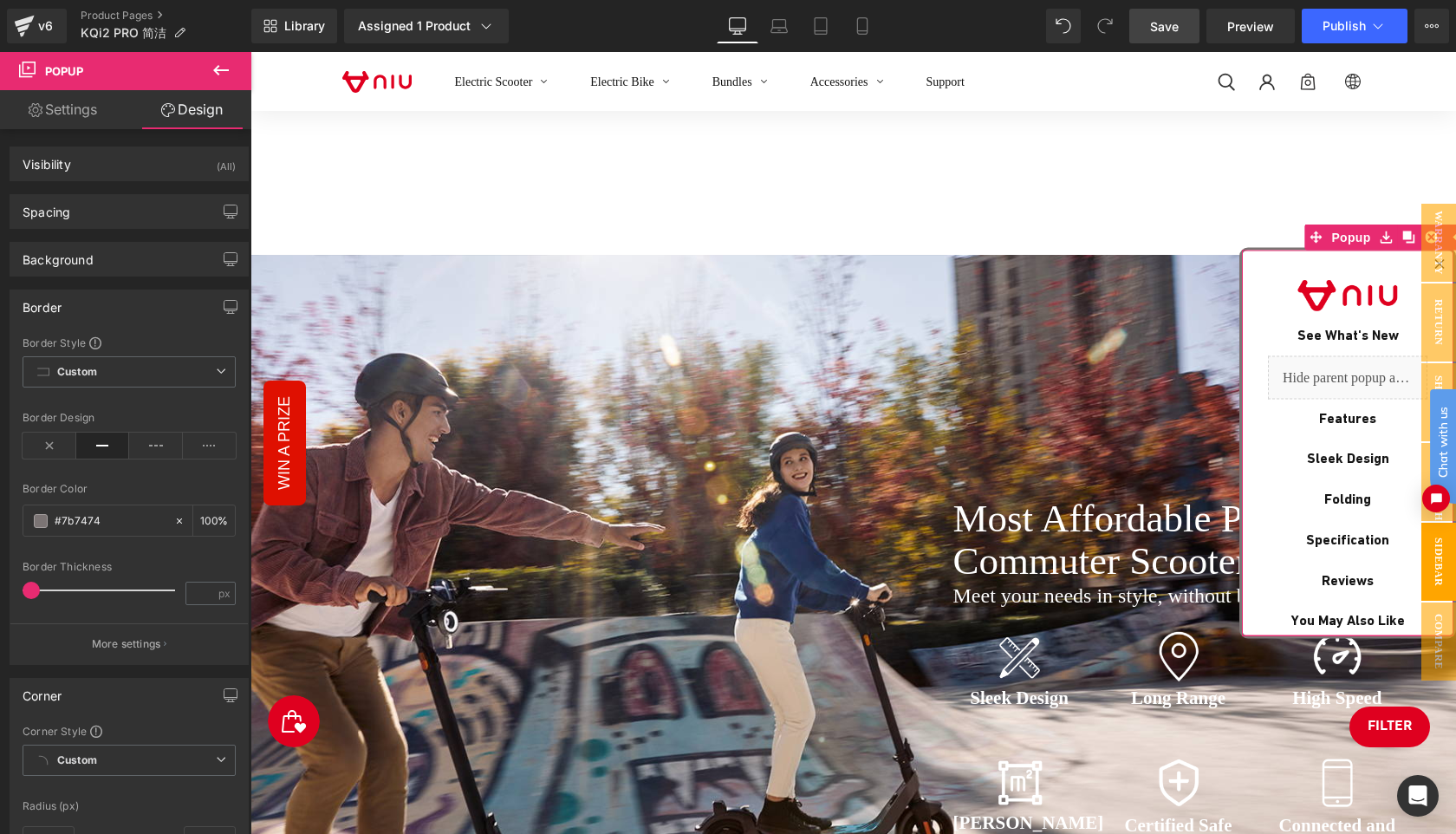
click at [31, 592] on span at bounding box center [31, 591] width 17 height 17
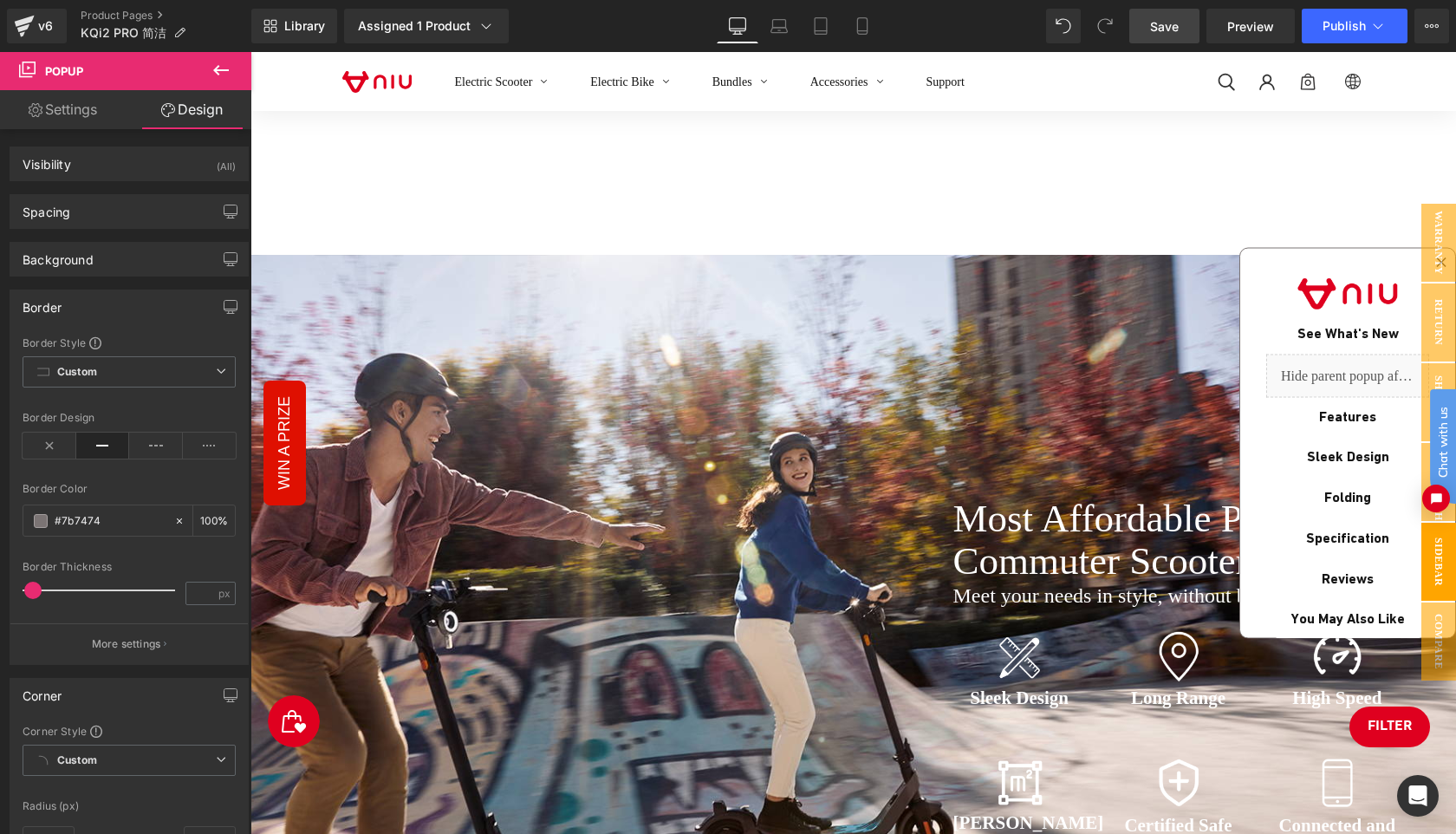
click at [1179, 18] on link "Save" at bounding box center [1164, 26] width 70 height 35
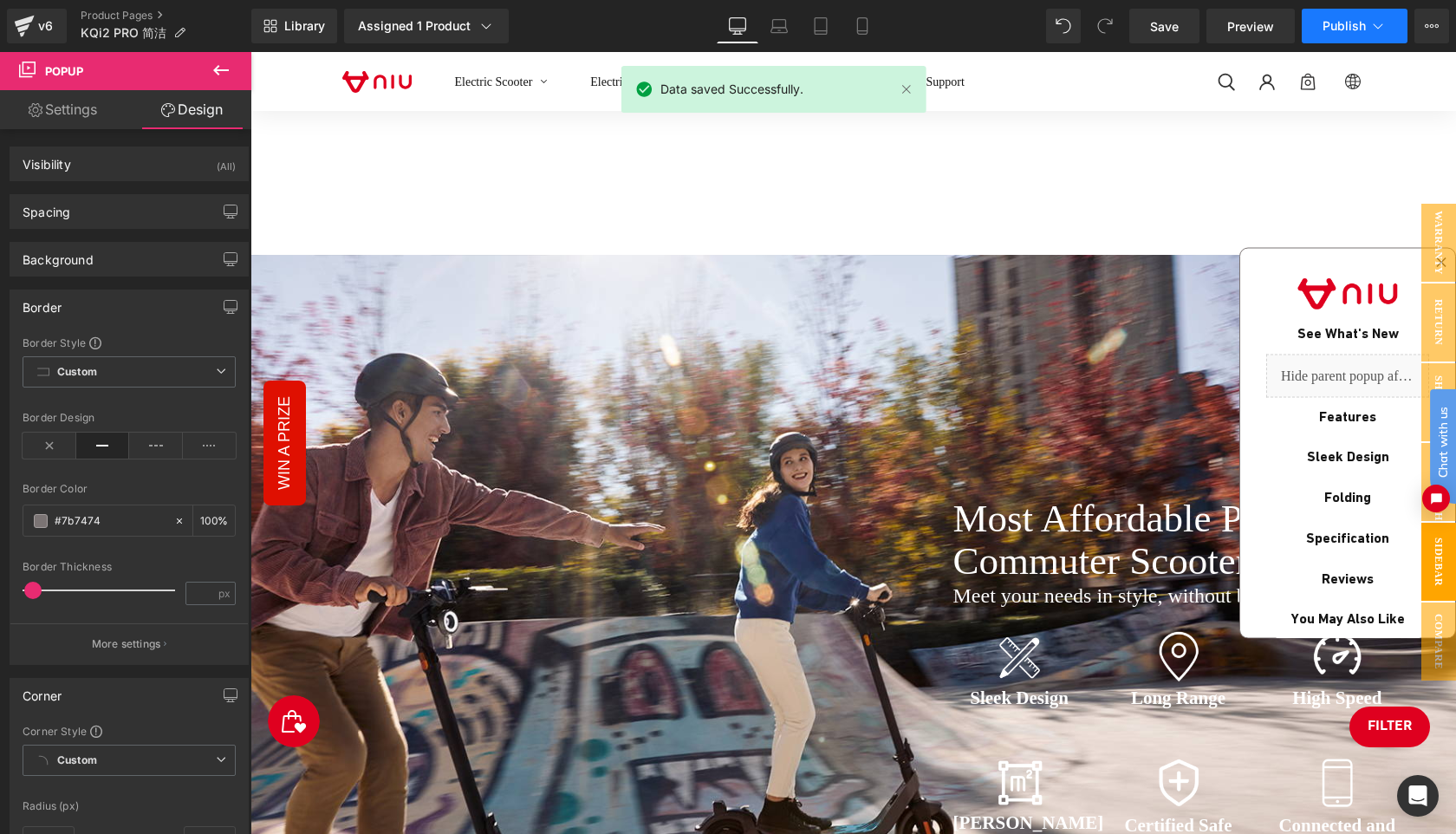
click at [1334, 28] on span "Publish" at bounding box center [1343, 26] width 43 height 13
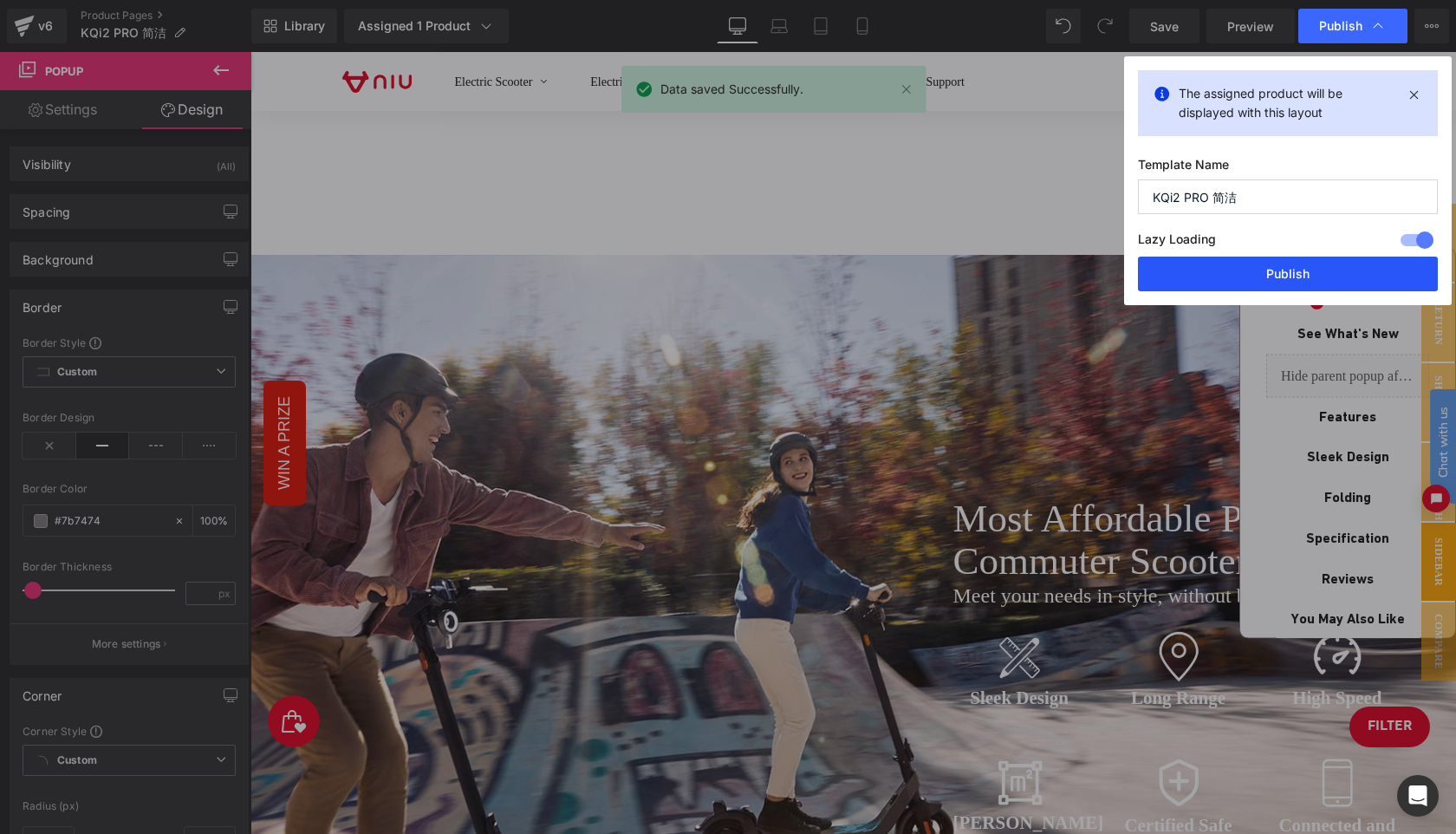
click at [1300, 271] on button "Publish" at bounding box center [1288, 274] width 300 height 35
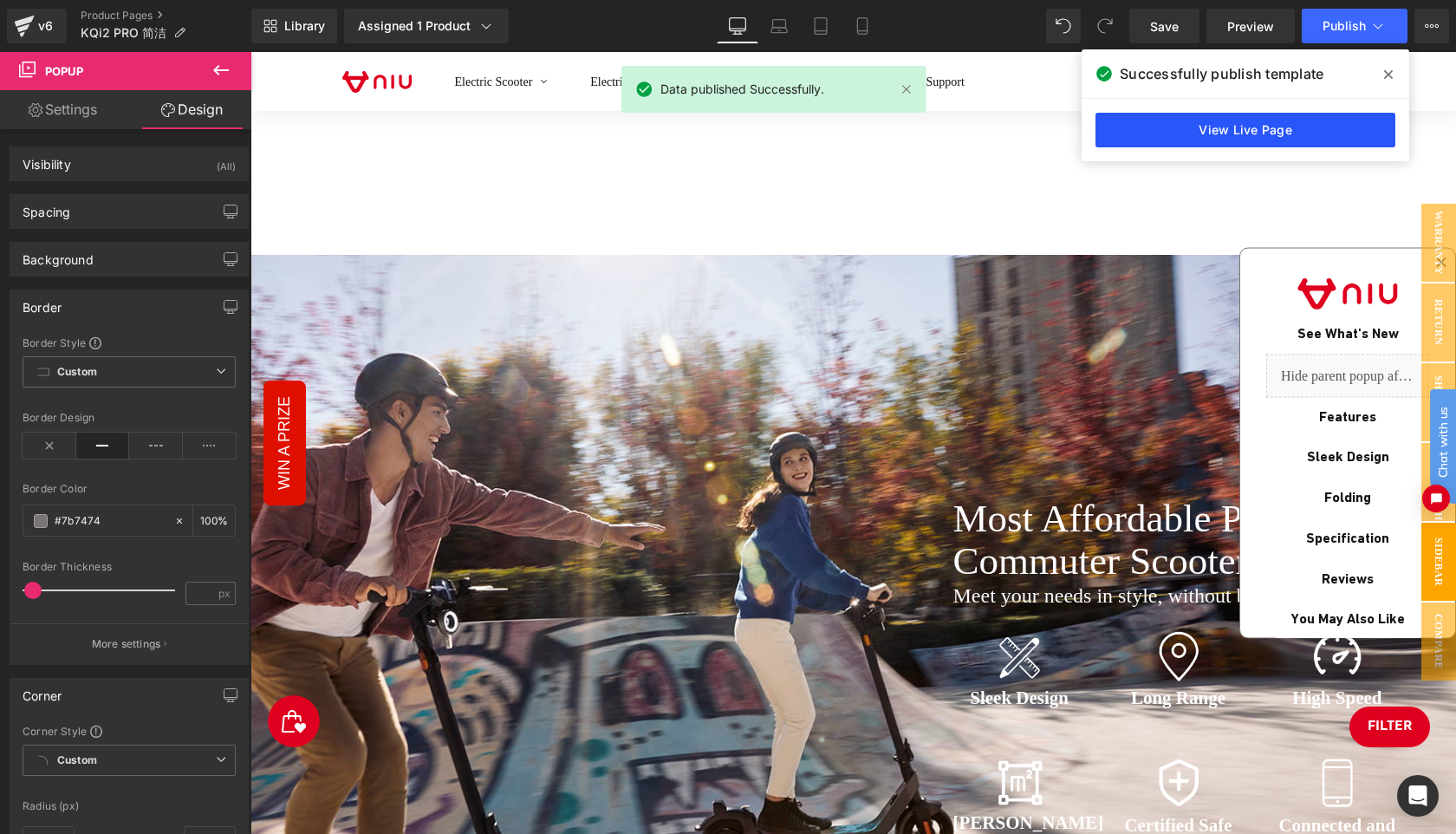
click at [1258, 130] on link "View Live Page" at bounding box center [1245, 130] width 300 height 35
